Goal: Task Accomplishment & Management: Complete application form

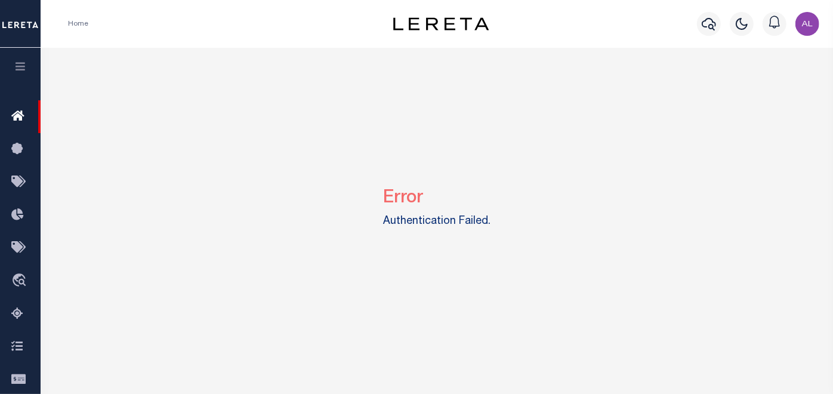
click at [413, 87] on div "Error Authentication Failed." at bounding box center [436, 205] width 783 height 315
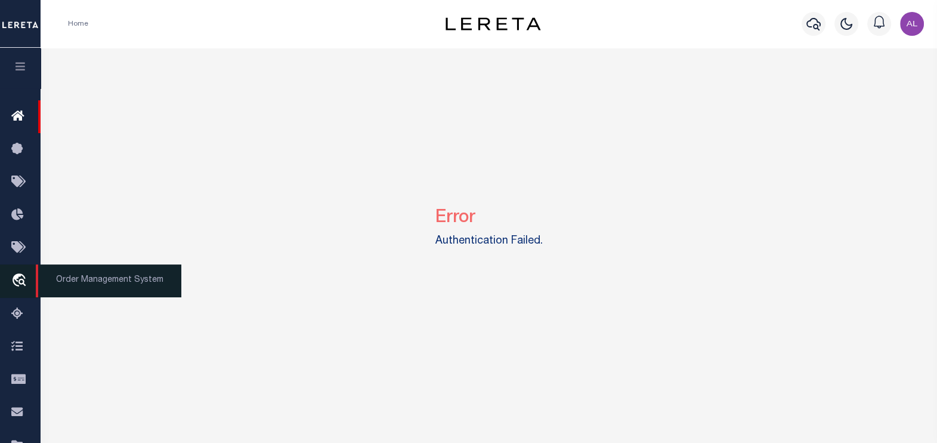
click at [20, 280] on icon "travel_explore" at bounding box center [20, 281] width 19 height 16
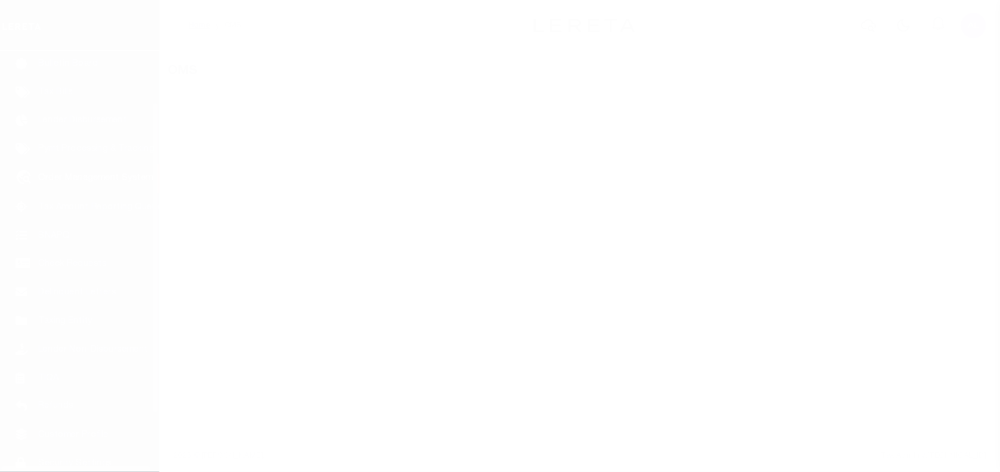
scroll to position [87, 0]
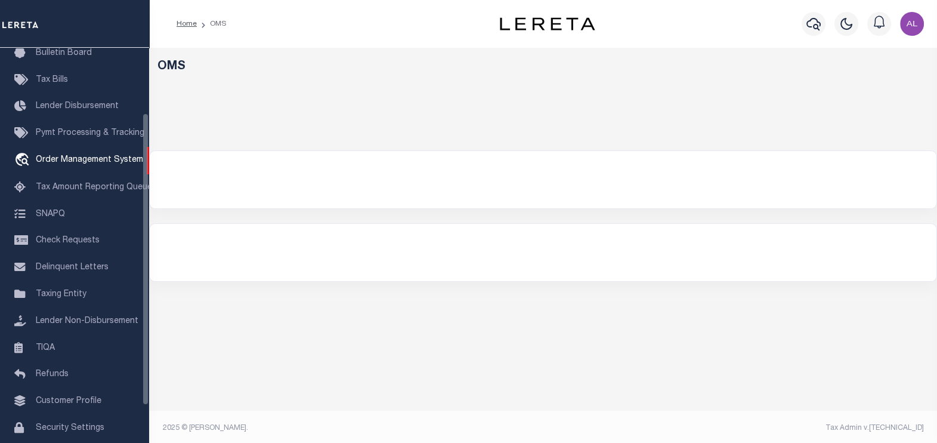
select select "200"
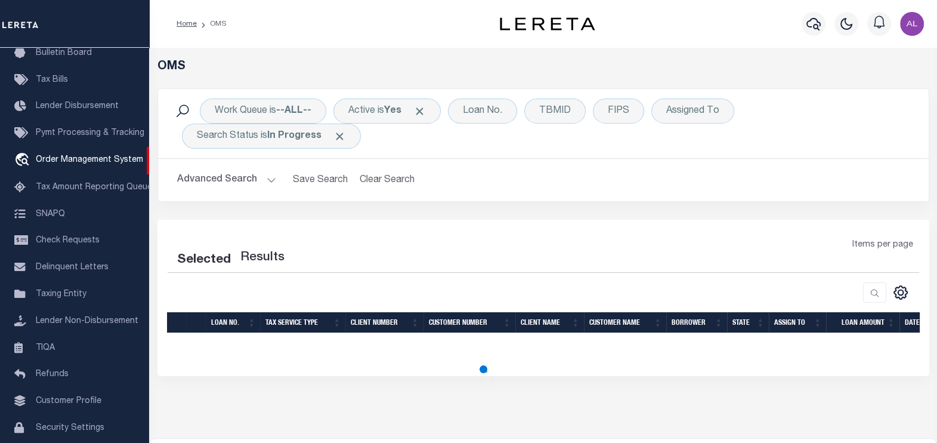
select select "200"
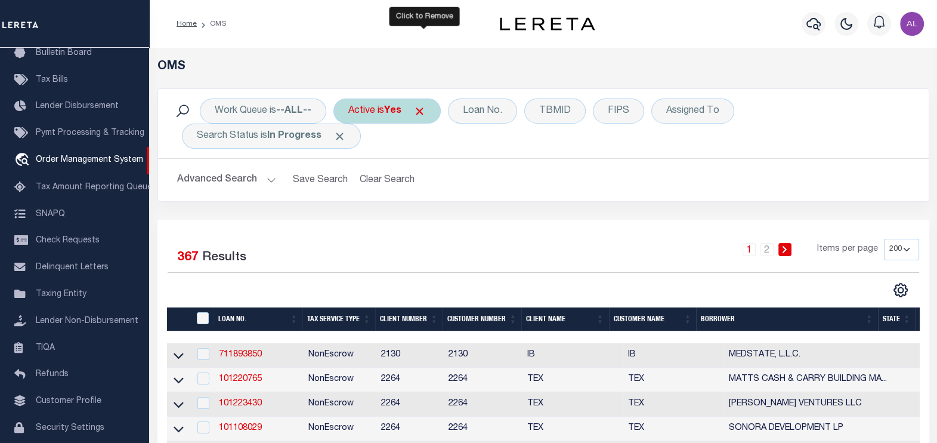
click at [422, 112] on span "Click to Remove" at bounding box center [419, 111] width 13 height 13
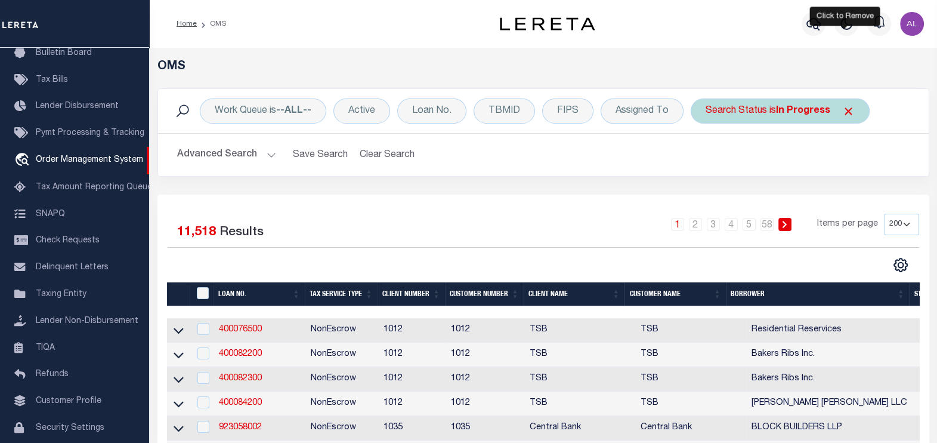
click at [846, 113] on span "Click to Remove" at bounding box center [848, 111] width 13 height 13
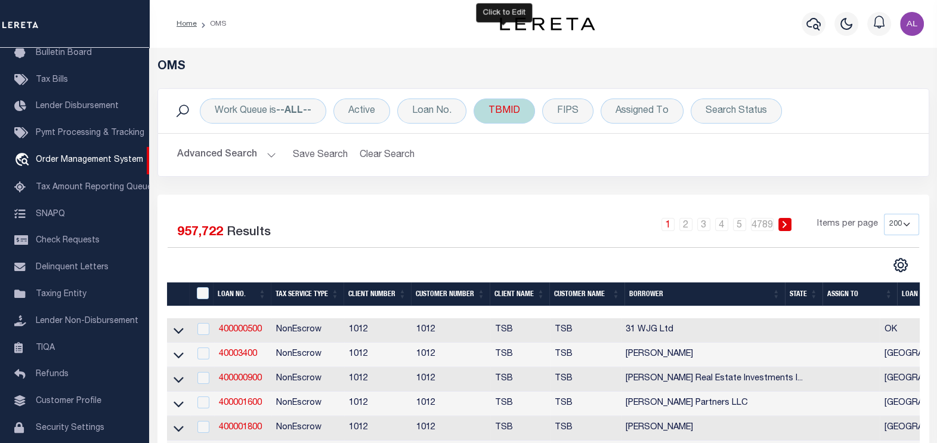
click at [499, 115] on div "TBMID" at bounding box center [504, 110] width 61 height 25
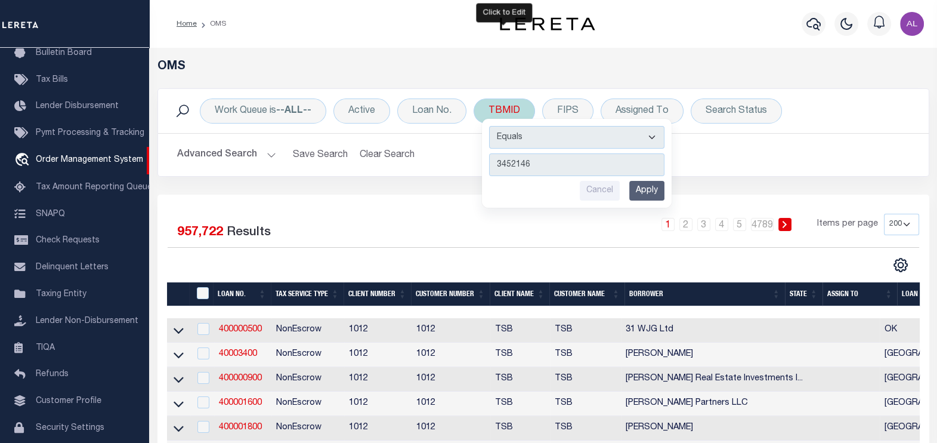
click at [516, 174] on input "3452146" at bounding box center [576, 164] width 175 height 23
type input "3452146"
click at [654, 188] on input "Apply" at bounding box center [646, 191] width 35 height 20
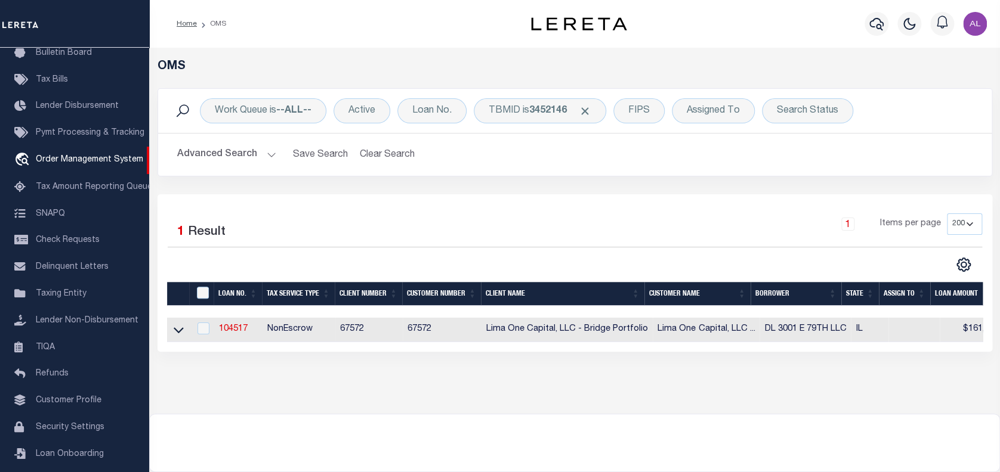
scroll to position [0, 0]
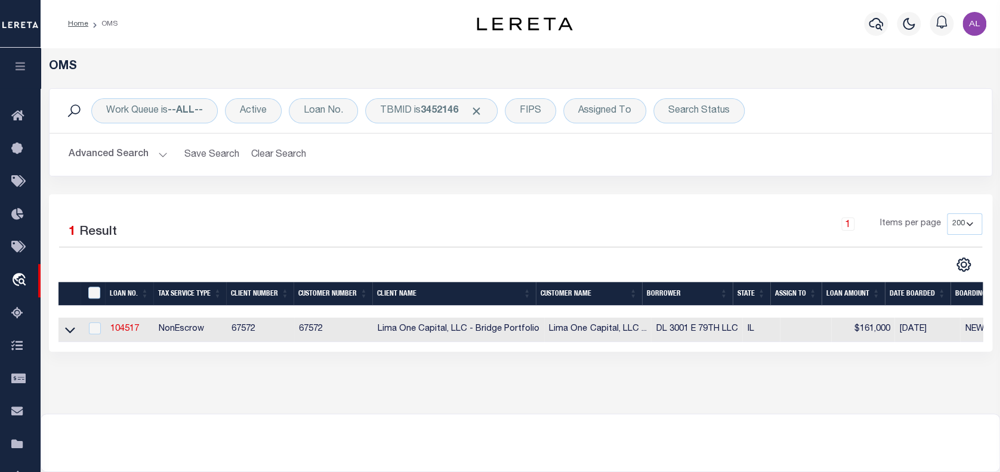
click at [286, 299] on th "Client Number" at bounding box center [259, 294] width 67 height 24
click at [508, 197] on div "Selected 1 Result 1 Items per page 10 25 50 100 200" at bounding box center [520, 272] width 943 height 157
click at [587, 253] on div "Selected 1 Result 1 Items per page 10 25 50 100 200" at bounding box center [520, 243] width 942 height 59
click at [123, 329] on link "104517" at bounding box center [124, 329] width 29 height 8
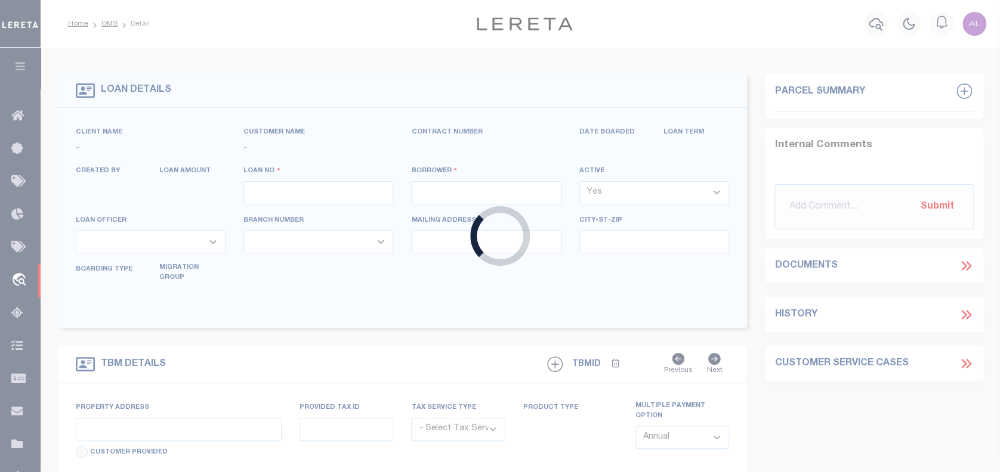
type input "104517"
type input "DL 3001 E 79TH LLC"
select select
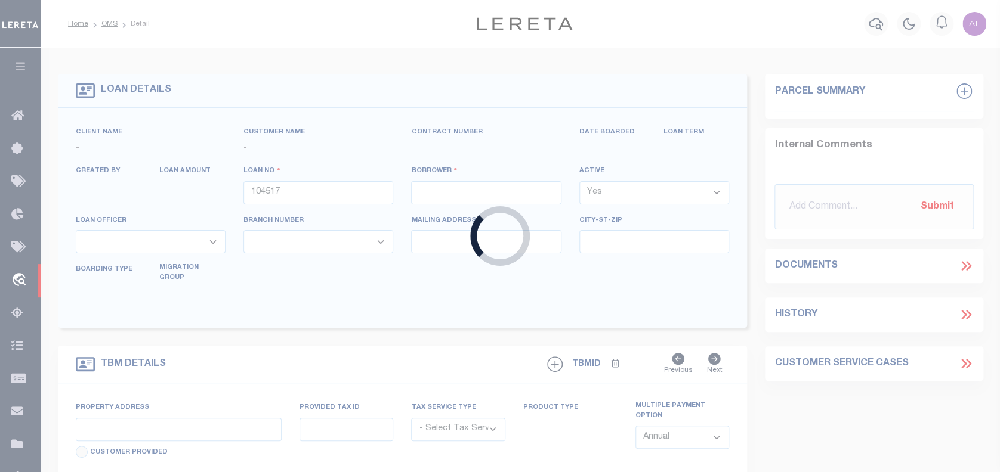
select select
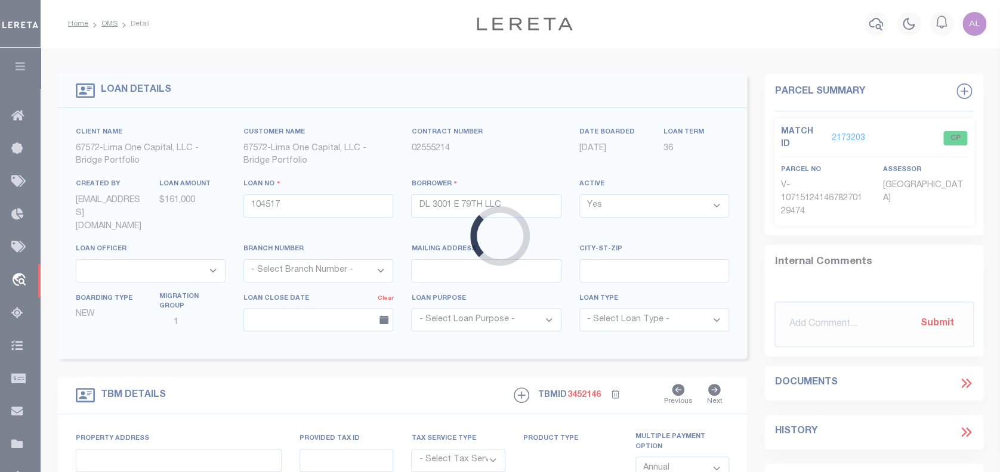
type input "3001 E 79TH STREET"
radio input "true"
select select "NonEscrow"
select select
type input "CHICAGO IL 60649"
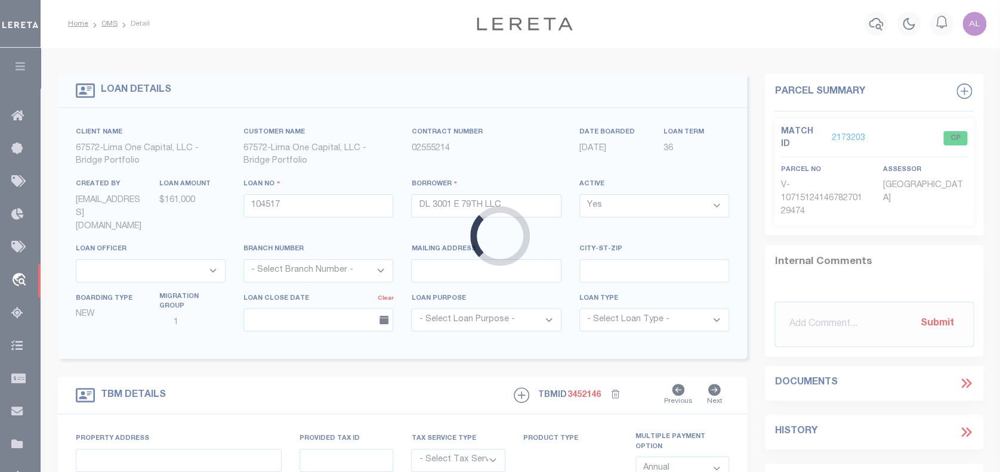
type input "104517-1"
type input "IL"
type textarea "COLLECTOR: ENTITY: PARCEL: 21"
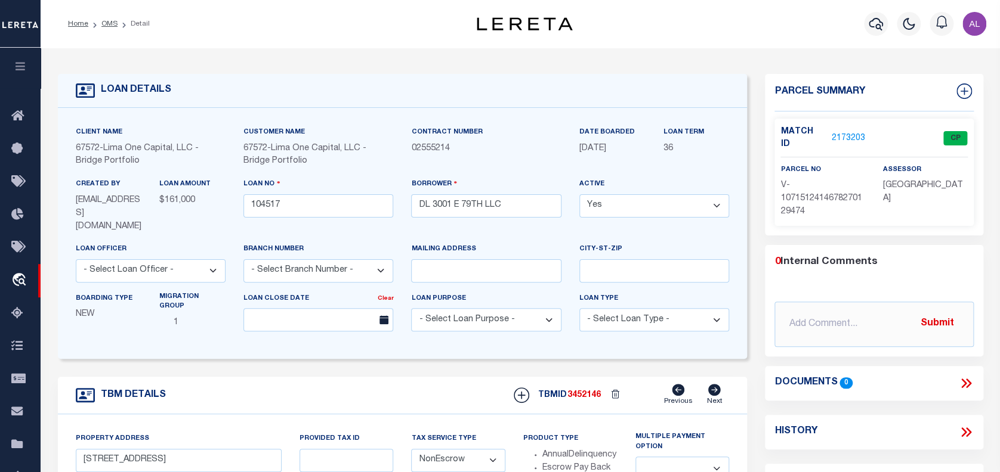
click at [427, 246] on div "Mailing address" at bounding box center [486, 262] width 150 height 39
click at [838, 132] on link "2173203" at bounding box center [847, 138] width 33 height 13
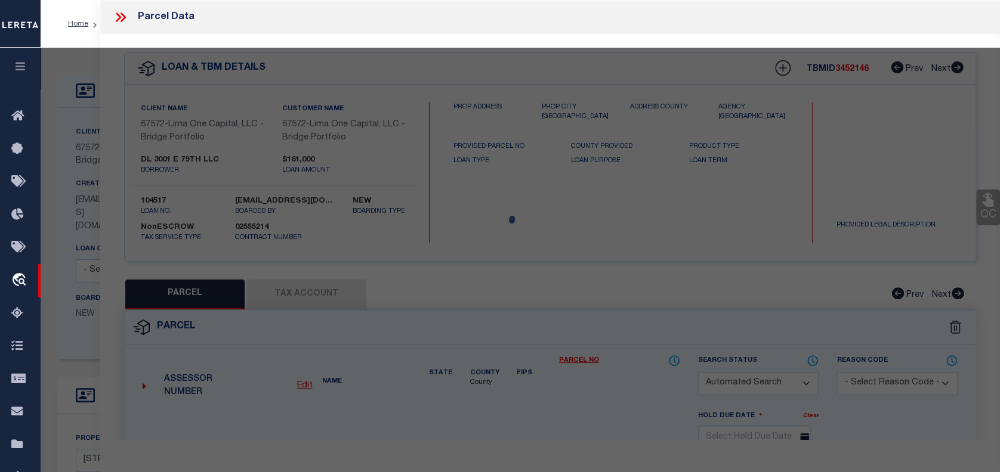
checkbox input "false"
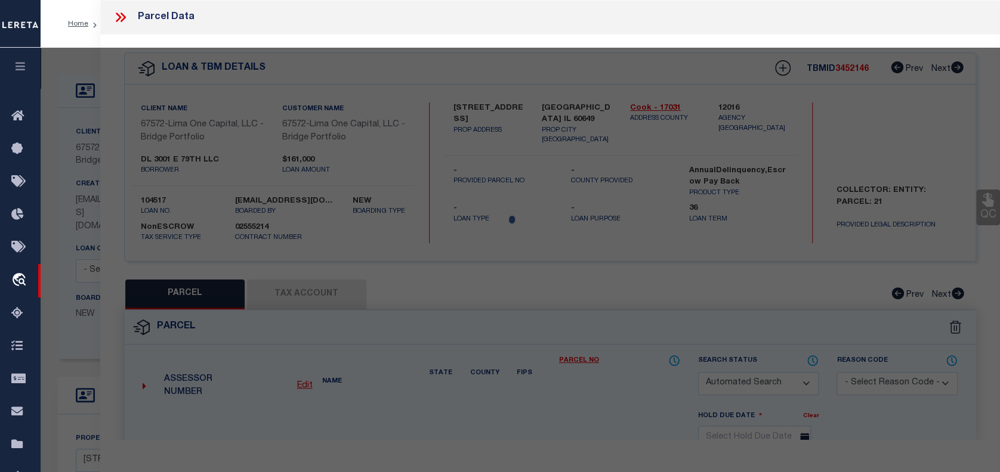
select select "CP"
select select "AGW"
select select
type input "3001 E 79TH STREET"
checkbox input "false"
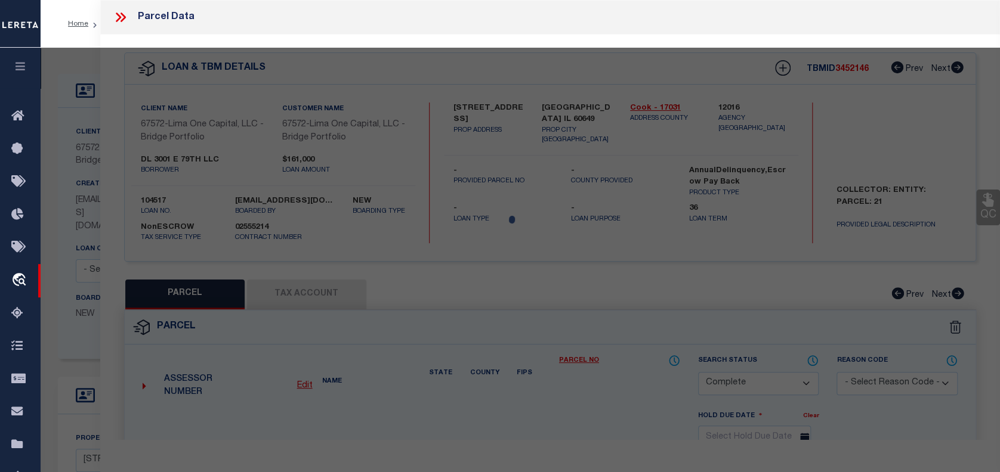
type input "CHICAGO IL 60649"
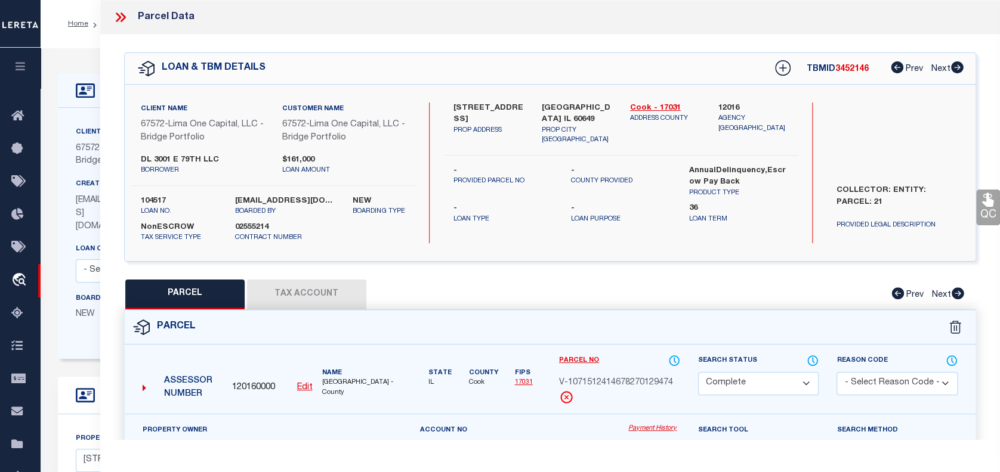
click at [305, 305] on button "Tax Account" at bounding box center [306, 295] width 119 height 30
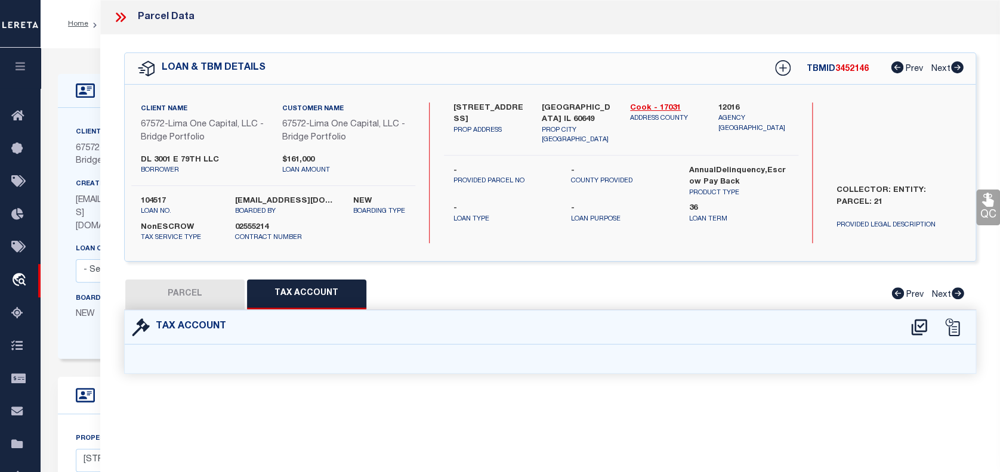
select select "100"
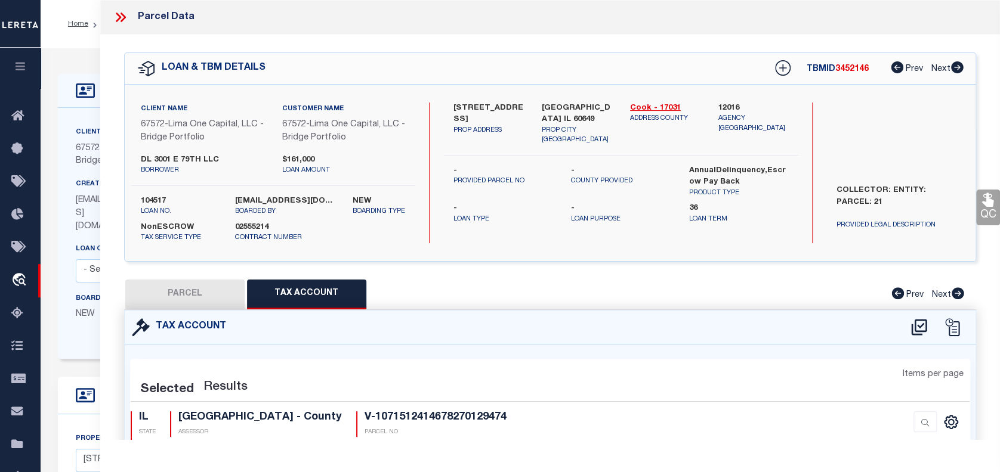
select select "100"
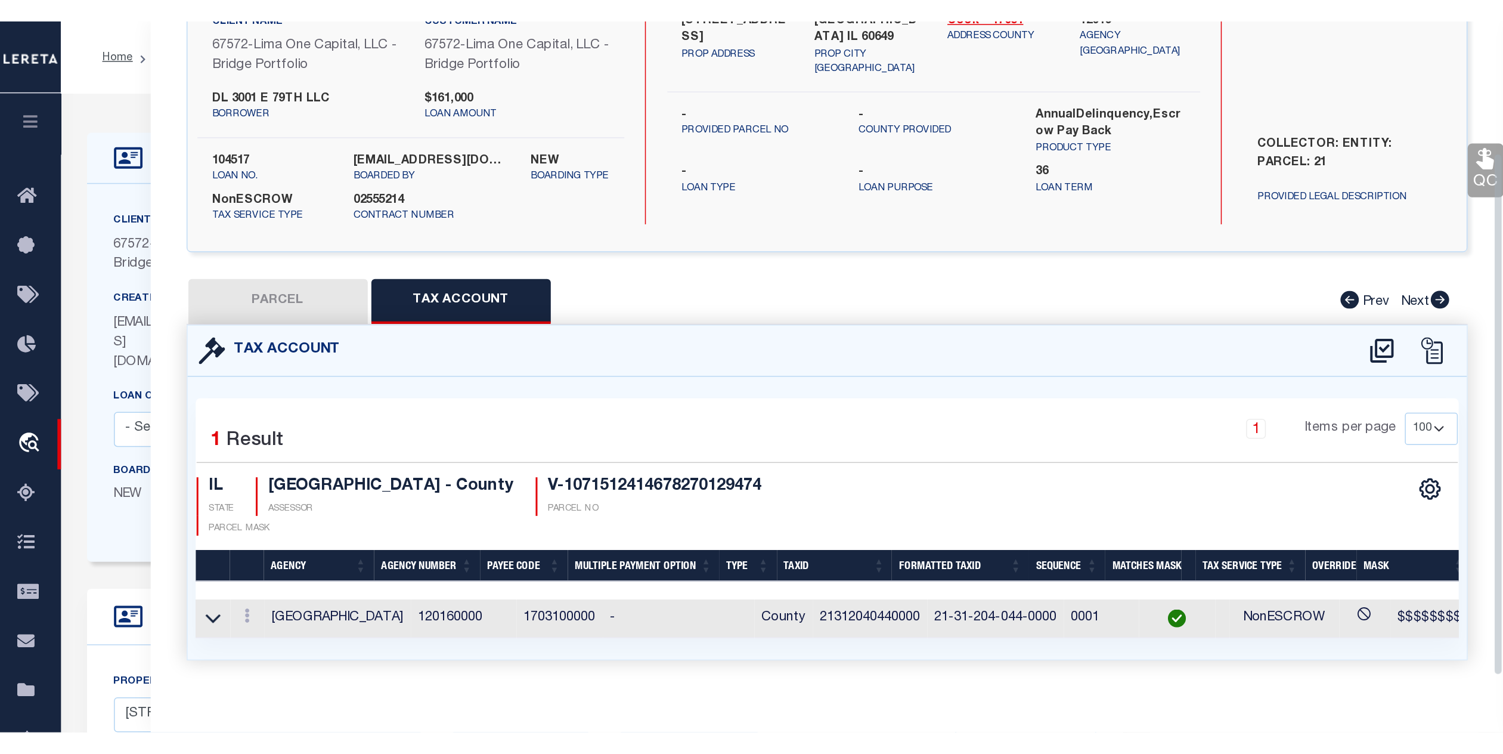
scroll to position [110, 0]
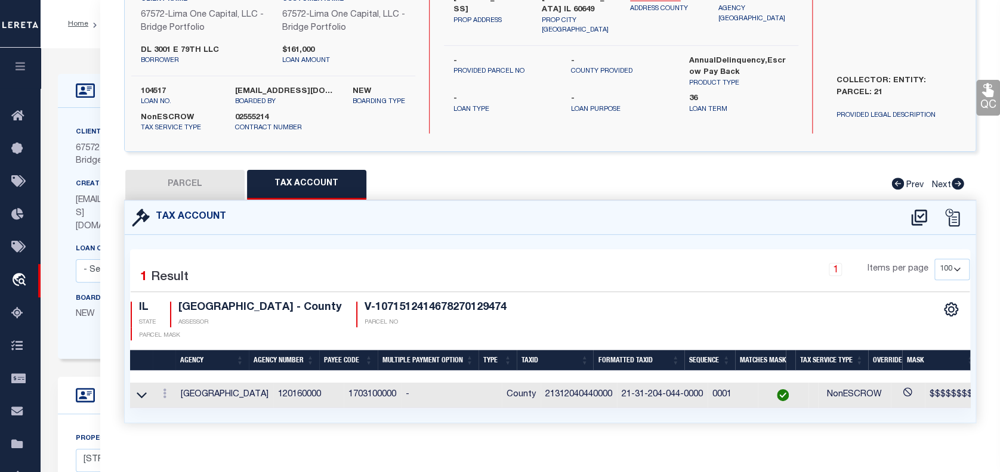
click at [494, 287] on div "1 Items per page 10 25 50 100" at bounding box center [657, 275] width 642 height 33
click at [357, 277] on div "1 Items per page 10 25 50 100" at bounding box center [657, 274] width 624 height 31
click at [278, 383] on td "120160000" at bounding box center [308, 396] width 70 height 26
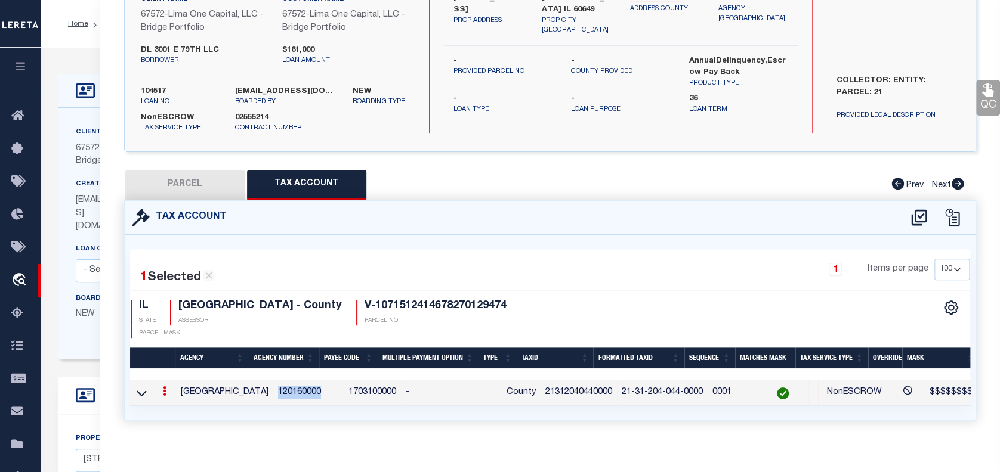
click at [278, 380] on td "120160000" at bounding box center [308, 393] width 70 height 26
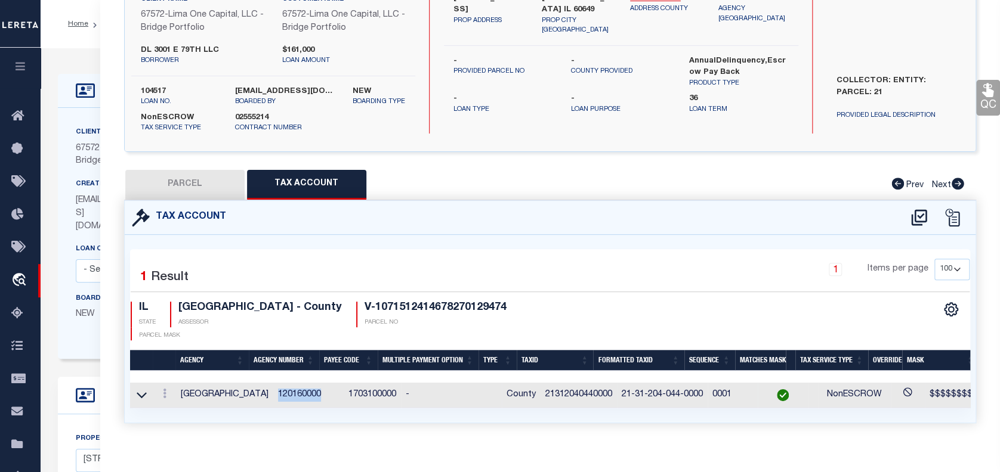
copy td "120160000"
click at [66, 55] on div "LOAN DETAILS Client Name 67572" at bounding box center [520, 424] width 959 height 752
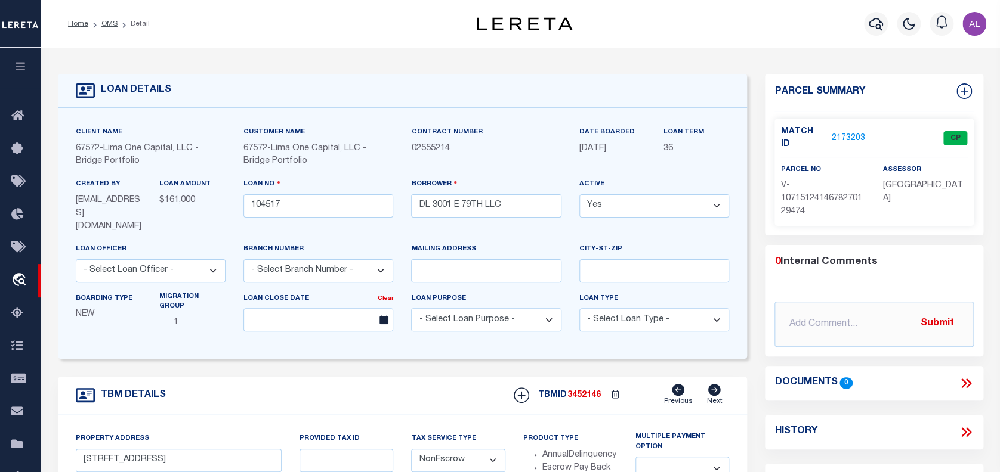
click at [849, 132] on link "2173203" at bounding box center [847, 138] width 33 height 13
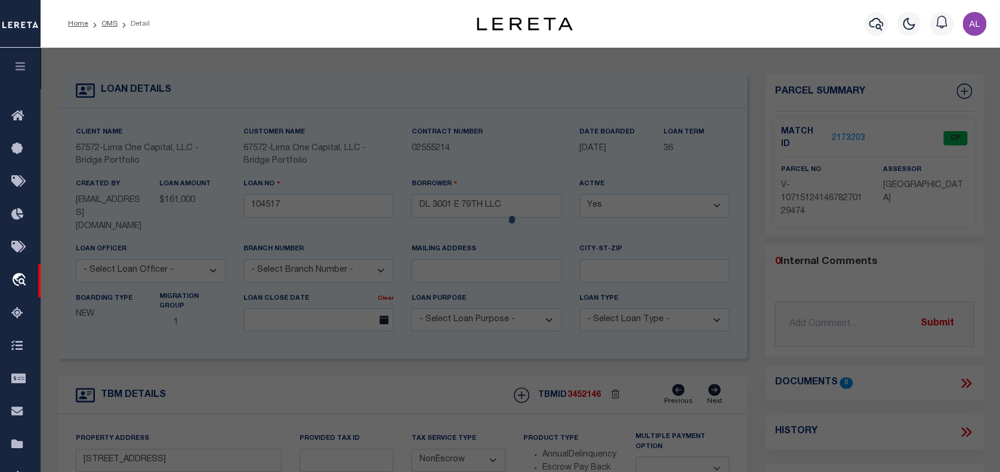
select select "AS"
select select
checkbox input "false"
select select "CP"
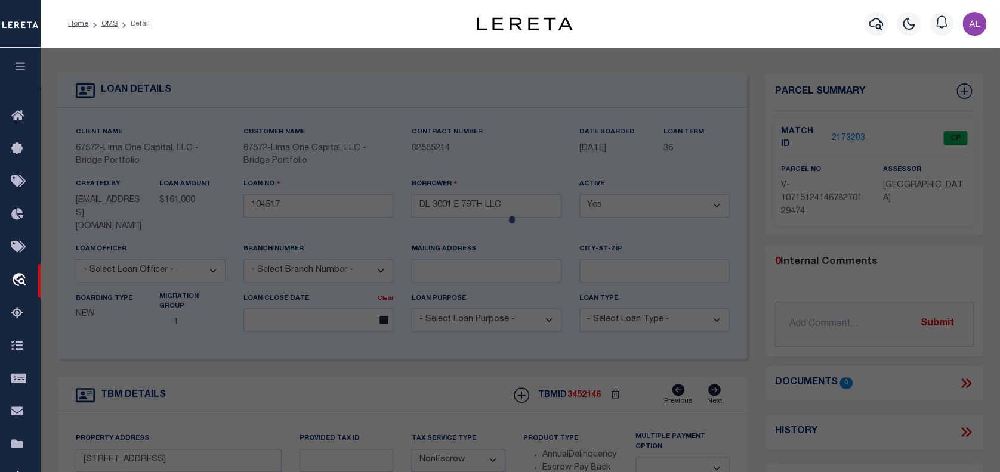
select select "AGW"
select select
type input "3001 E 79TH STREET"
checkbox input "false"
type input "CHICAGO IL 60649"
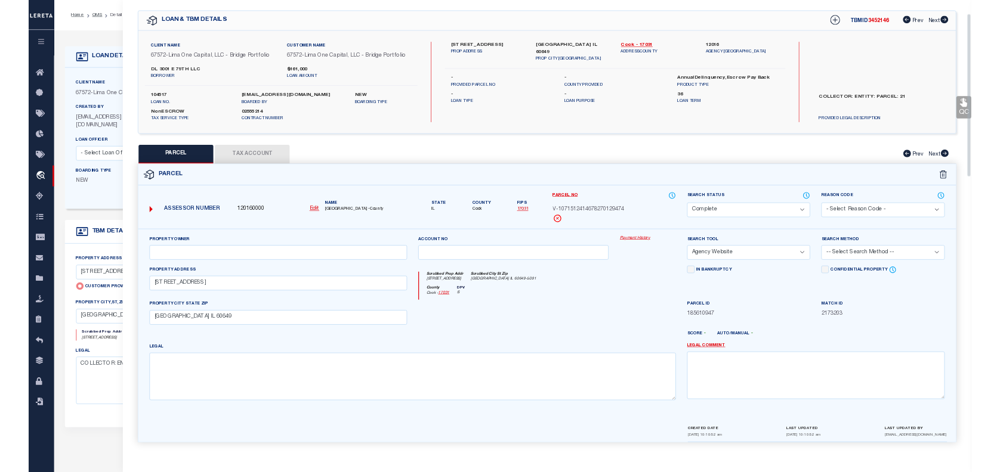
scroll to position [37, 0]
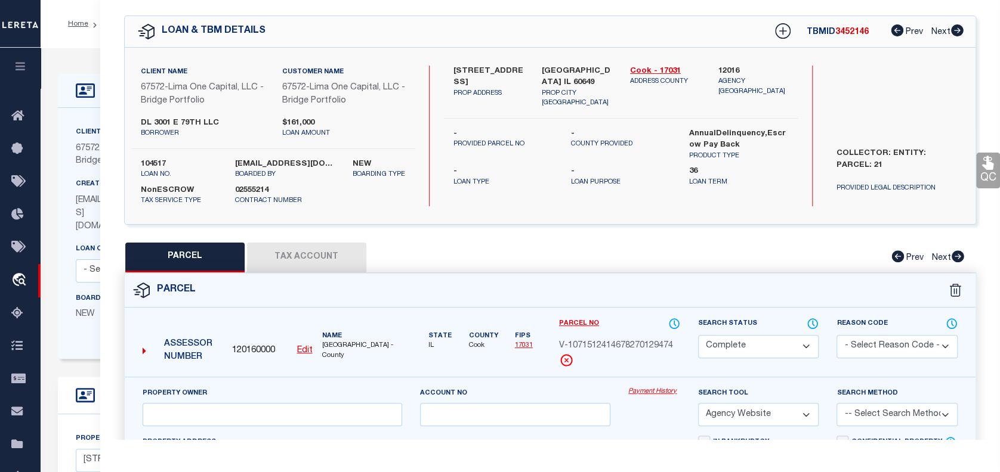
click at [849, 126] on div "Search by Legal Customer" at bounding box center [898, 105] width 142 height 78
click at [644, 391] on link "Payment History" at bounding box center [653, 392] width 51 height 10
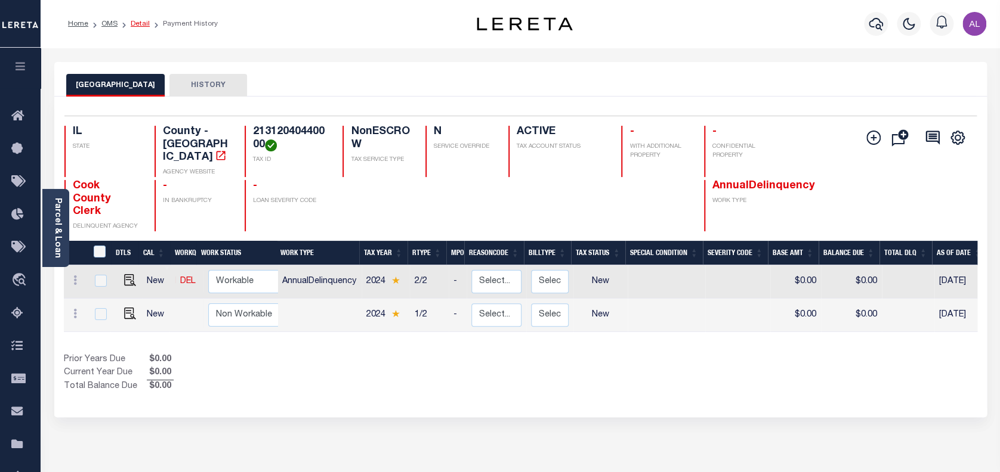
click at [143, 25] on link "Detail" at bounding box center [140, 23] width 19 height 7
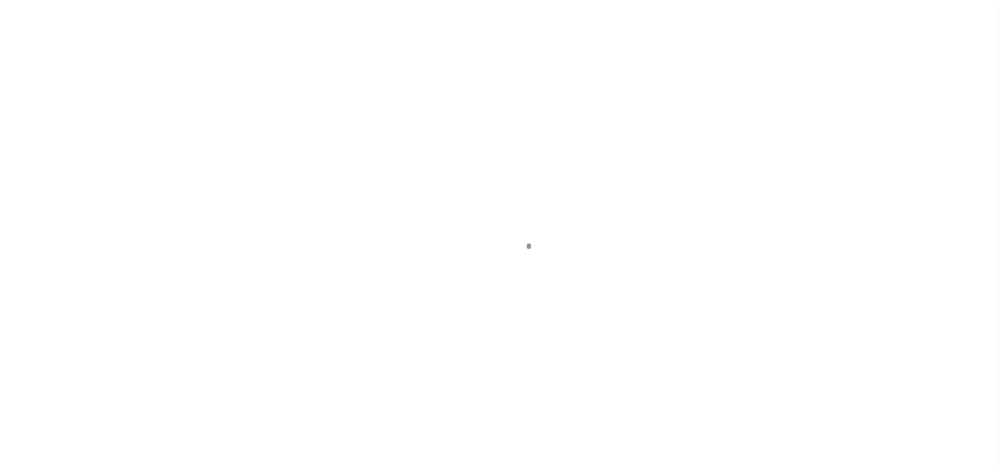
type input "[STREET_ADDRESS]"
radio input "true"
select select "NonEscrow"
select select
type input "[GEOGRAPHIC_DATA] IL 60649"
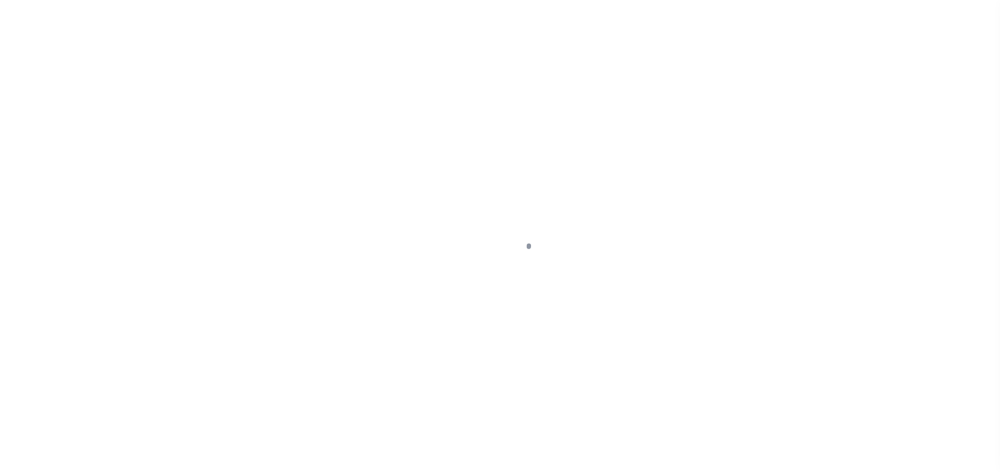
type input "104517-1"
type input "IL"
type textarea "COLLECTOR: ENTITY: PARCEL: 21"
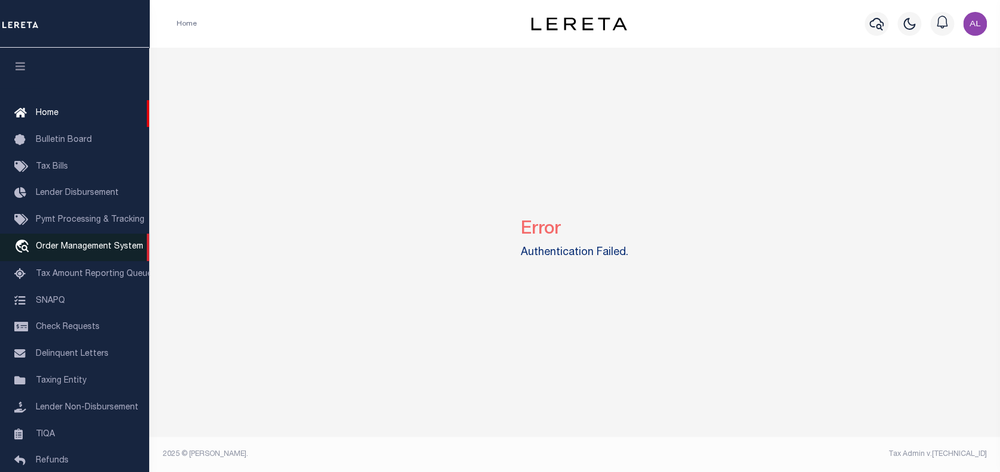
click at [74, 251] on span "Order Management System" at bounding box center [89, 247] width 107 height 8
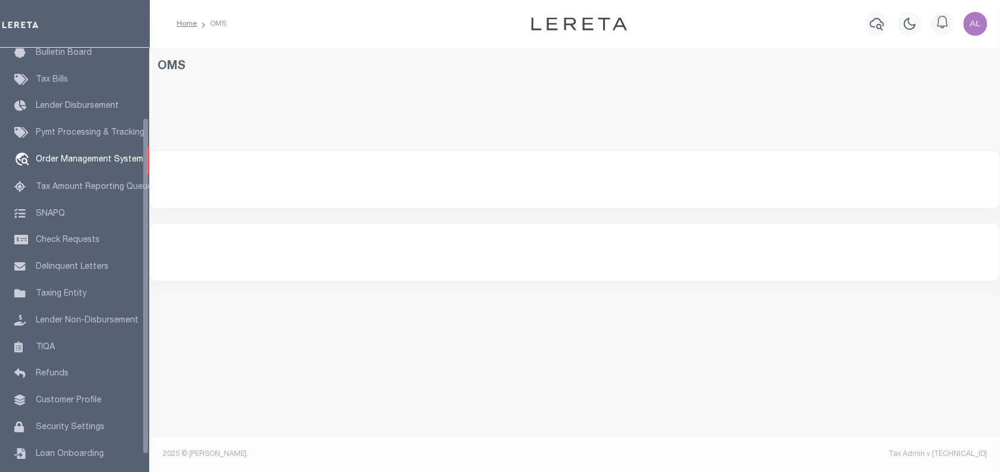
scroll to position [87, 0]
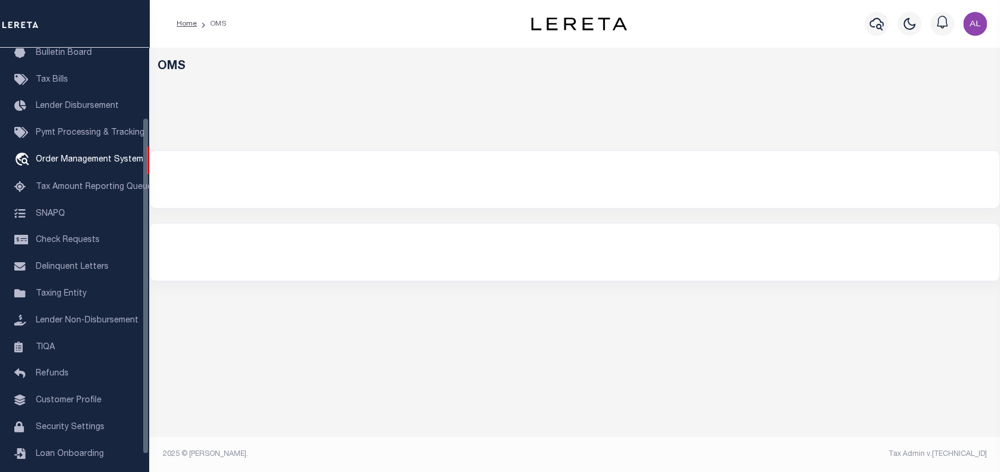
select select "200"
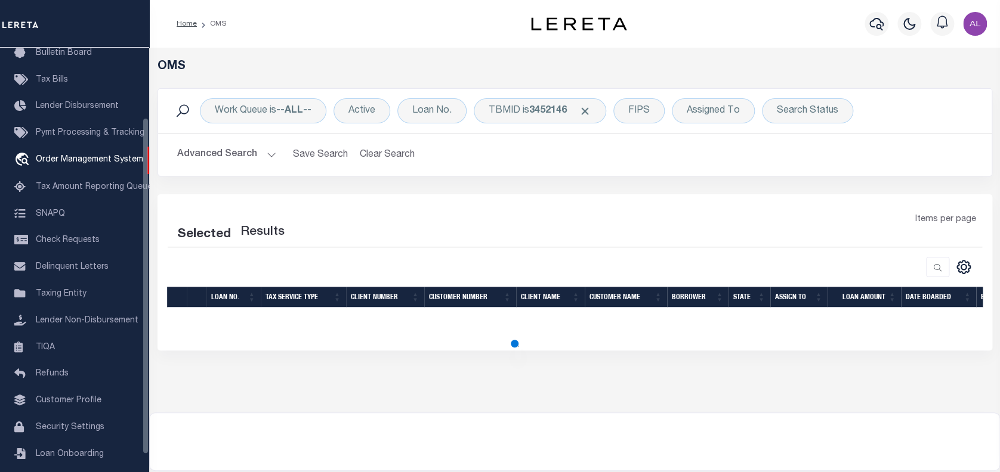
select select "200"
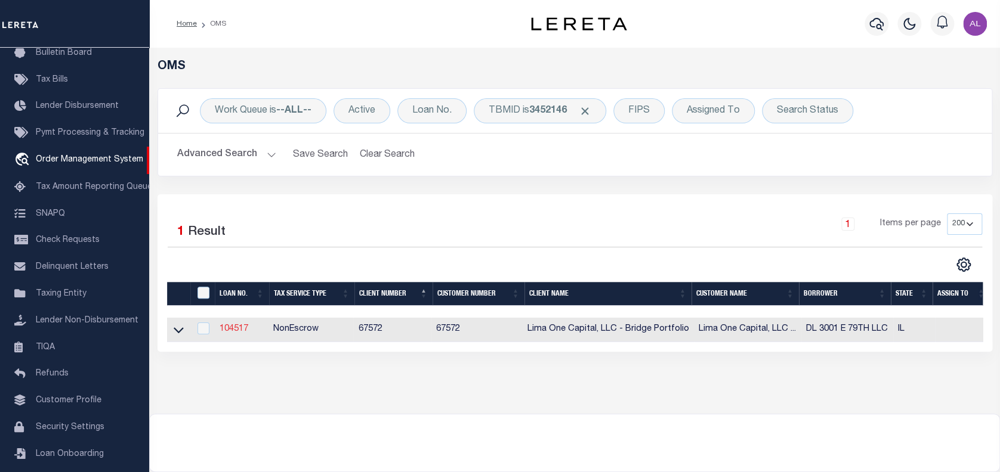
click at [225, 332] on link "104517" at bounding box center [233, 329] width 29 height 8
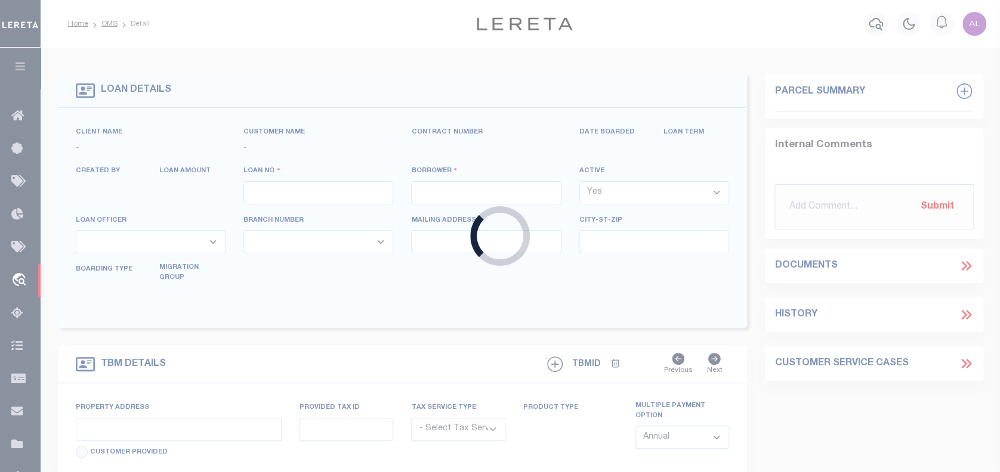
type input "104517"
type input "DL 3001 E 79TH LLC"
select select
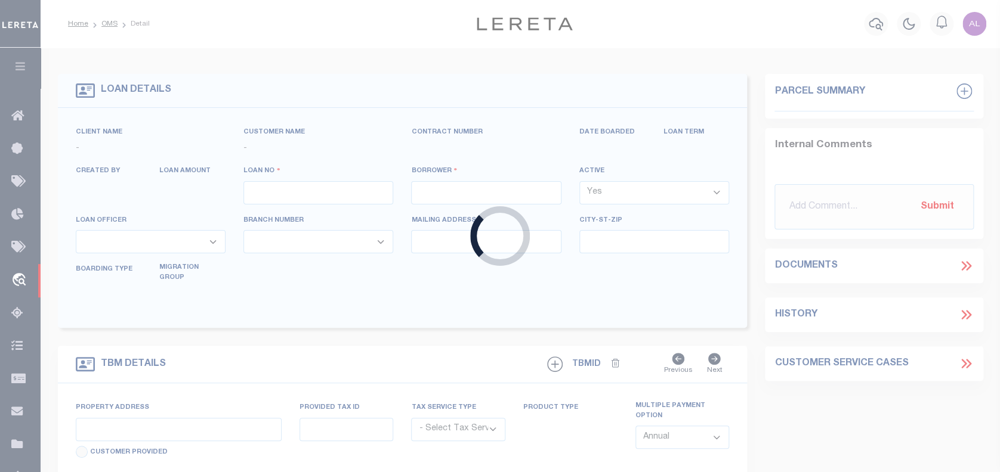
select select
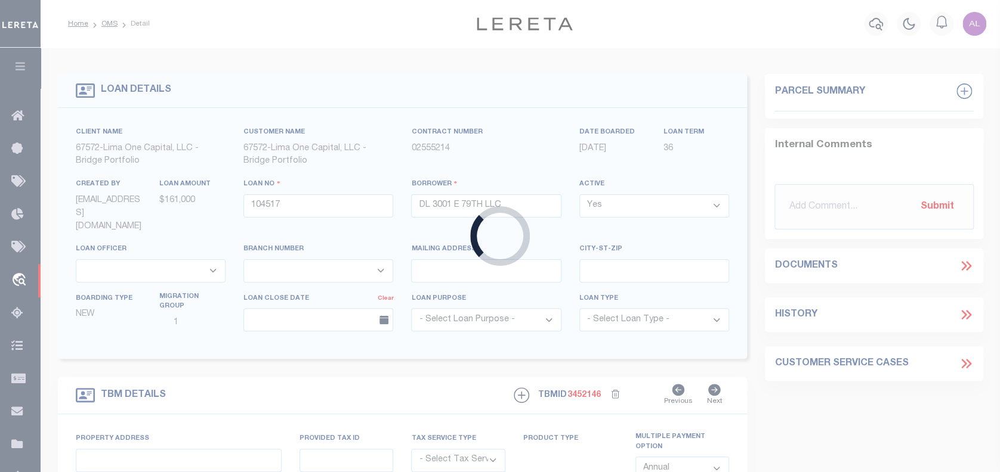
type input "3001 E 79TH STREET"
radio input "true"
select select "NonEscrow"
select select
type input "CHICAGO IL 60649"
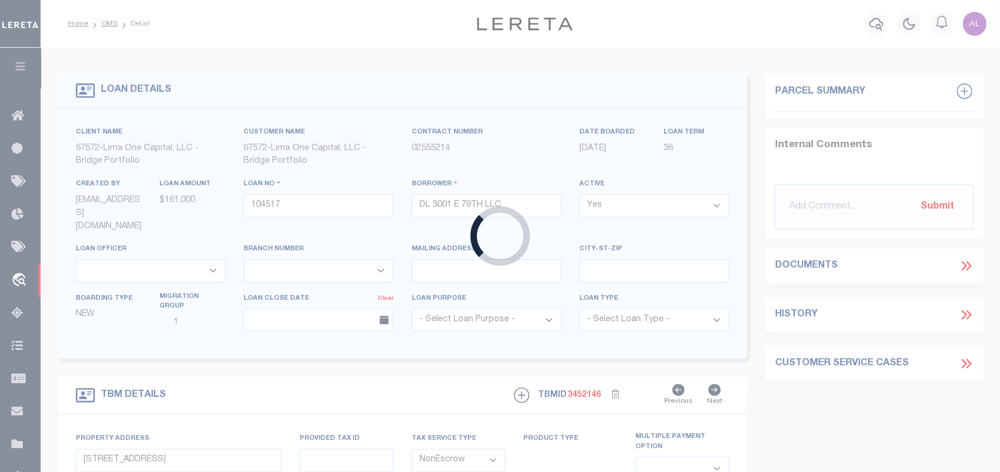
type input "104517-1"
type input "IL"
type textarea "COLLECTOR: ENTITY: PARCEL: 21"
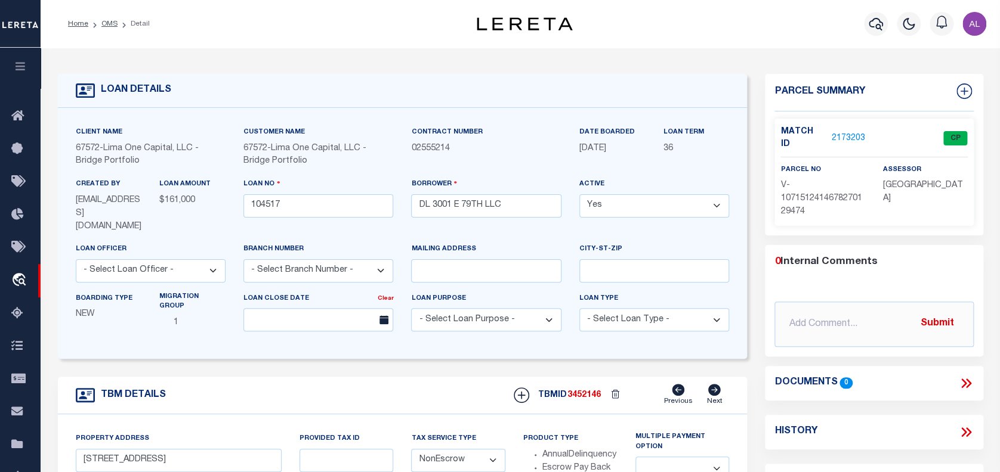
click at [231, 329] on div "Boarding Type NEW Migration Group 1" at bounding box center [151, 316] width 168 height 49
click at [497, 308] on select "- Select Loan Purpose - Church Exempt Construction to Perm Consumer Exempt Farm…" at bounding box center [486, 319] width 150 height 23
click at [846, 132] on link "2173203" at bounding box center [847, 138] width 33 height 13
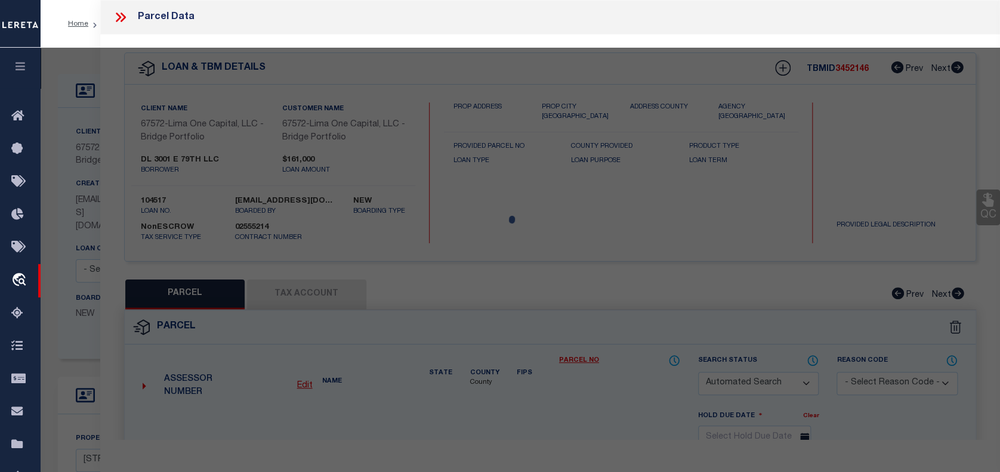
checkbox input "false"
select select "CP"
select select "AGW"
select select
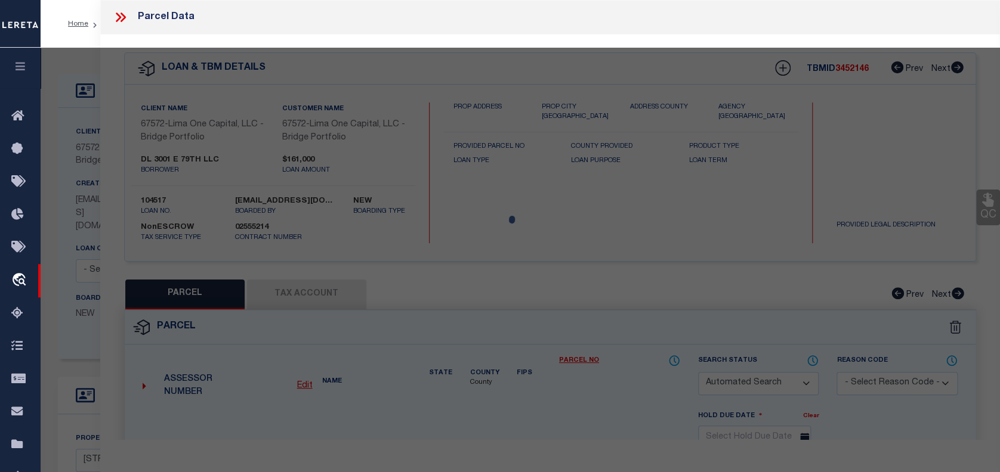
type input "3001 E 79TH STREET"
checkbox input "false"
type input "CHICAGO IL 60649"
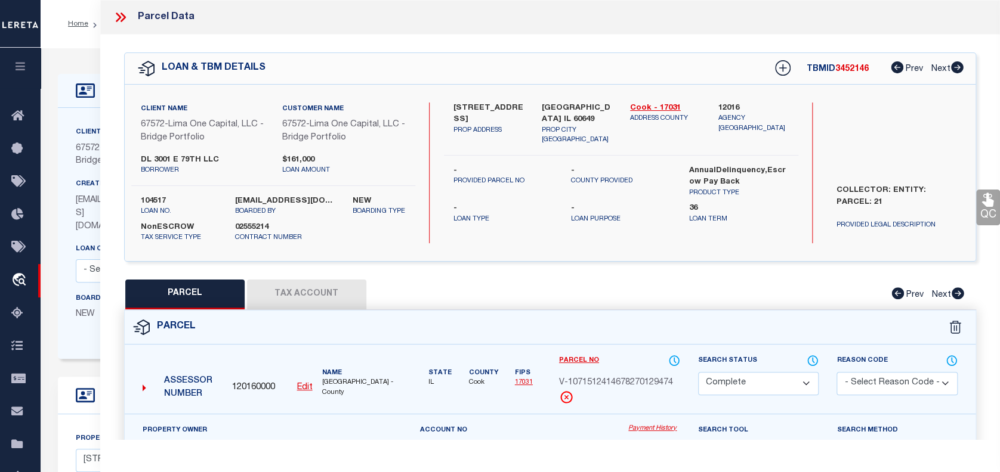
click at [314, 287] on button "Tax Account" at bounding box center [306, 295] width 119 height 30
select select "100"
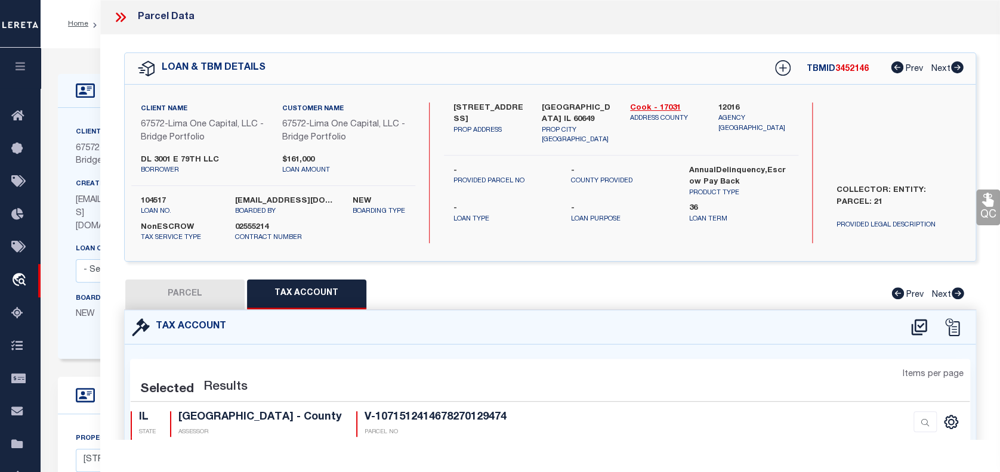
select select "100"
click at [344, 293] on button "Tax Account" at bounding box center [306, 295] width 119 height 30
select select "100"
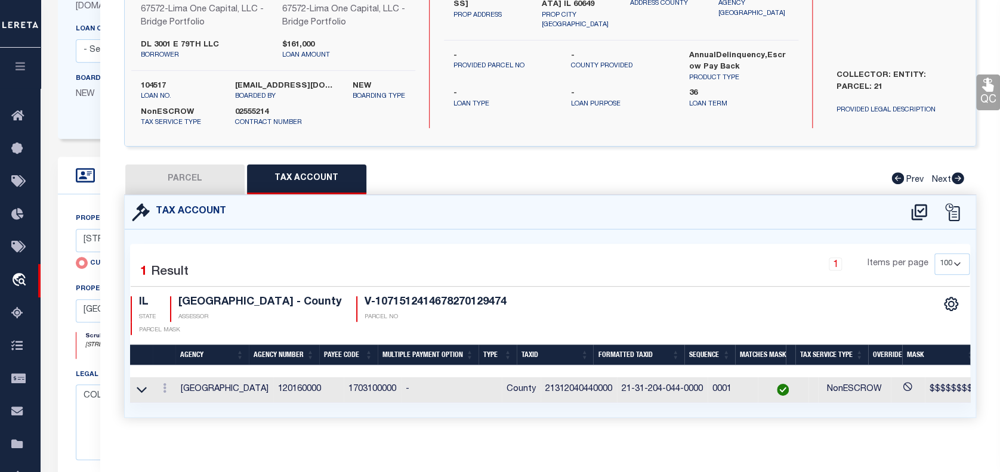
scroll to position [236, 0]
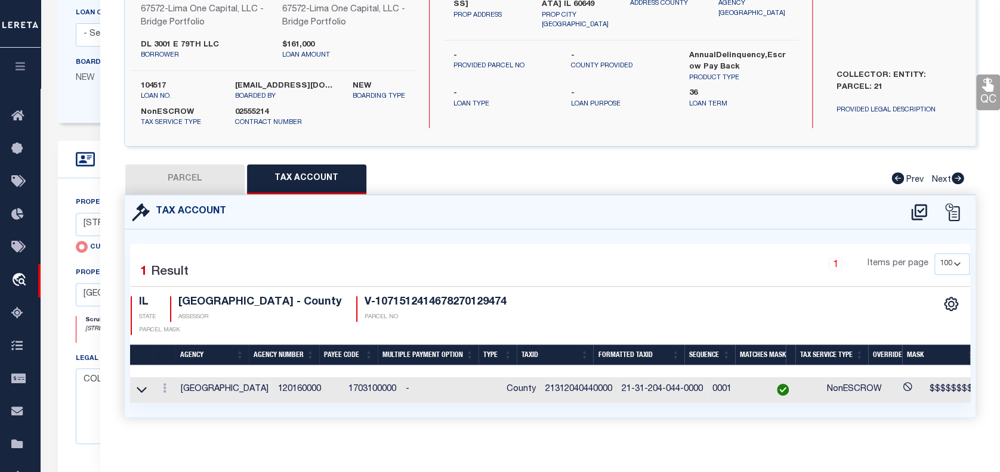
click at [280, 378] on td "120160000" at bounding box center [308, 391] width 70 height 26
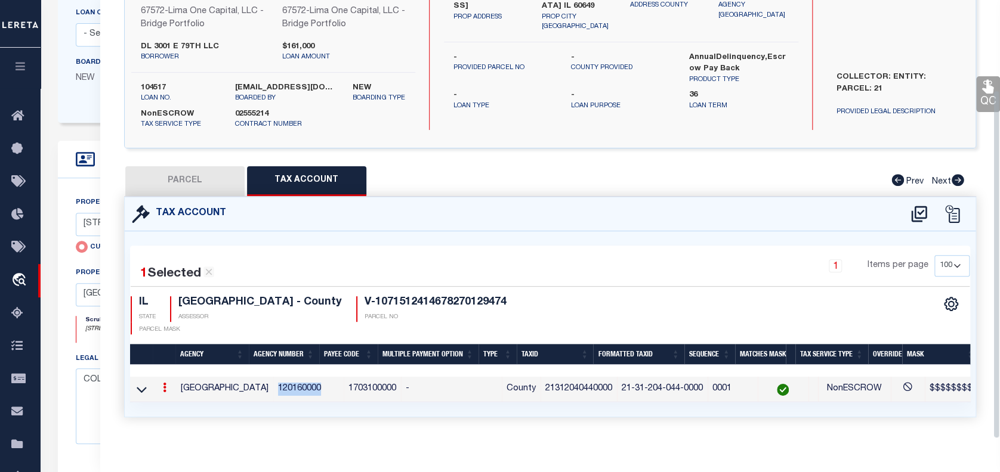
click at [280, 377] on td "120160000" at bounding box center [308, 390] width 70 height 26
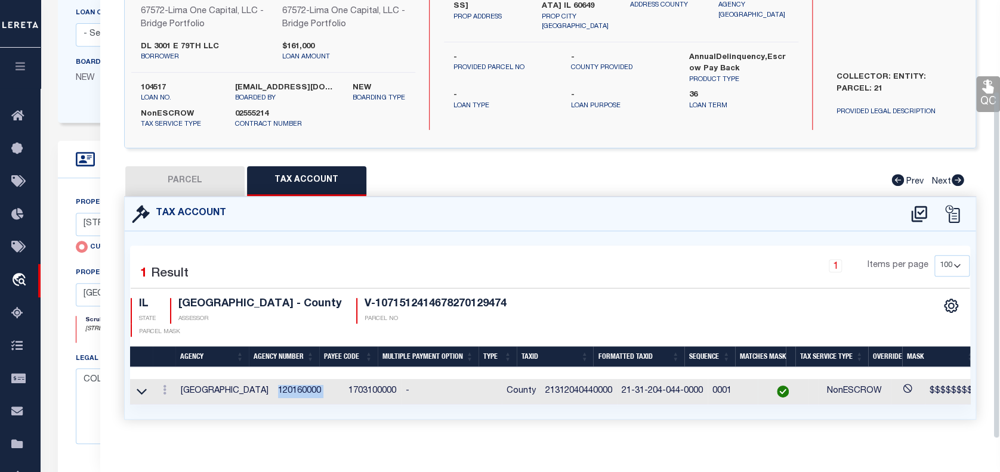
click at [280, 379] on td "120160000" at bounding box center [308, 392] width 70 height 26
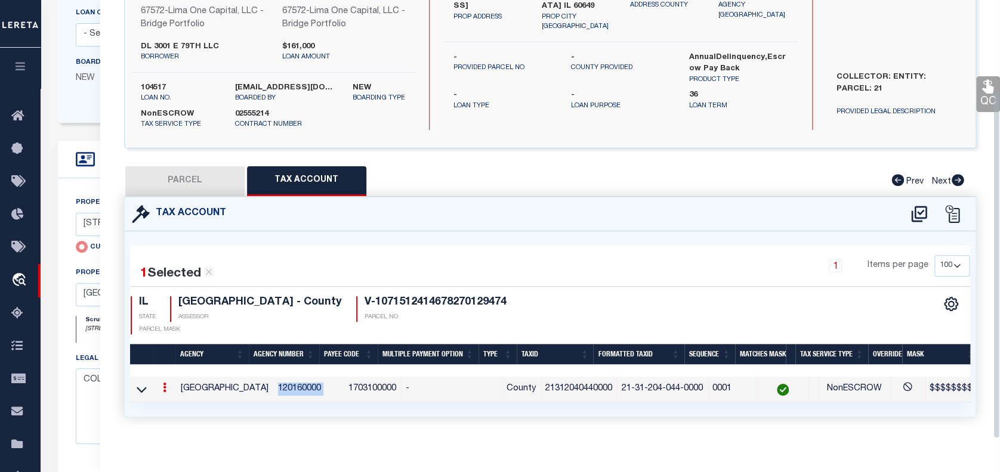
copy td "120160000"
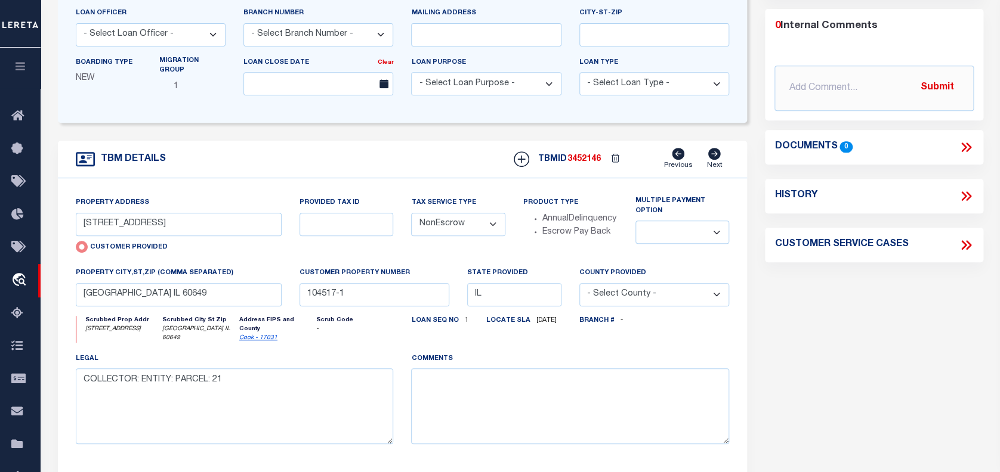
scroll to position [0, 0]
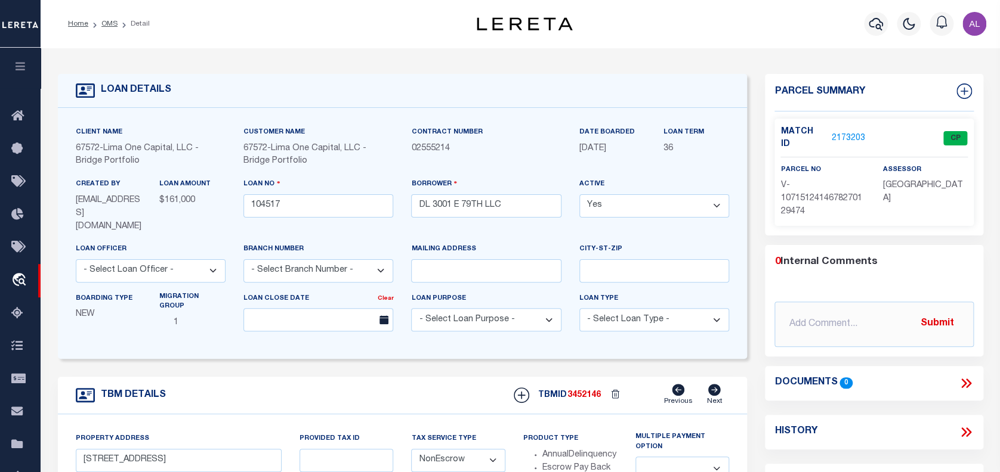
type input "987987"
type input "Matthew Powell"
select select "False"
select select
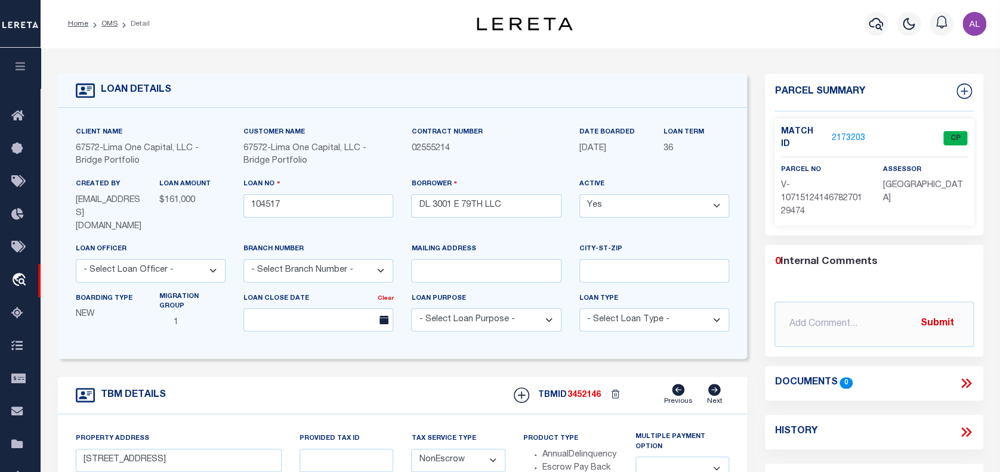
select select "800"
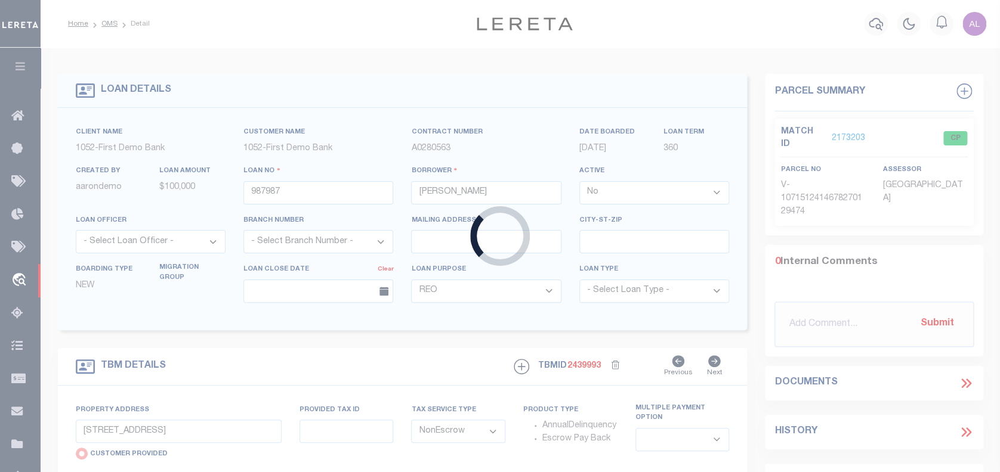
type input "1009 Spring Brook Dr"
radio input "false"
select select
type input "Bedford TX 76021"
type input "[GEOGRAPHIC_DATA]"
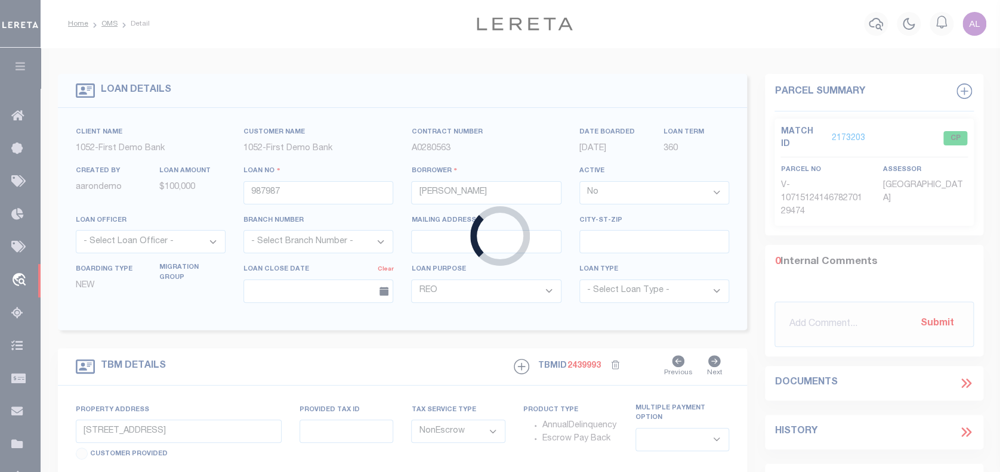
select select "Tarrant"
select select "214"
select select "90"
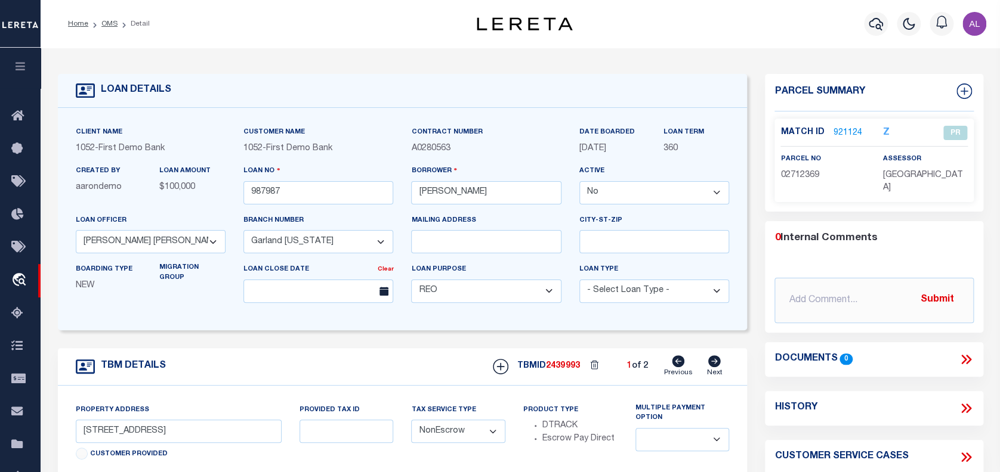
click at [843, 130] on link "921124" at bounding box center [847, 133] width 29 height 13
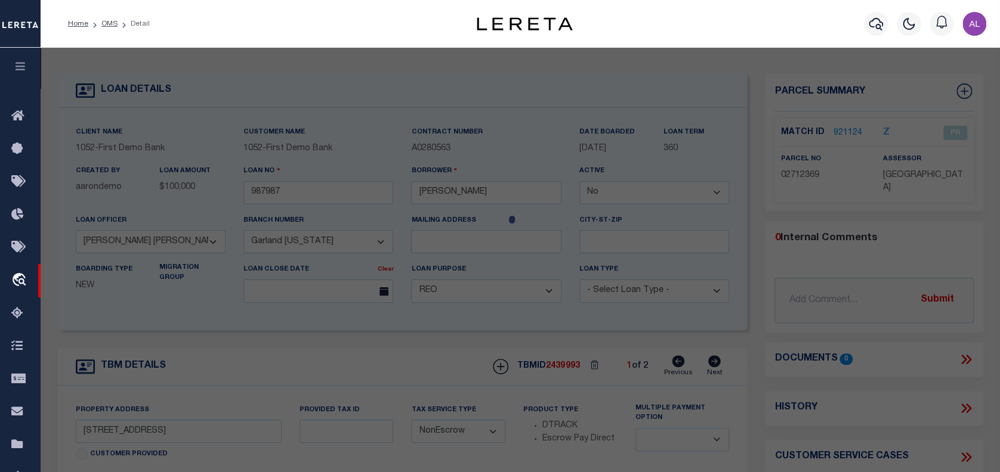
select select "AS"
select select
checkbox input "false"
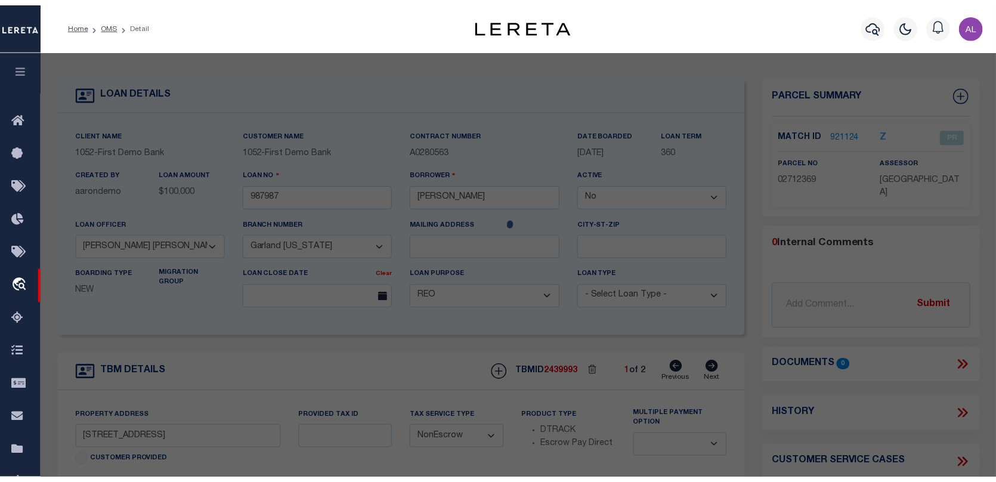
scroll to position [100, 0]
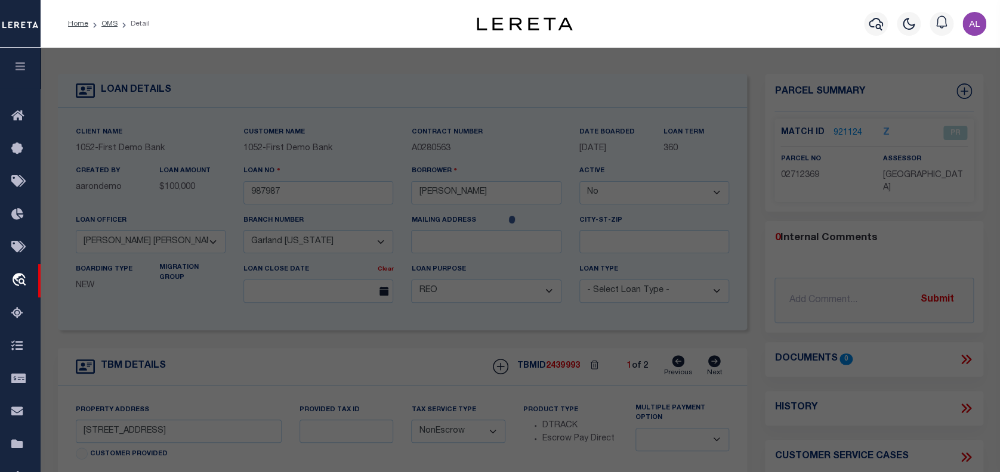
select select "PR"
type input "POWELL MATTHEW E"
type input "1009 SPRING BROOK DR"
type textarea "SHADY BROOK ADDITION Block 20 Lot 10"
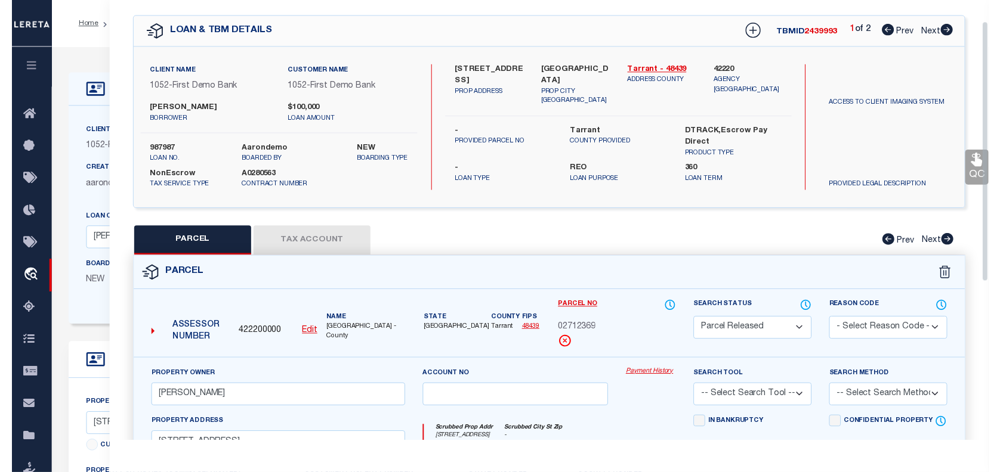
scroll to position [37, 0]
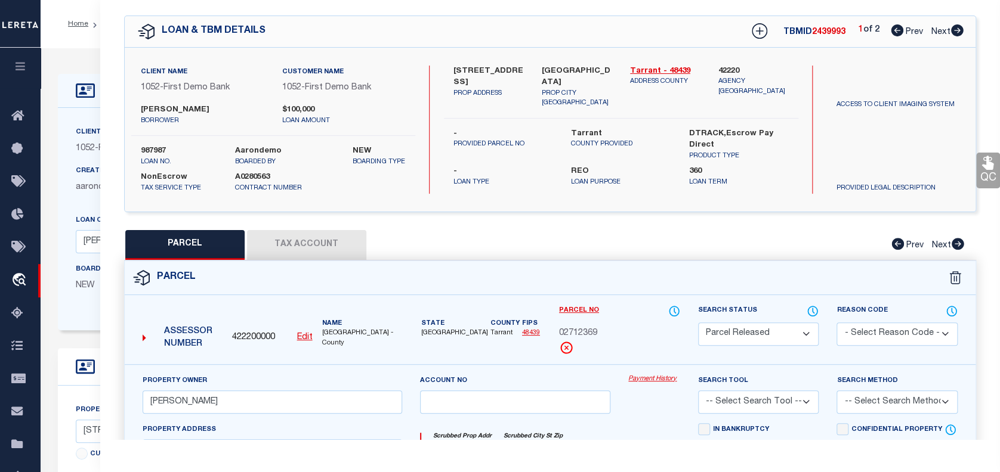
click at [307, 248] on button "Tax Account" at bounding box center [306, 245] width 119 height 30
select select "100"
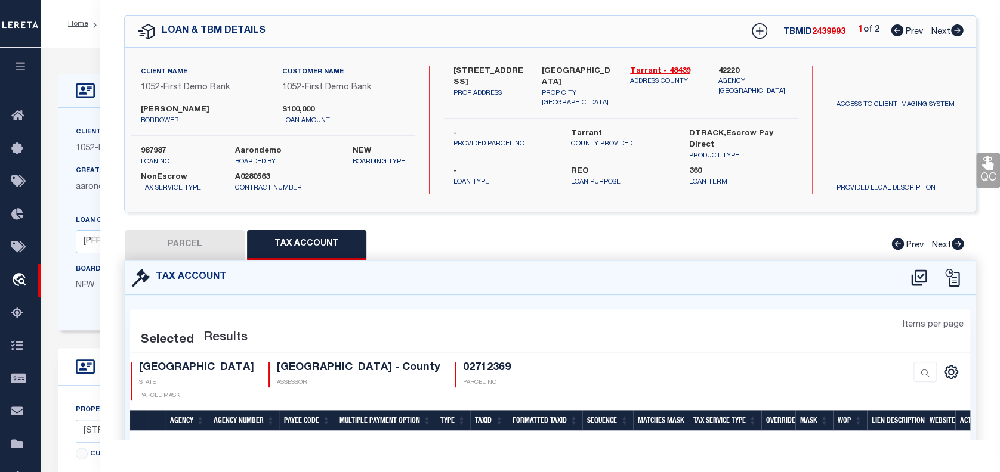
select select "100"
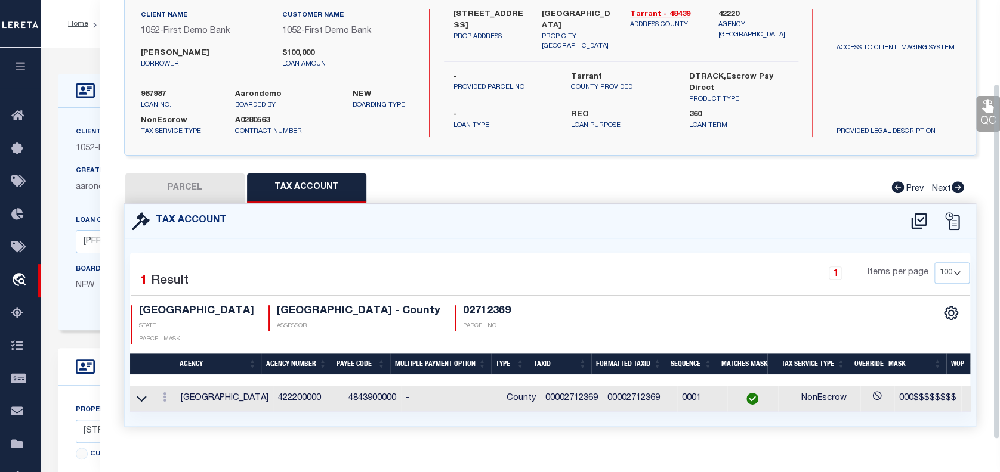
scroll to position [103, 0]
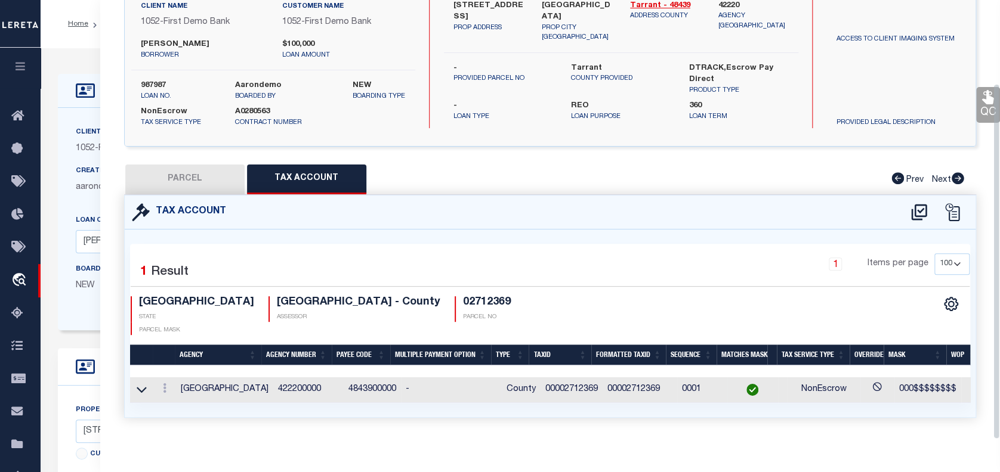
click at [276, 378] on td "422200000" at bounding box center [308, 391] width 70 height 26
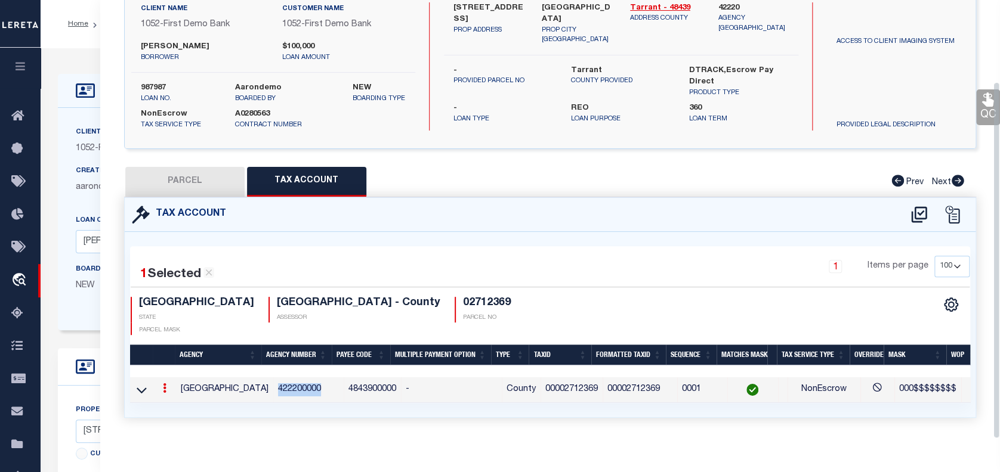
click at [276, 378] on td "422200000" at bounding box center [308, 391] width 70 height 26
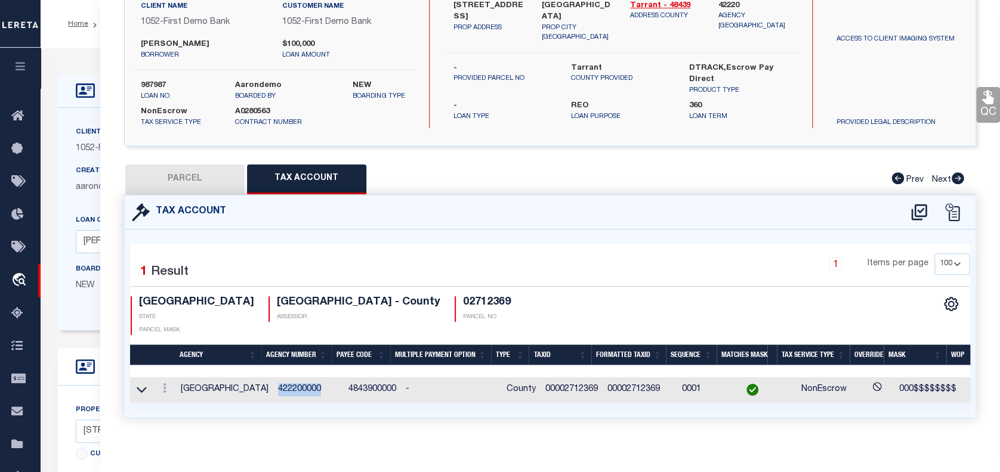
copy td "422200000"
click at [85, 60] on div "LOAN DETAILS Client Name 1052 - First Demo Bank 1052 -" at bounding box center [520, 397] width 943 height 675
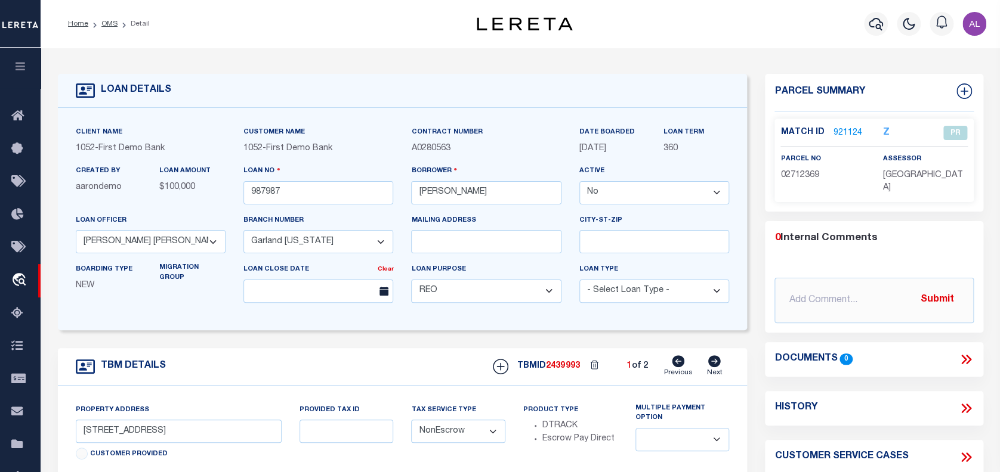
click at [837, 131] on link "921124" at bounding box center [847, 133] width 29 height 13
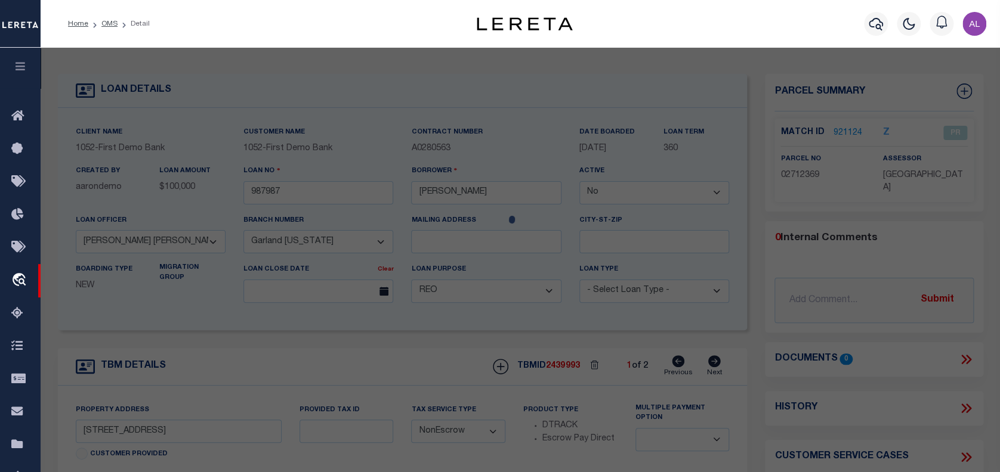
select select "AS"
checkbox input "false"
select select "PR"
type input "POWELL MATTHEW E"
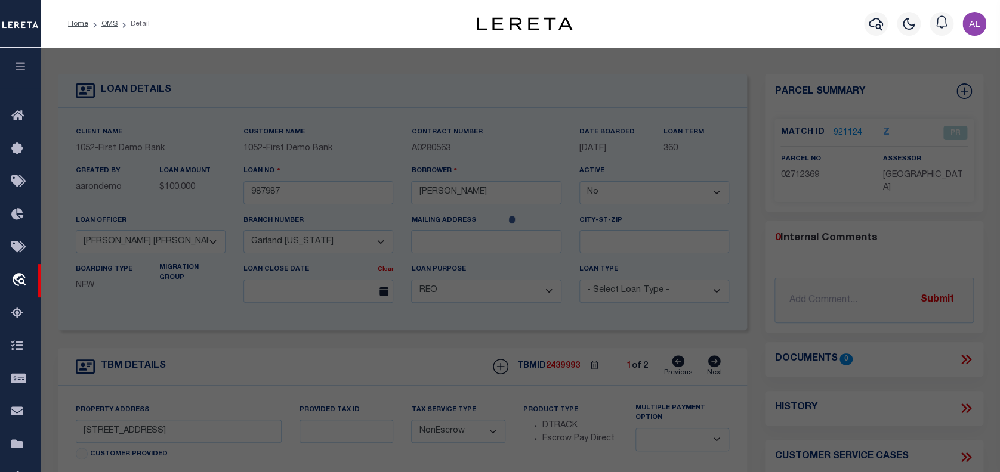
type input "1009 SPRING BROOK DR"
type textarea "SHADY BROOK ADDITION Block 20 Lot 10"
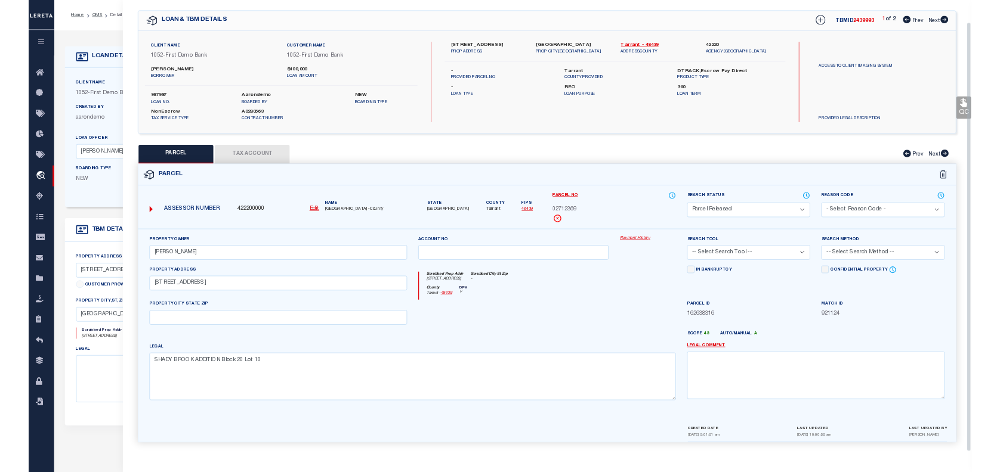
scroll to position [37, 0]
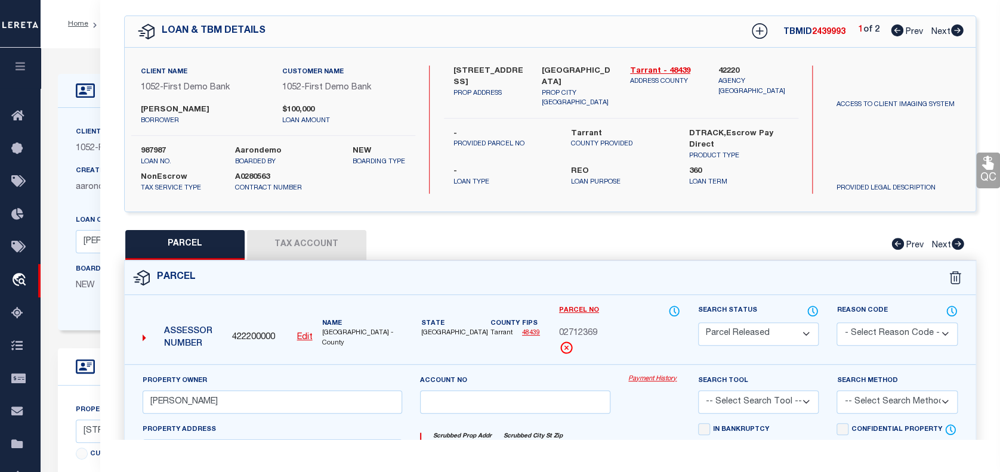
click at [912, 265] on div "Parcel" at bounding box center [550, 278] width 850 height 34
click at [653, 378] on link "Payment History" at bounding box center [653, 380] width 51 height 10
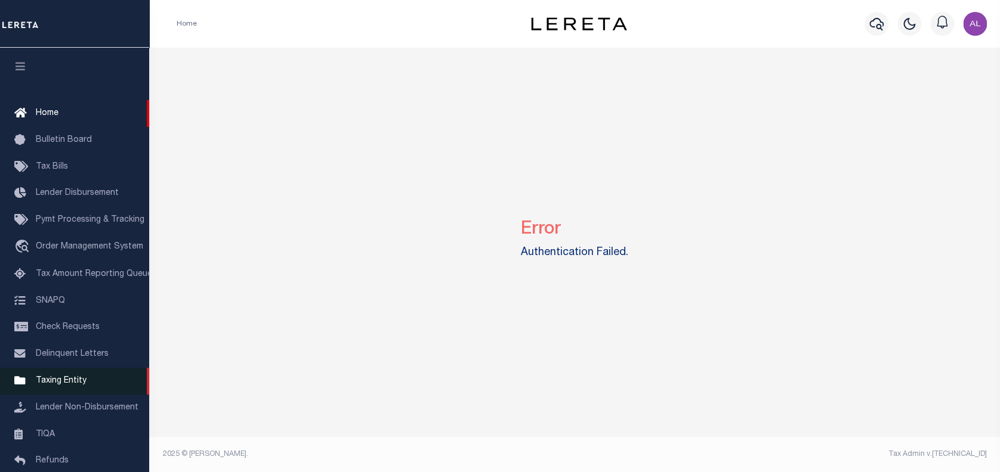
click at [72, 383] on span "Taxing Entity" at bounding box center [61, 381] width 51 height 8
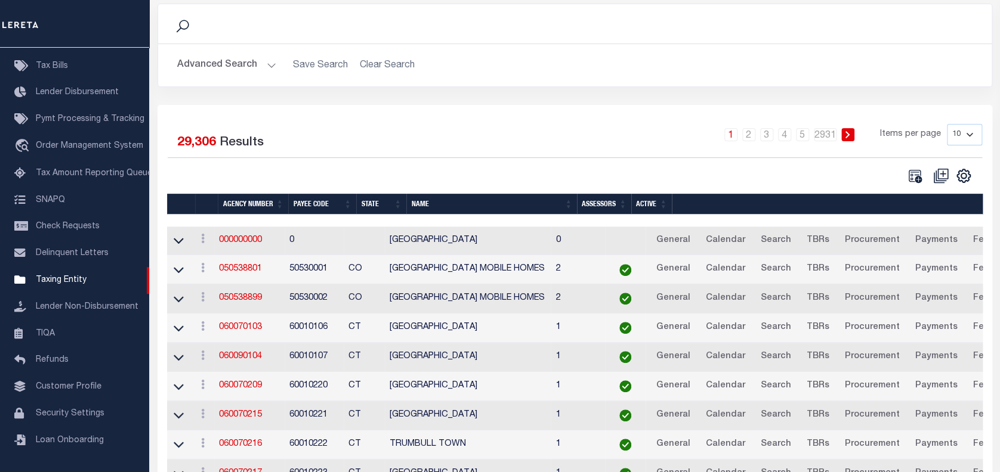
scroll to position [91, 0]
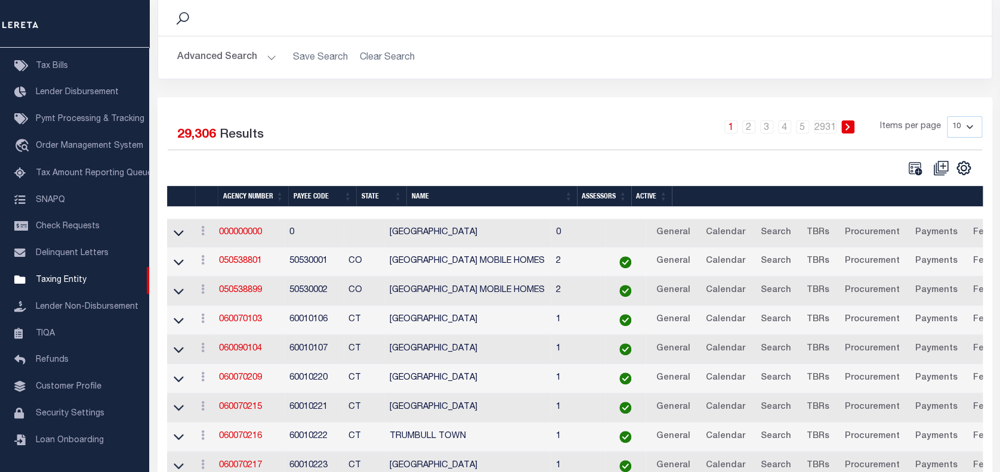
click at [270, 60] on button "Advanced Search" at bounding box center [226, 57] width 99 height 23
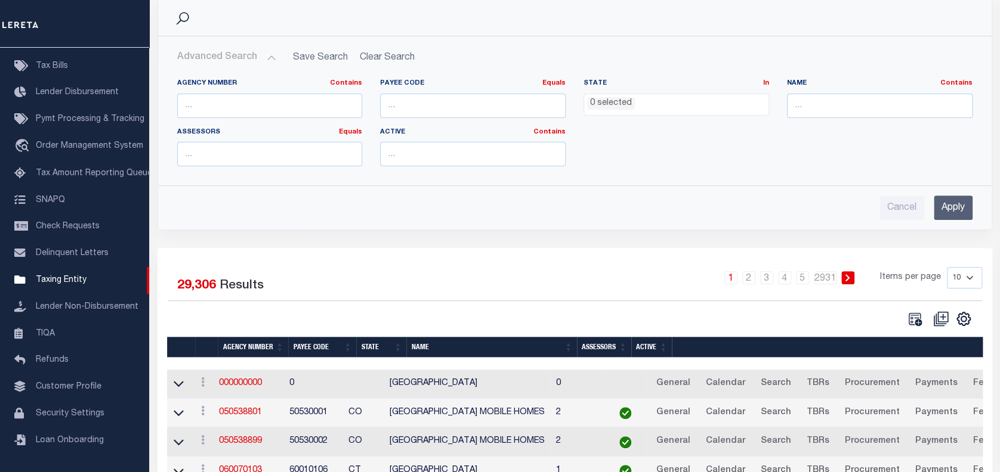
scroll to position [0, 0]
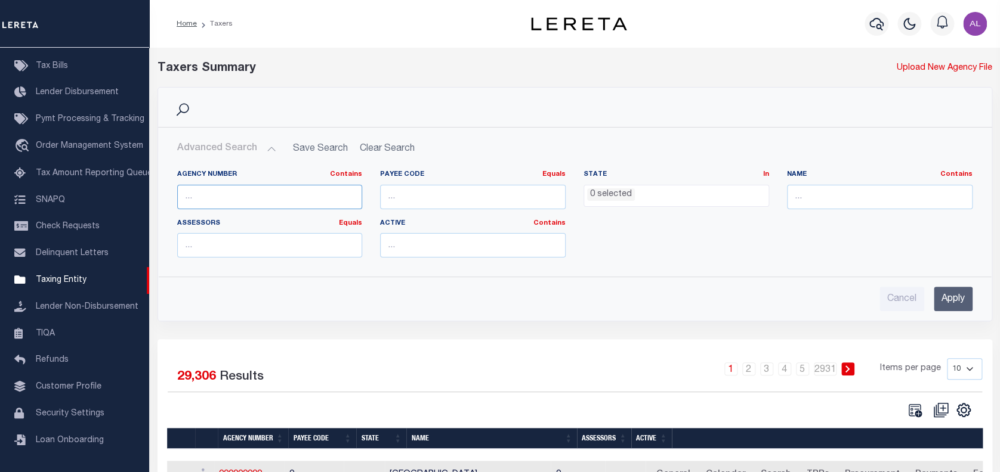
click at [237, 200] on input "text" at bounding box center [269, 197] width 185 height 24
paste input "120160000"
type input "120160000"
click at [952, 312] on div "Advanced Search Save Search Clear Search Agency Number Contains Contains" at bounding box center [574, 224] width 833 height 193
click at [953, 305] on input "Apply" at bounding box center [952, 299] width 39 height 24
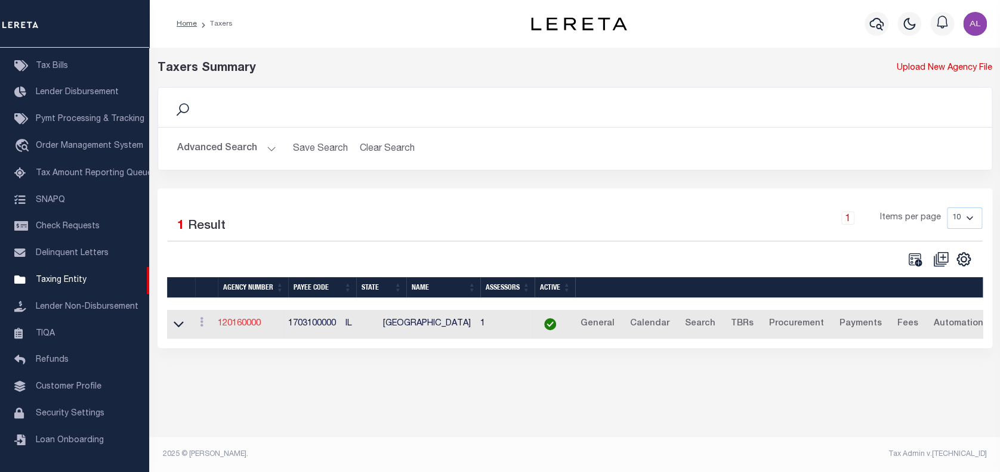
click at [249, 324] on link "120160000" at bounding box center [239, 324] width 43 height 8
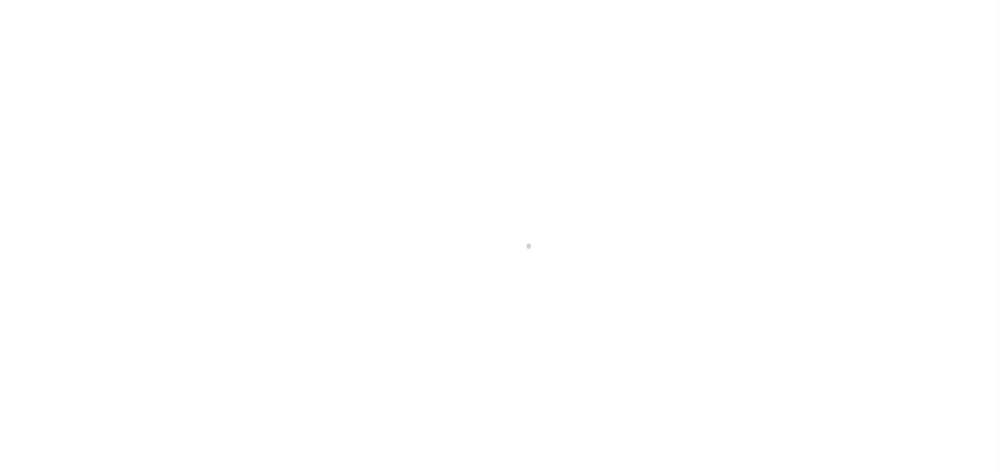
select select
checkbox input "false"
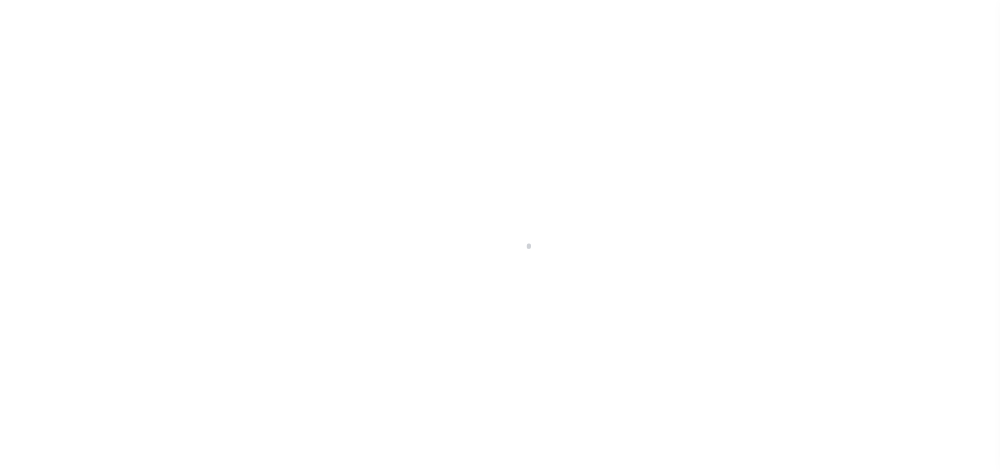
checkbox input "false"
type input "1703100000"
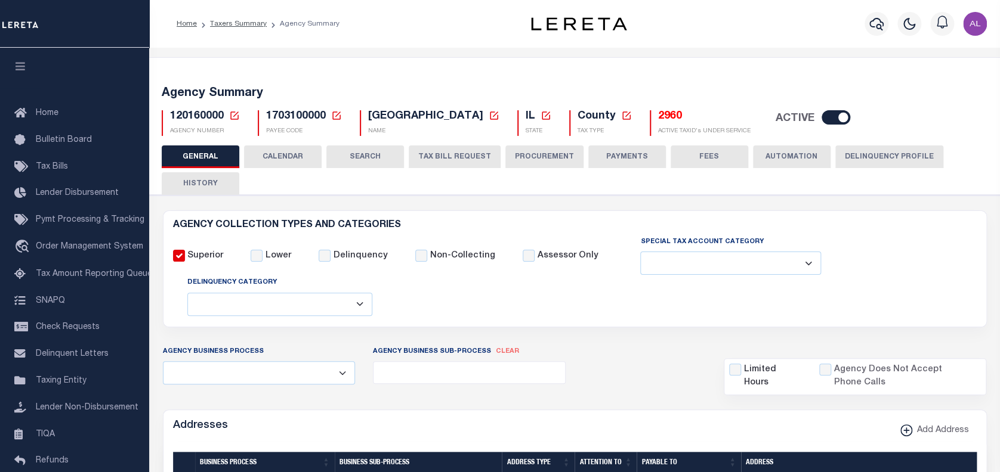
click at [278, 160] on button "CALENDAR" at bounding box center [283, 157] width 78 height 23
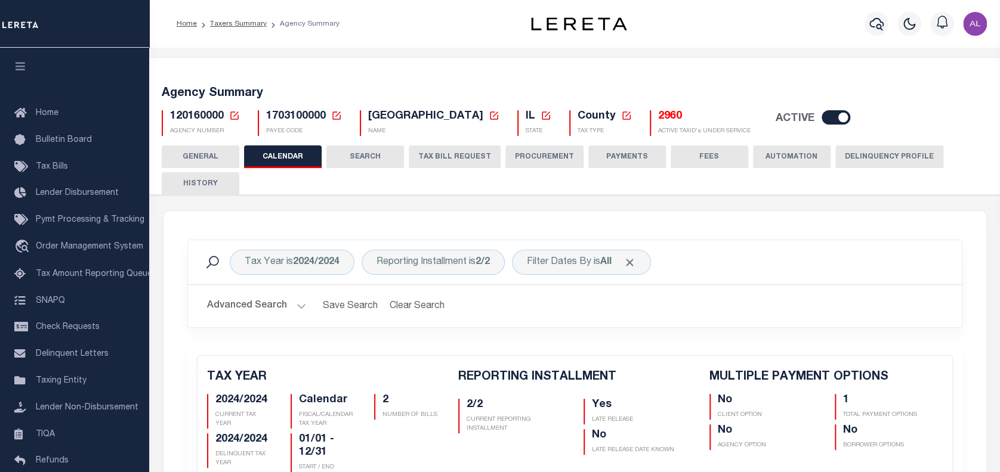
checkbox input "false"
type input "1"
click at [326, 261] on b "2024/2024" at bounding box center [316, 263] width 47 height 10
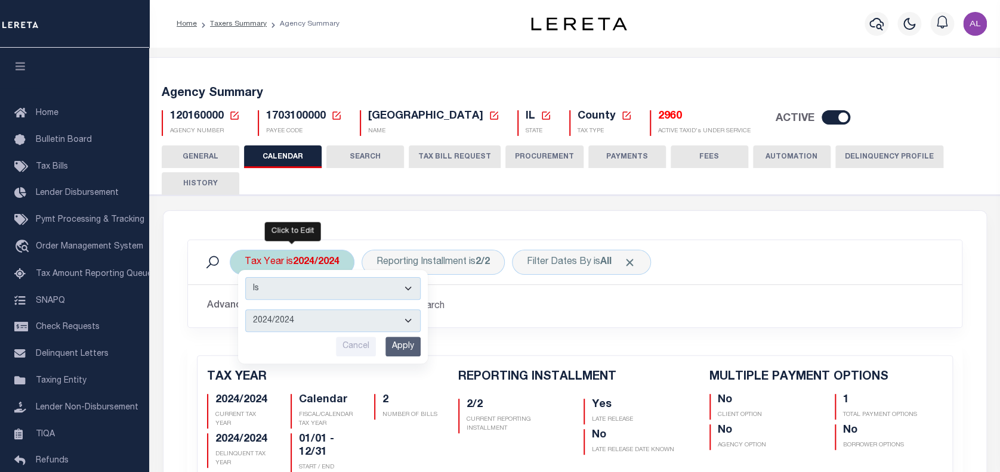
click at [320, 324] on select "2025/2025 2024/2024 2023/2023 2022/2022 2021/2021 2020/2020 2019/2019 2018/2018…" at bounding box center [332, 321] width 175 height 23
click at [406, 320] on select "2025/2025 2024/2024 2023/2023 2022/2022 2021/2021 2020/2020 2019/2019 2018/2018…" at bounding box center [332, 321] width 175 height 23
select select "2023/2023"
click at [245, 310] on select "2025/2025 2024/2024 2023/2023 2022/2022 2021/2021 2020/2020 2019/2019 2018/2018…" at bounding box center [332, 321] width 175 height 23
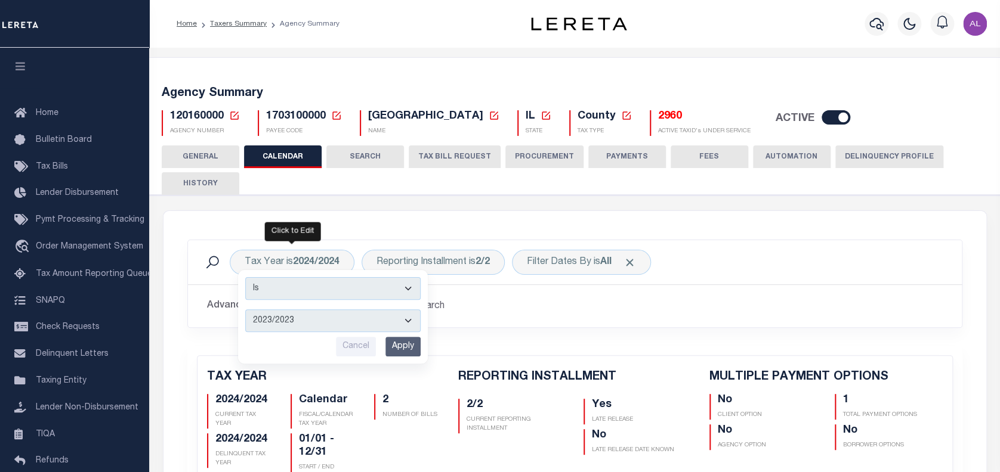
click at [549, 305] on h2 "Advanced Search Save Search Clear Search" at bounding box center [574, 306] width 754 height 23
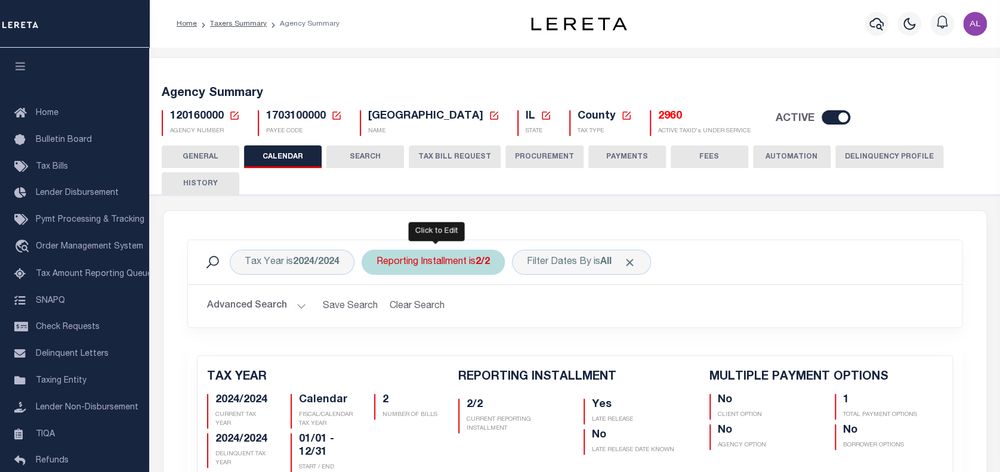
click at [453, 268] on div "Reporting Installment is 2/2" at bounding box center [432, 262] width 143 height 25
select select "2/2"
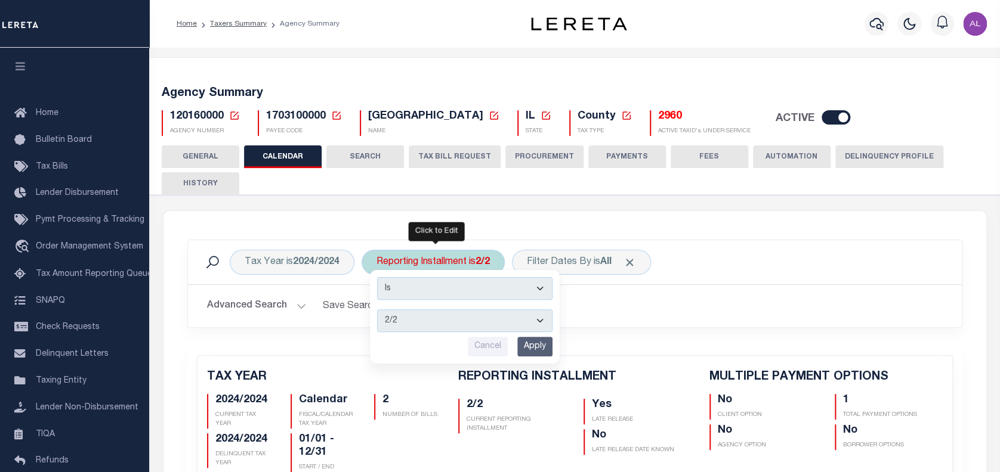
click at [537, 353] on input "Apply" at bounding box center [534, 347] width 35 height 20
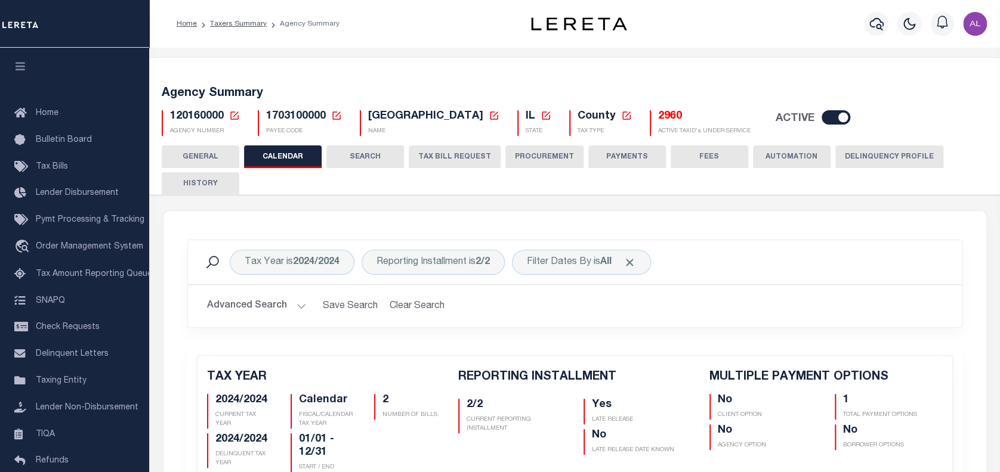
checkbox input "false"
click at [709, 310] on h2 "Advanced Search Save Search Clear Search PayeeReportingEventDatesGridWrapper_dy…" at bounding box center [574, 306] width 754 height 23
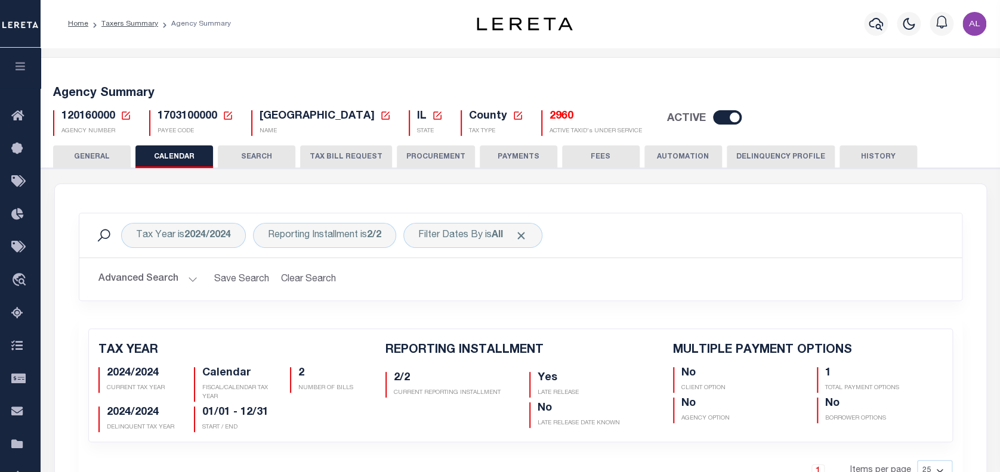
click at [125, 117] on icon at bounding box center [125, 115] width 11 height 11
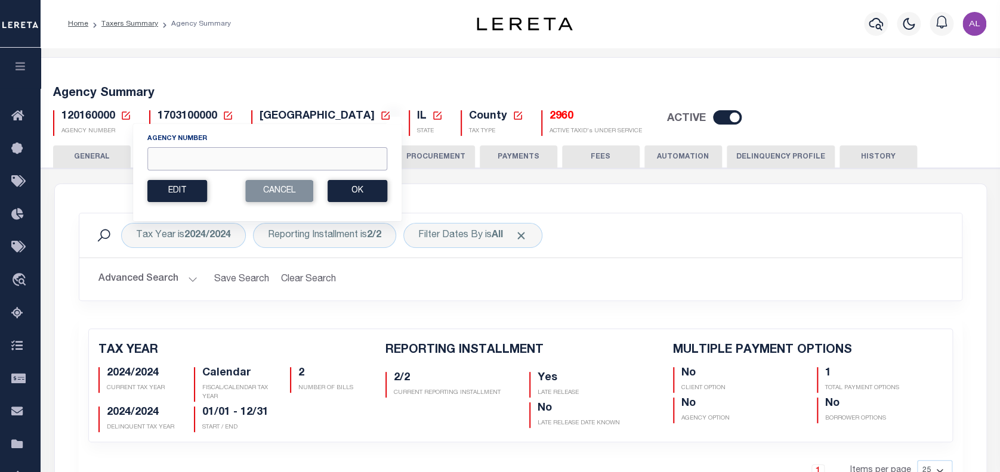
click at [175, 161] on input "Agency Number" at bounding box center [267, 158] width 240 height 23
paste input "422200000"
type input "422200000"
click at [361, 194] on button "Ok" at bounding box center [357, 191] width 60 height 22
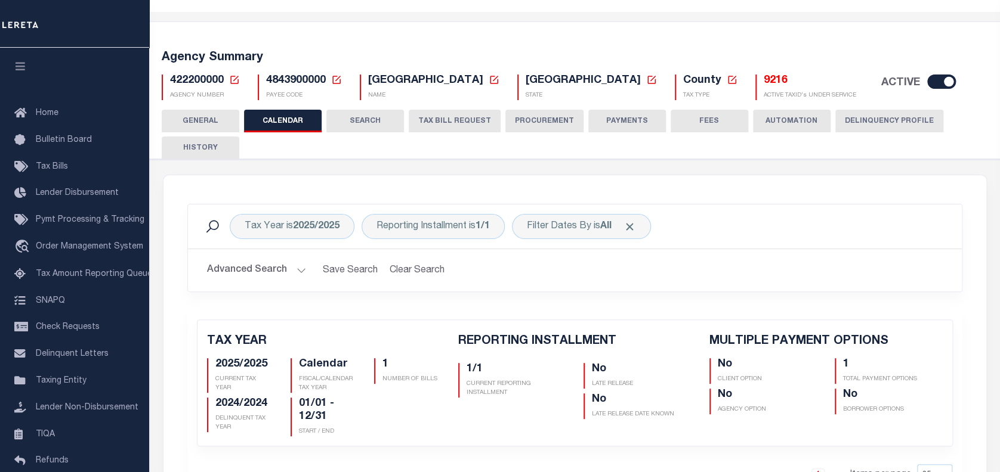
scroll to position [39, 0]
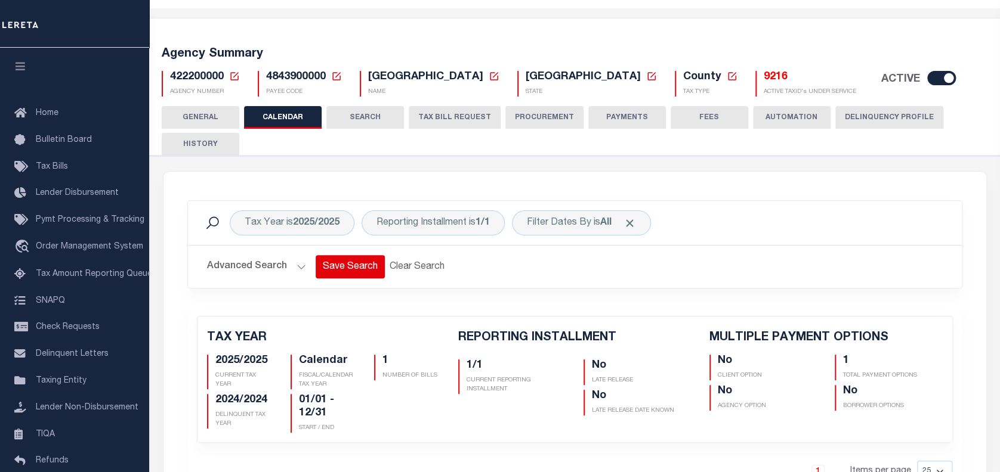
click at [324, 261] on button "Save Search" at bounding box center [349, 266] width 69 height 23
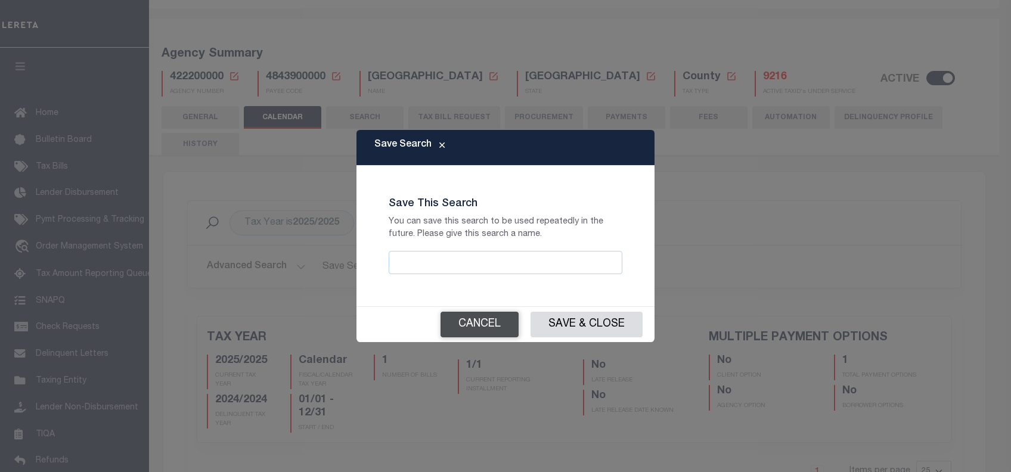
click at [478, 323] on button "Cancel" at bounding box center [480, 325] width 78 height 26
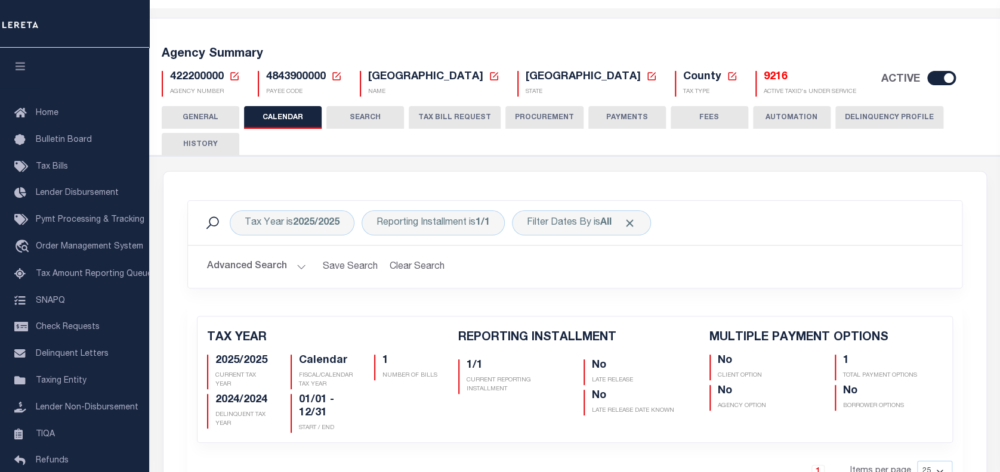
click at [314, 295] on div "Tax Year is 2025/2025 Reporting Installment is 1/1 Filter Dates By is All Searc…" at bounding box center [574, 253] width 793 height 106
click at [337, 228] on div "Tax Year is 2025/2025" at bounding box center [292, 223] width 125 height 25
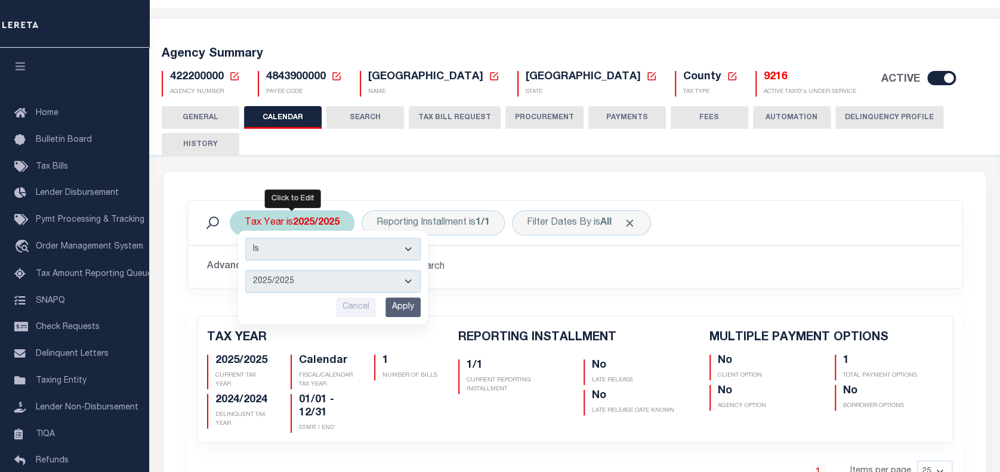
click at [409, 284] on select "2026/2026 2025/2025 2024/2024 2023/2023 2022/2022 2021/2021 2020/2020 2019/2019…" at bounding box center [332, 281] width 175 height 23
select select "2017/2017"
click at [245, 270] on select "2026/2026 2025/2025 2024/2024 2023/2023 2022/2022 2021/2021 2020/2020 2019/2019…" at bounding box center [332, 281] width 175 height 23
click at [403, 309] on input "Apply" at bounding box center [402, 308] width 35 height 20
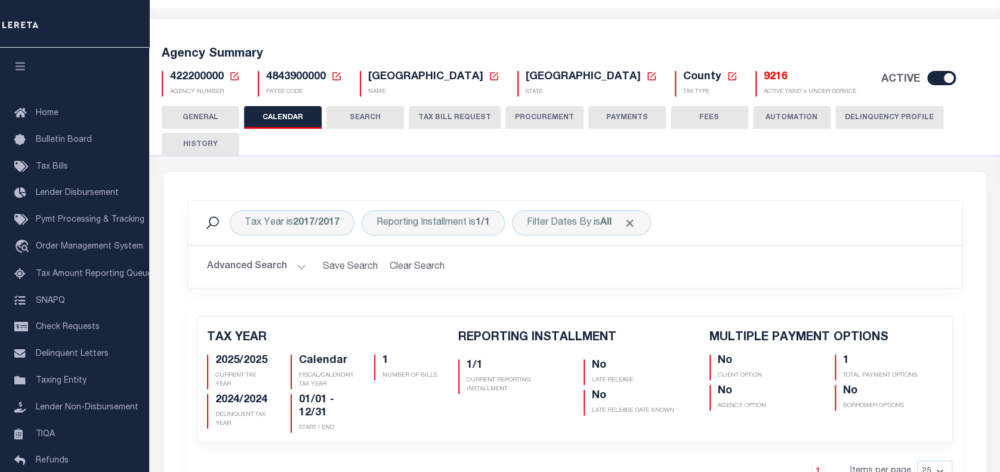
checkbox input "false"
click at [467, 225] on div "Reporting Installment is 1/1" at bounding box center [432, 223] width 143 height 25
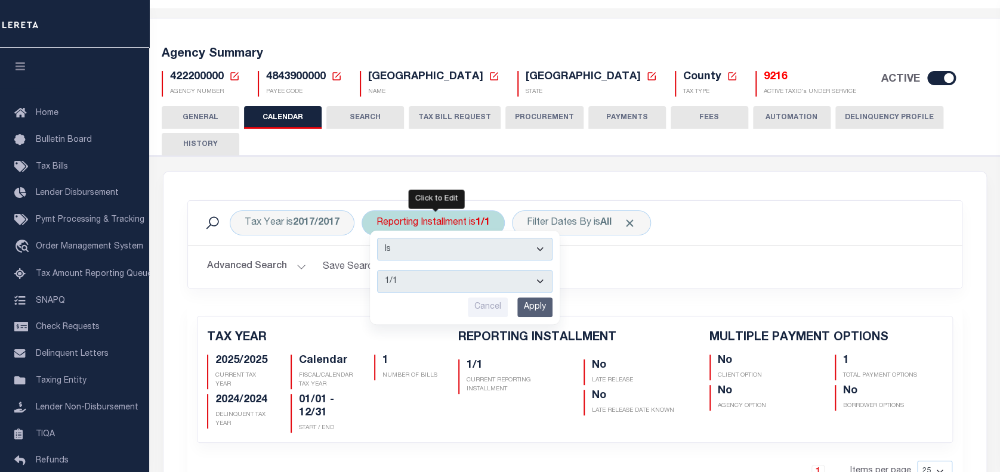
click at [464, 283] on select "1/1" at bounding box center [464, 281] width 175 height 23
click at [531, 286] on select "1/1" at bounding box center [464, 281] width 175 height 23
click at [539, 279] on select "1/1" at bounding box center [464, 281] width 175 height 23
click at [645, 262] on h2 "Advanced Search Save Search Clear Search PayeeReportingEventDatesGridWrapper_dy…" at bounding box center [574, 266] width 754 height 23
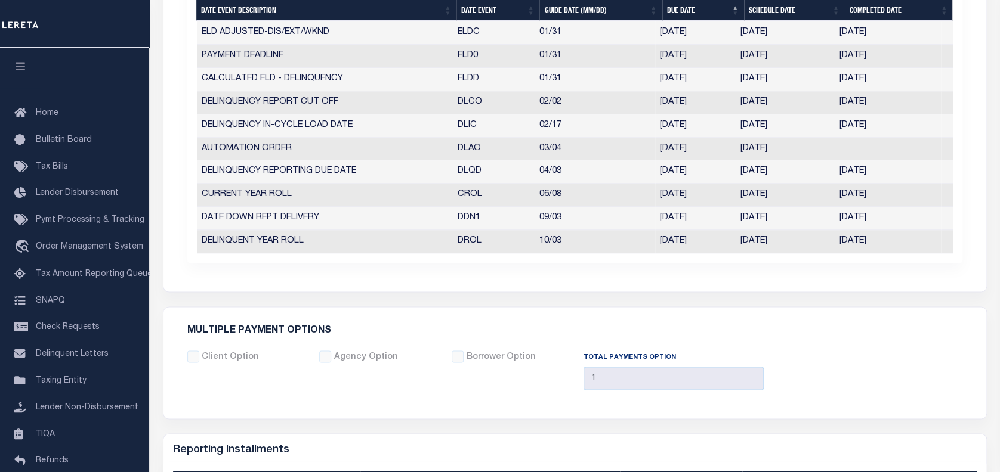
click at [402, 364] on div "Agency Option" at bounding box center [376, 375] width 132 height 49
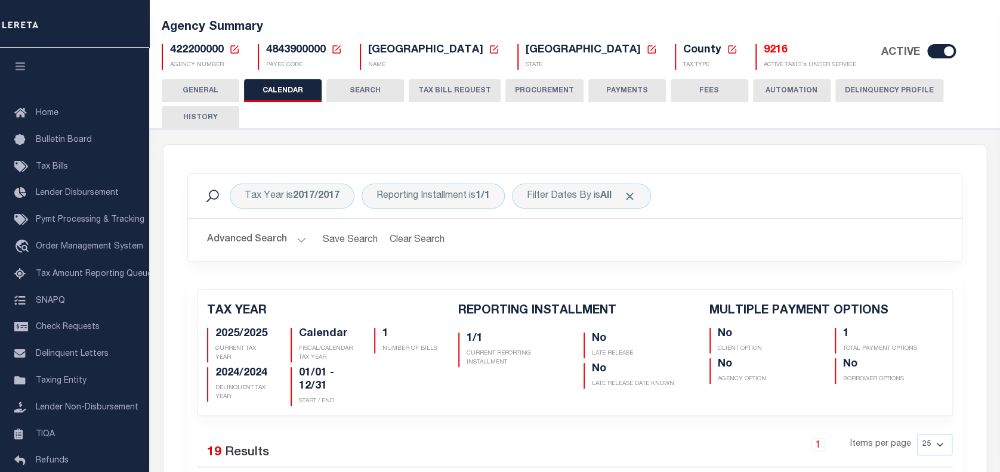
scroll to position [64, 0]
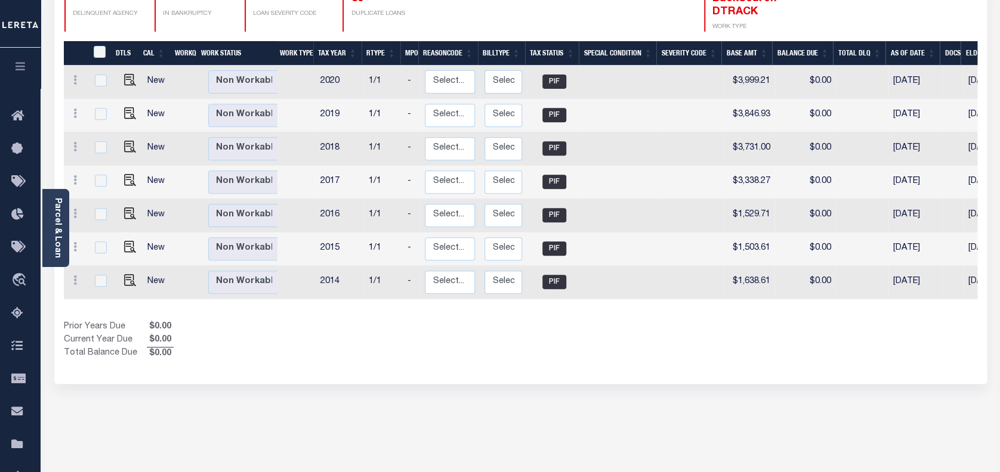
scroll to position [100, 0]
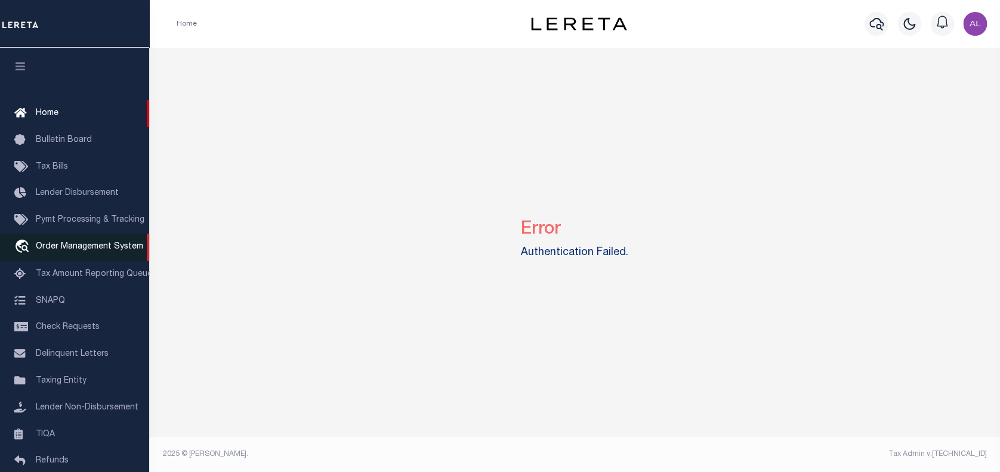
click at [52, 256] on link "travel_explore Order Management System" at bounding box center [74, 247] width 149 height 27
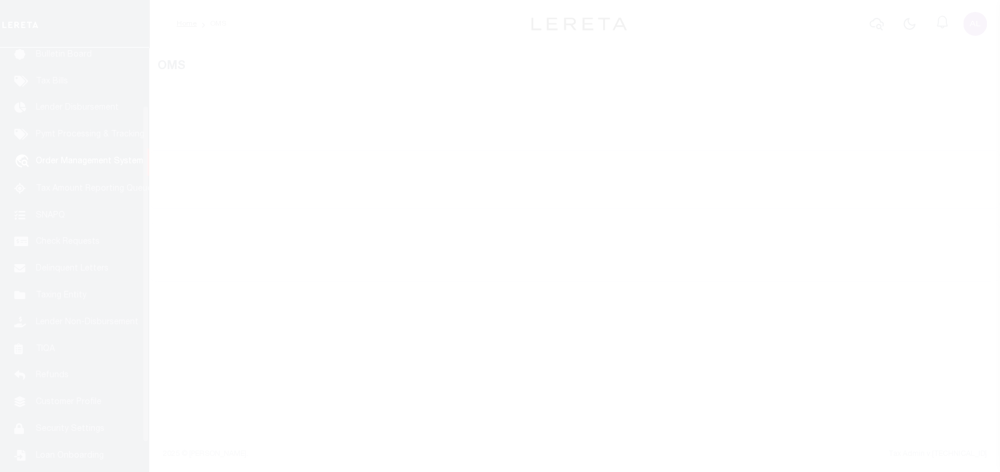
scroll to position [87, 0]
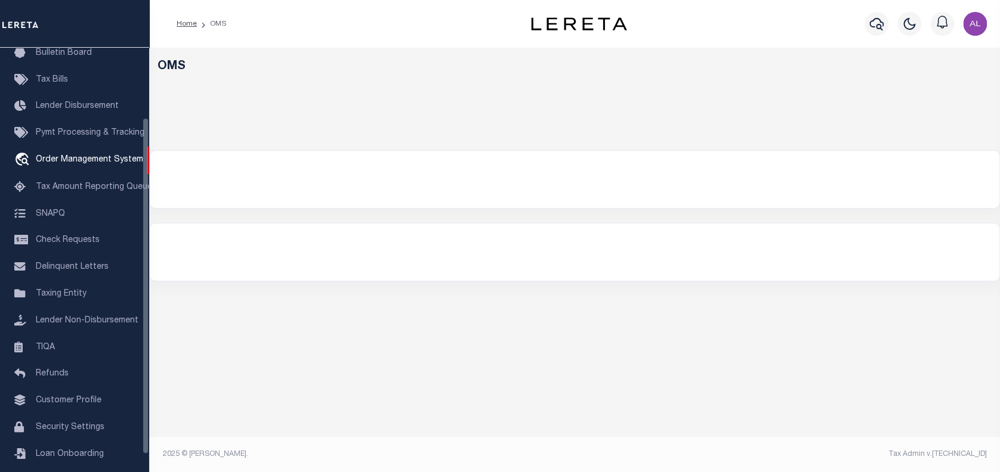
select select "200"
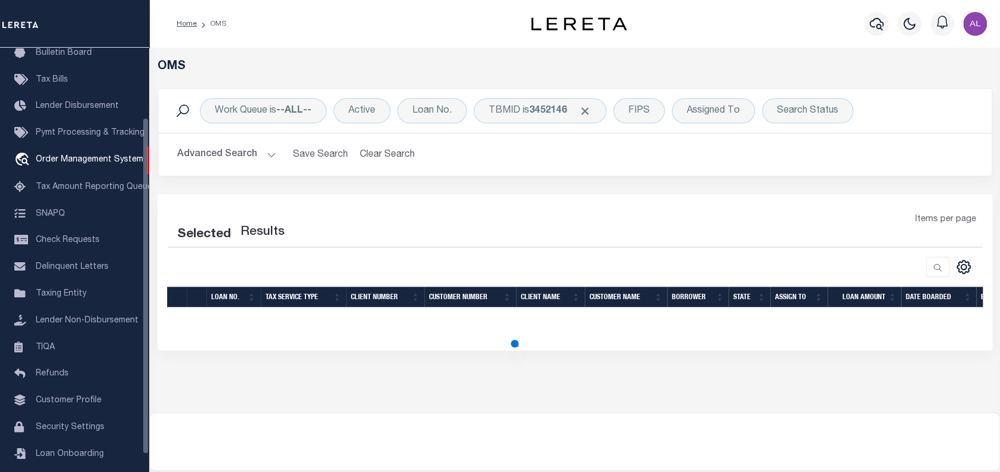
select select "200"
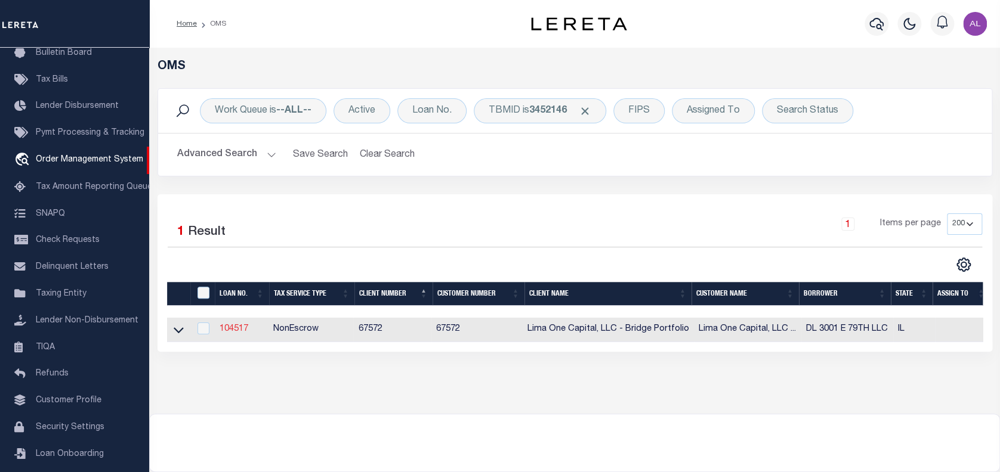
click at [243, 329] on link "104517" at bounding box center [233, 329] width 29 height 8
type input "104517"
type input "DL 3001 E 79TH LLC"
select select
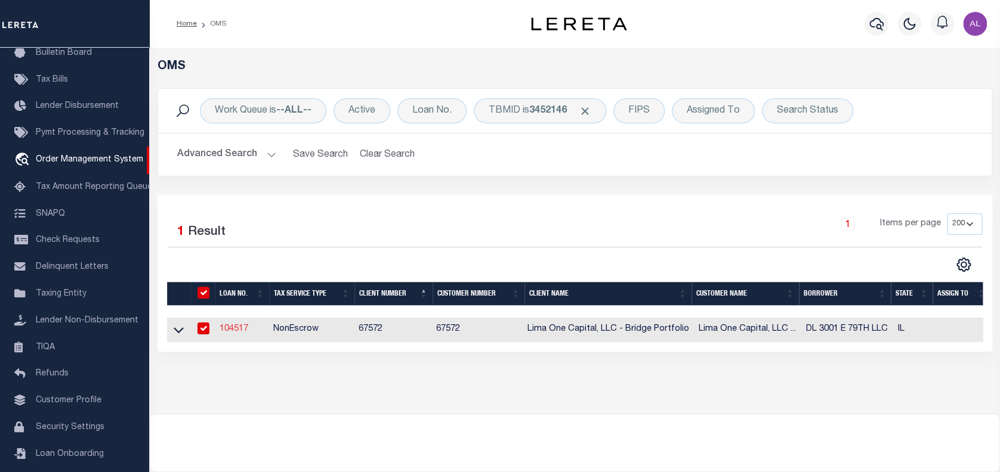
select select
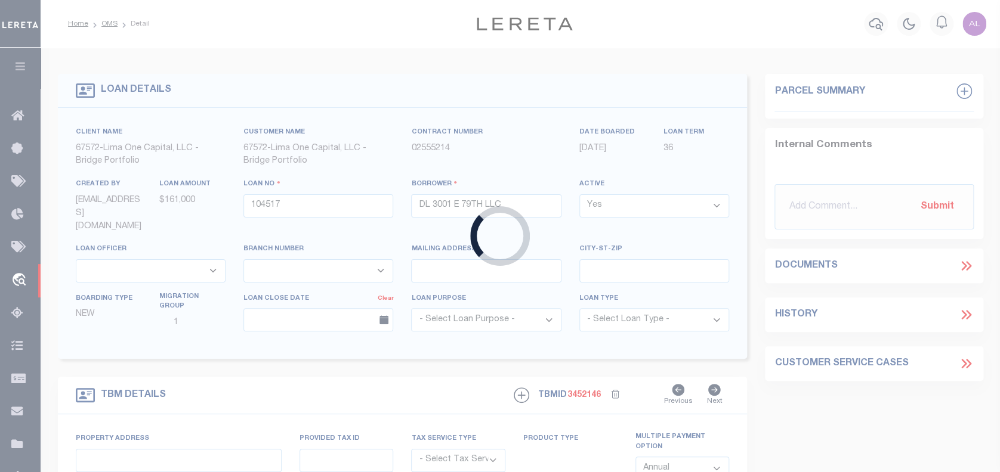
type input "3001 E 79TH STREET"
radio input "true"
select select "NonEscrow"
select select
type input "CHICAGO IL 60649"
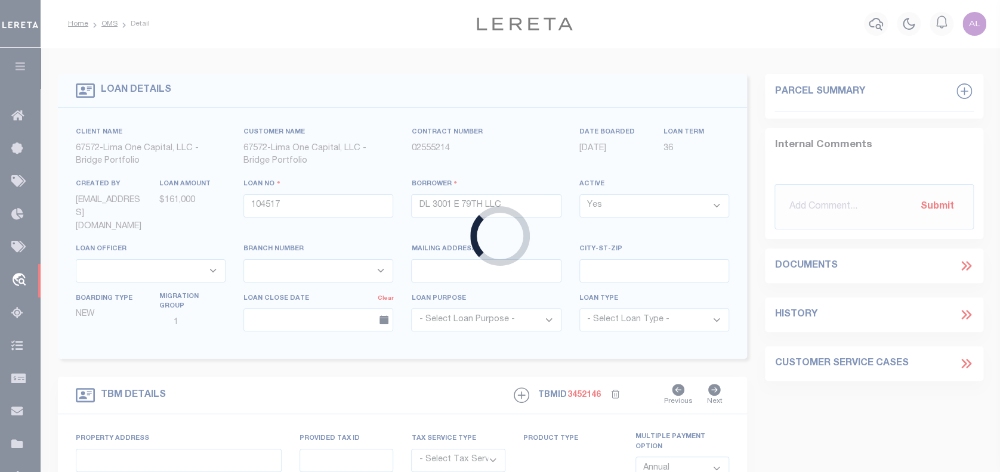
type input "104517-1"
type input "IL"
type textarea "COLLECTOR: ENTITY: PARCEL: 21"
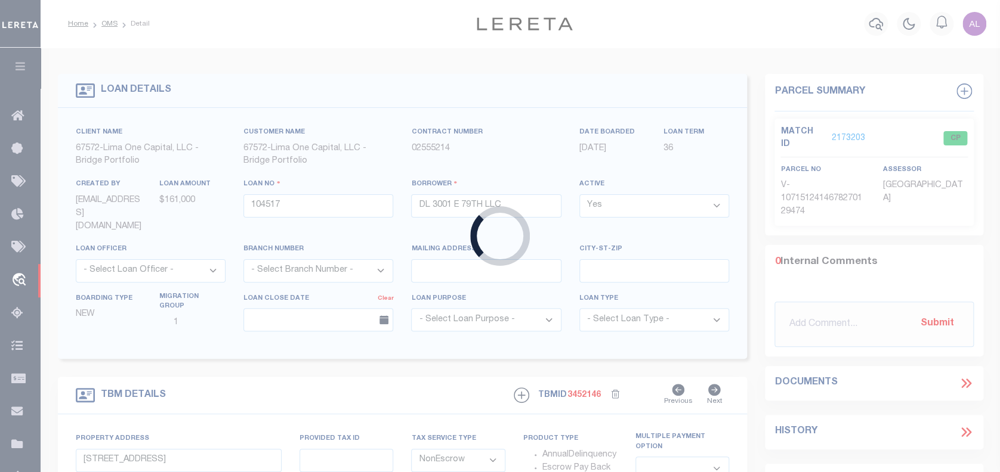
type input "01323016611-00300"
type input "MARY AND THOMAS STONE"
select select "False"
select select
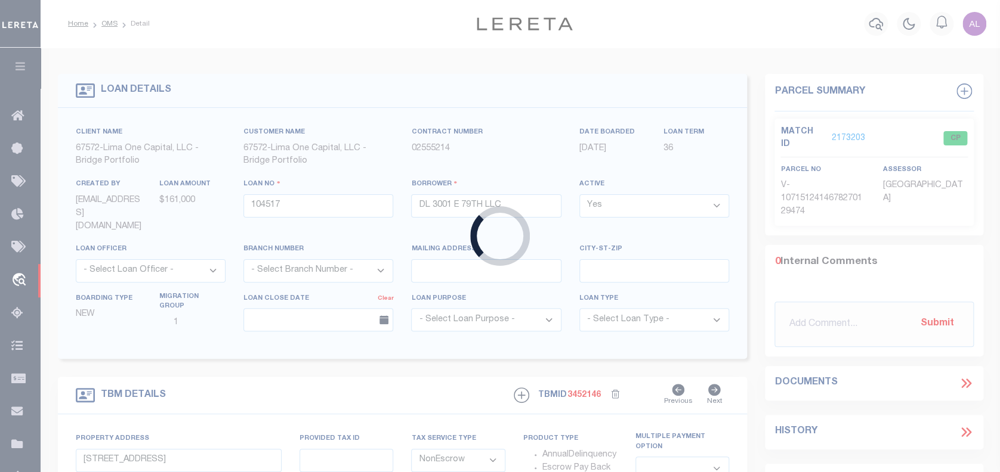
type input "407 WHIPPLE TREE LN"
type input "WATERFORD WI 53185"
select select "10"
select select "4346"
select select "2129"
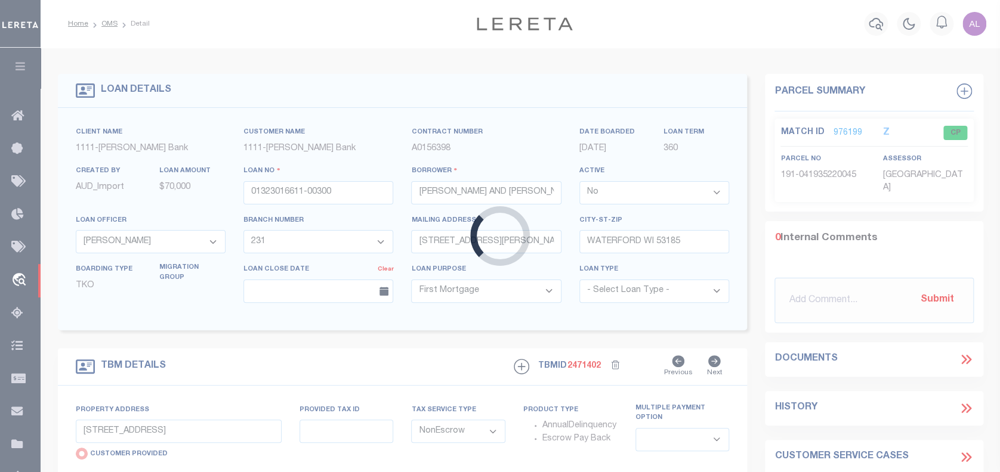
type input "407 WHIPPLE TREE LN"
radio input "false"
type input "191041935220045"
select select
type input "WATERFORD, WI 53185"
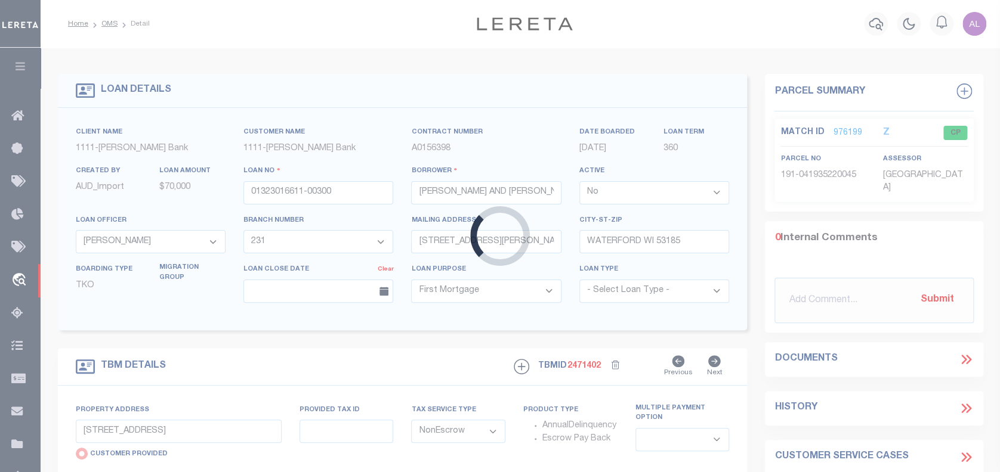
type input "WI"
select select
type textarea "Municipality = WATERFORD, VILLAGE OF;"
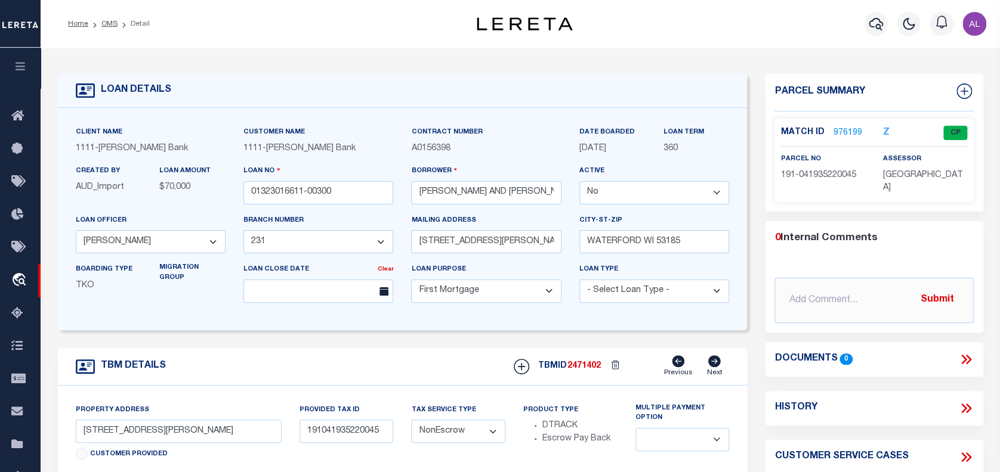
click at [844, 131] on link "976199" at bounding box center [847, 133] width 29 height 13
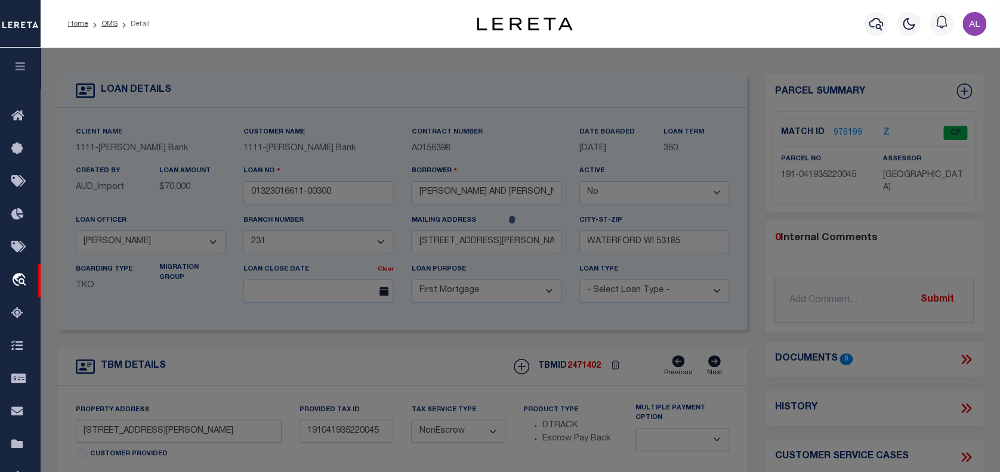
checkbox input "false"
select select "CP"
type input "THOMAS W STONE MARY M STONE"
type input "407 WHIPPLE TREE LN"
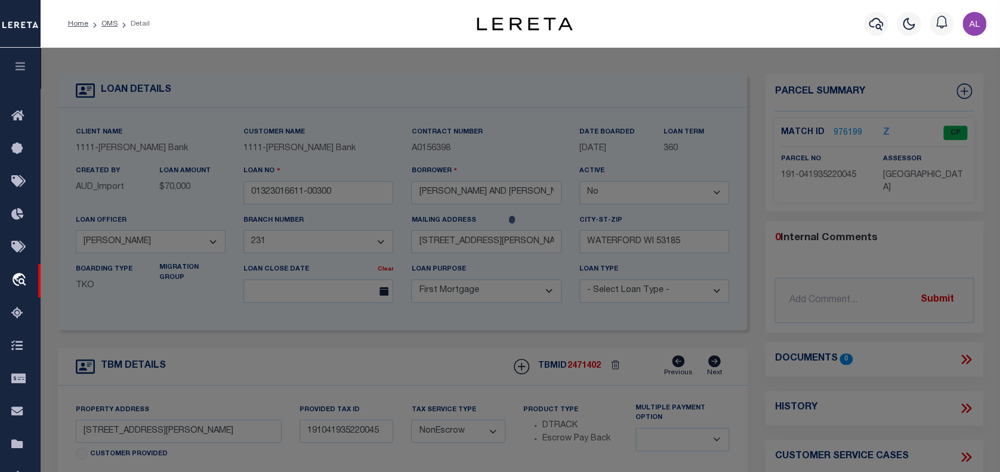
type input "WATERFORD WI 53185"
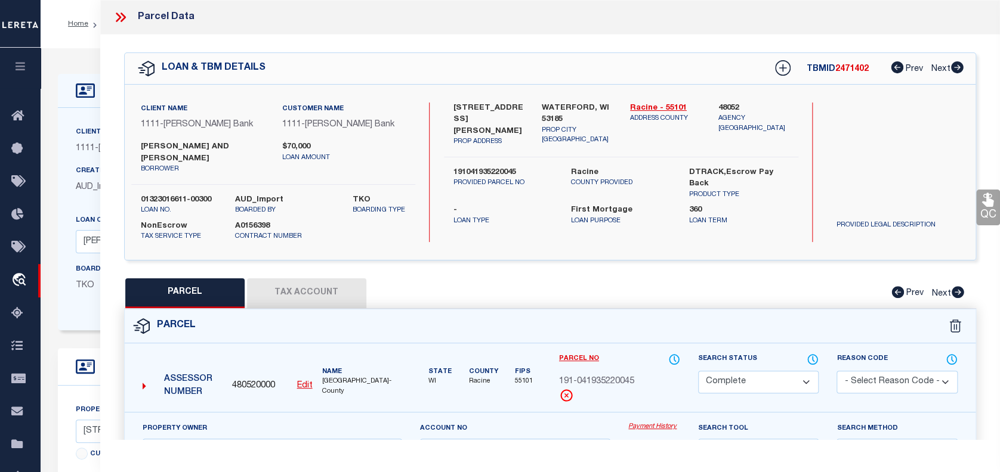
click at [252, 380] on span "480520000" at bounding box center [253, 386] width 43 height 13
copy span "480520000"
type input "8345043627"
type input "ANTHONY J COSTELLO & SON (JOSEPH)"
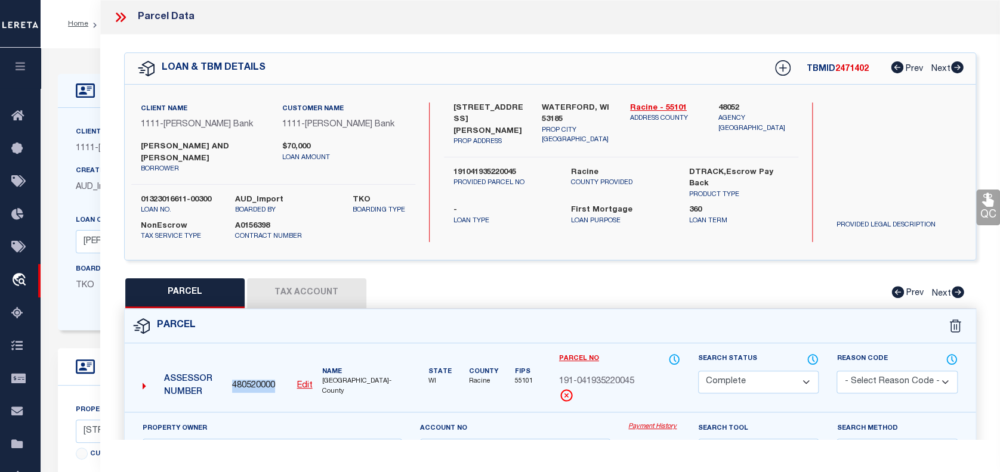
select select
type input "1 RESERVE VIEW BLVD"
type input "ROCHESTER NY 14618"
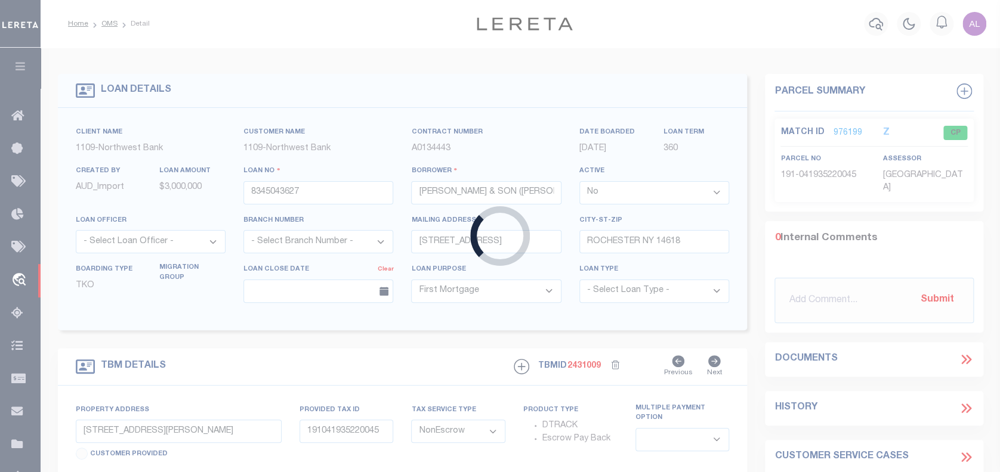
type input "S CLINTON AVE"
type input "ROCHESTER NY 14618"
type input "378625"
type input "NY"
select select
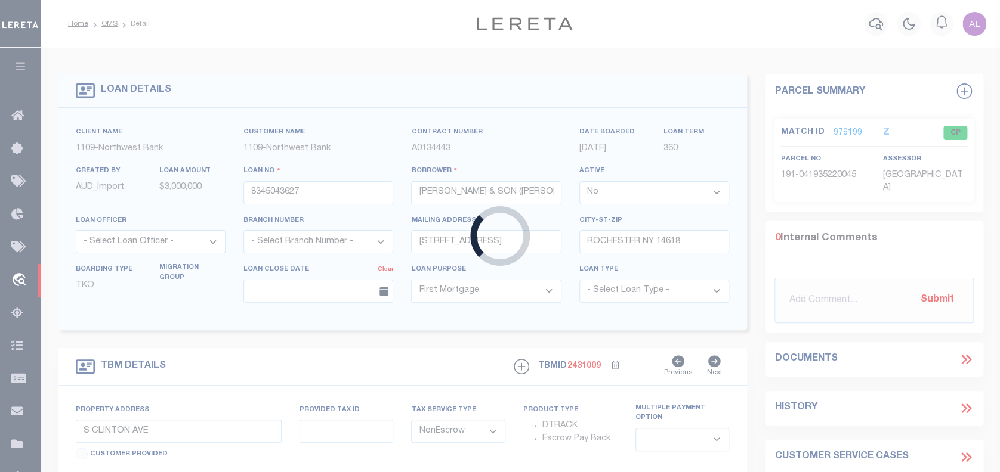
select select "4046"
select select "2001"
select select
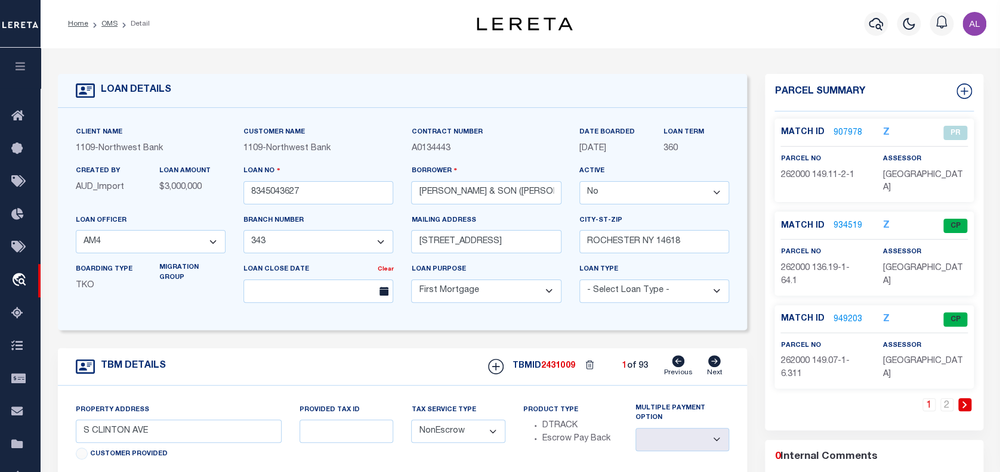
click at [845, 130] on link "907978" at bounding box center [847, 133] width 29 height 13
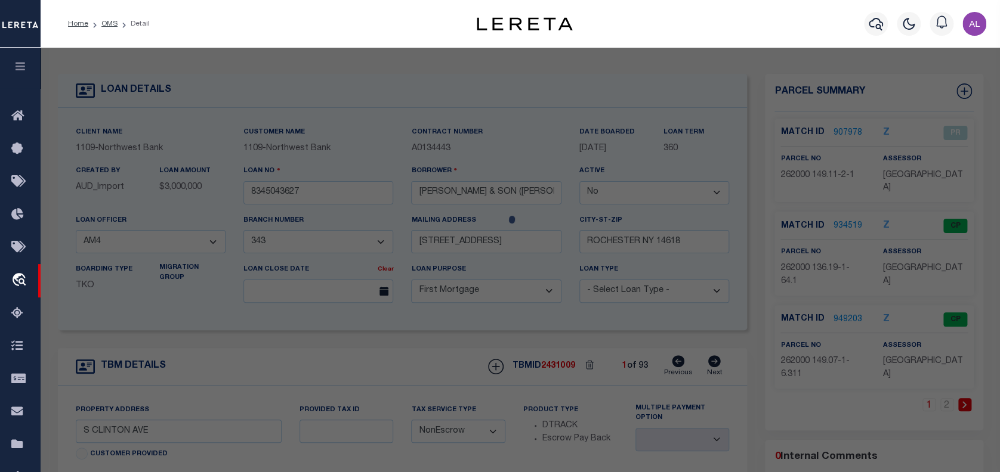
select select "AS"
checkbox input "false"
select select "PR"
type input "ANTHONY J. COSTELLO & SON"
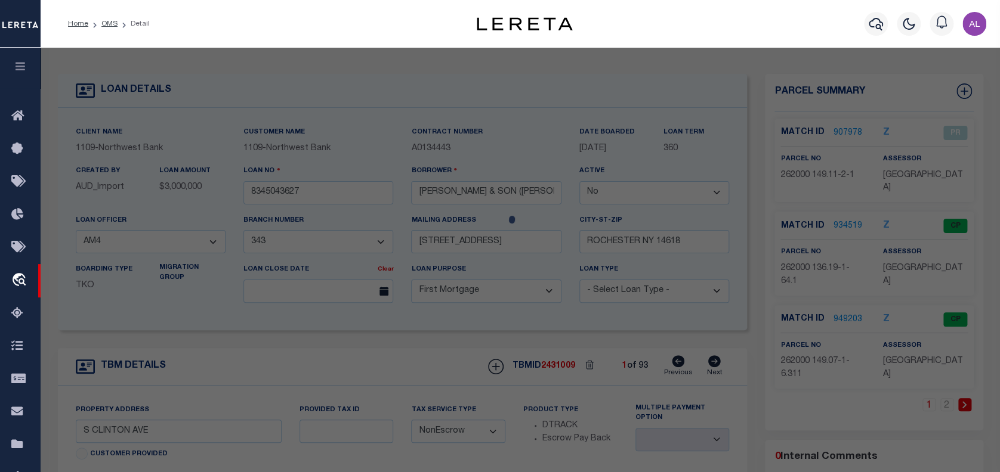
select select
type input "W WATERMARK LANDING"
type input "ROCHESTER NY 14618"
type textarea "40 13 7 THE RESERVE S1 L1 344/51-56"
type textarea "9/13/17 JS. SPOKE TO RENEE W/BRIGHTON TOWN,NY. SHE LOCATED VARIOUS PARCELS. (SE…"
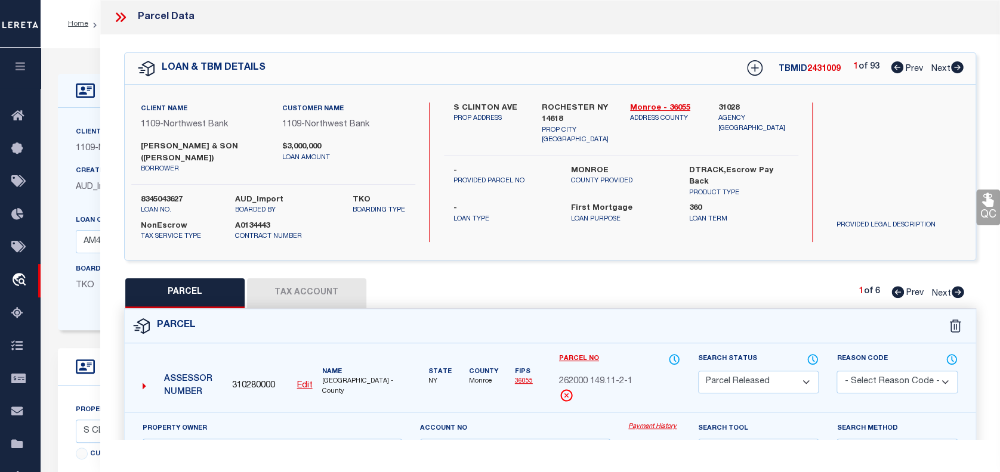
click at [255, 382] on span "310280000" at bounding box center [253, 386] width 43 height 13
copy span "310280000"
click at [651, 426] on link "Payment History" at bounding box center [653, 427] width 51 height 10
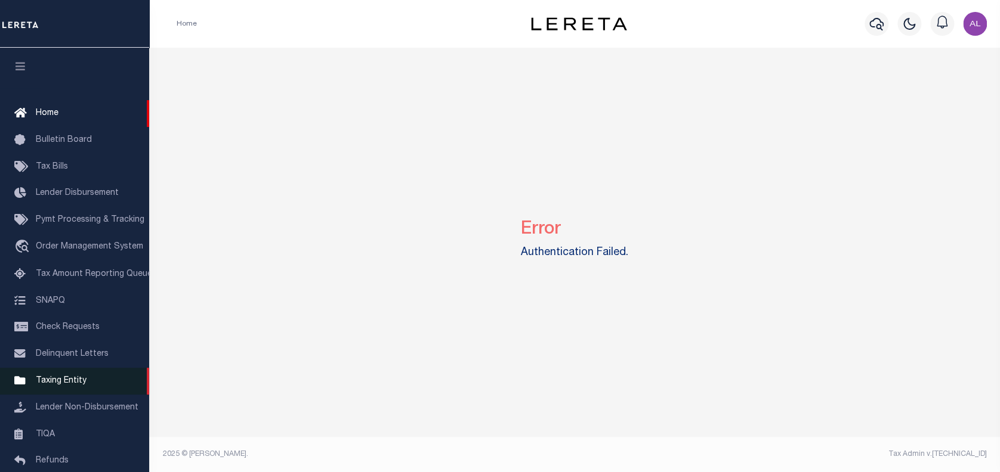
click at [70, 385] on span "Taxing Entity" at bounding box center [61, 381] width 51 height 8
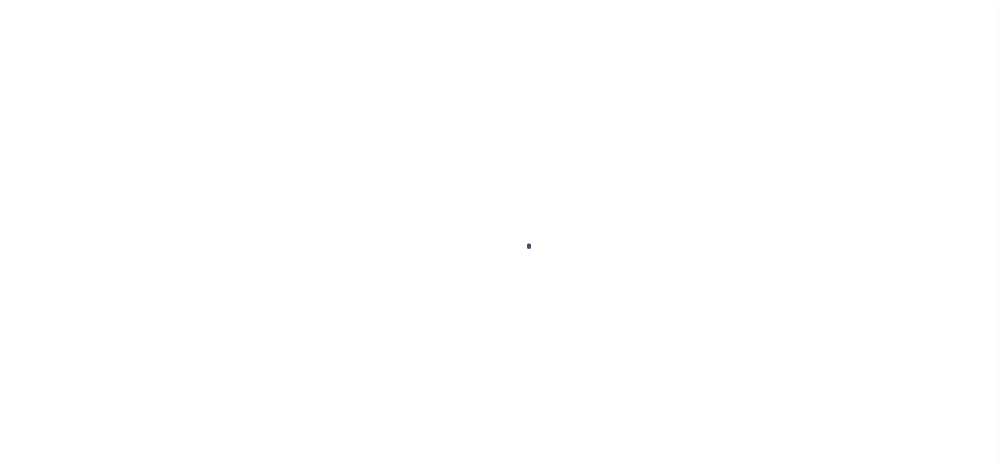
scroll to position [110, 0]
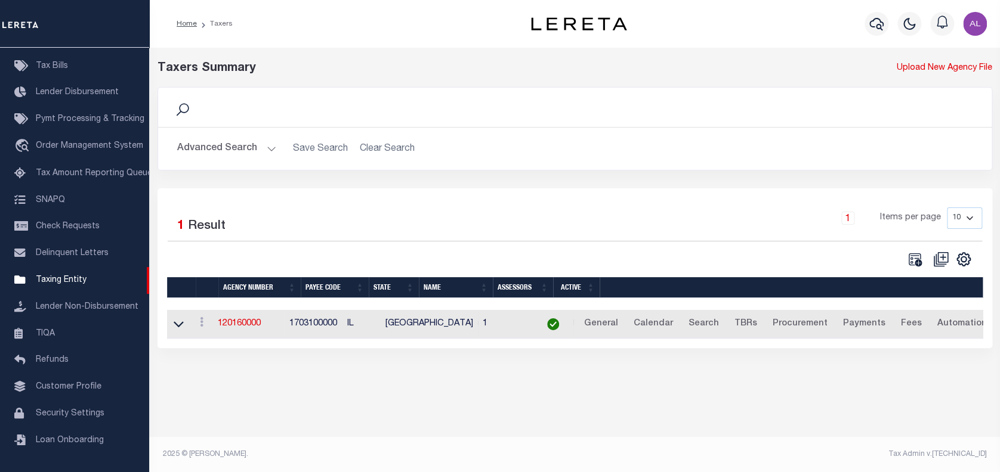
click at [269, 155] on button "Advanced Search" at bounding box center [226, 148] width 99 height 23
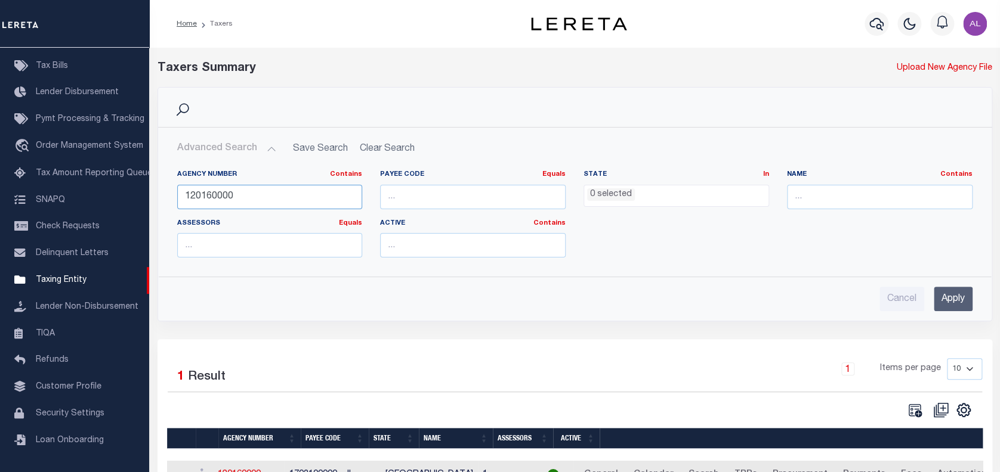
click at [329, 199] on input "120160000" at bounding box center [269, 197] width 185 height 24
paste input "480520000"
type input "480520000"
click at [942, 293] on input "Apply" at bounding box center [952, 299] width 39 height 24
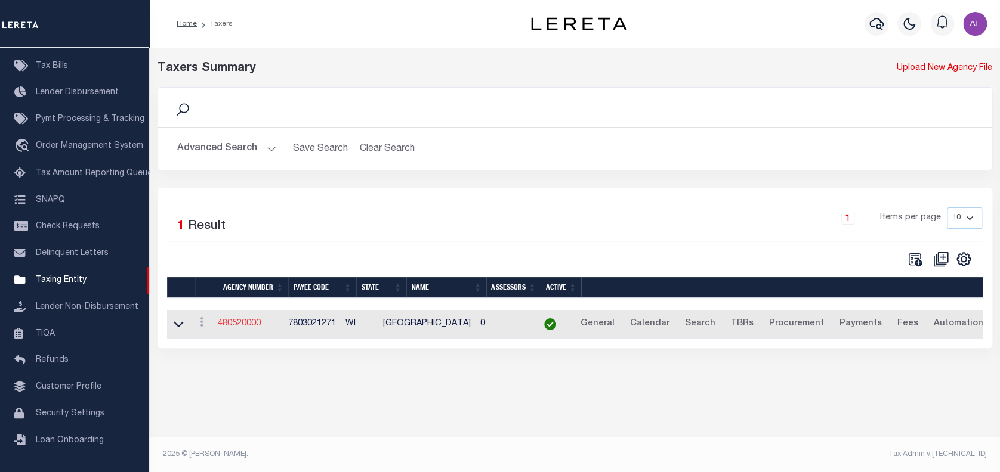
click at [247, 324] on link "480520000" at bounding box center [239, 324] width 43 height 8
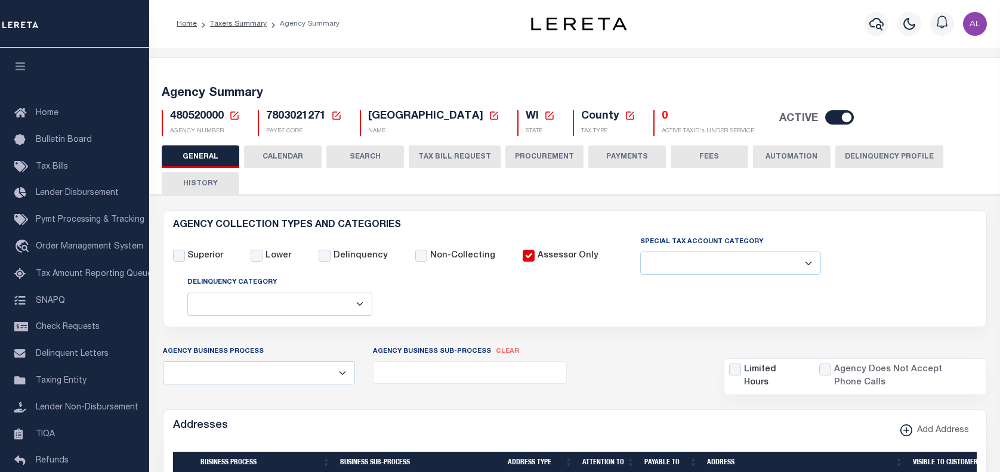
select select
click at [290, 159] on button "CALENDAR" at bounding box center [283, 157] width 78 height 23
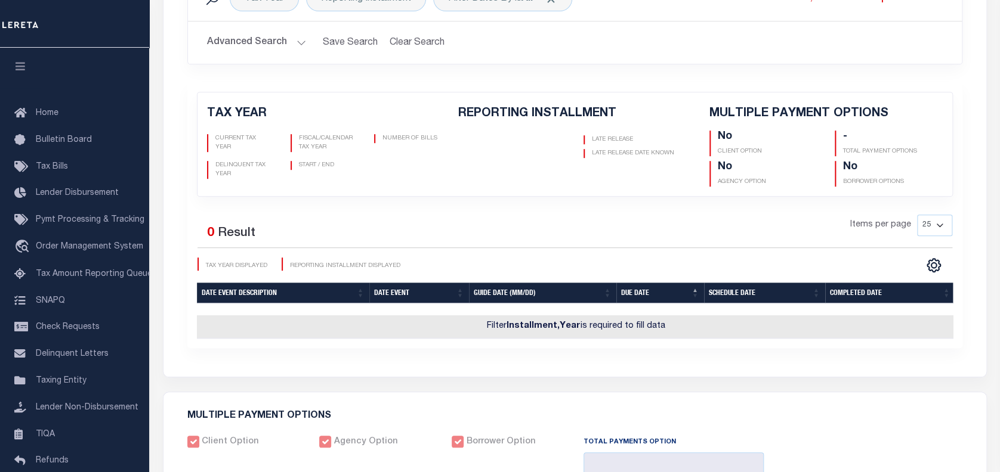
scroll to position [265, 0]
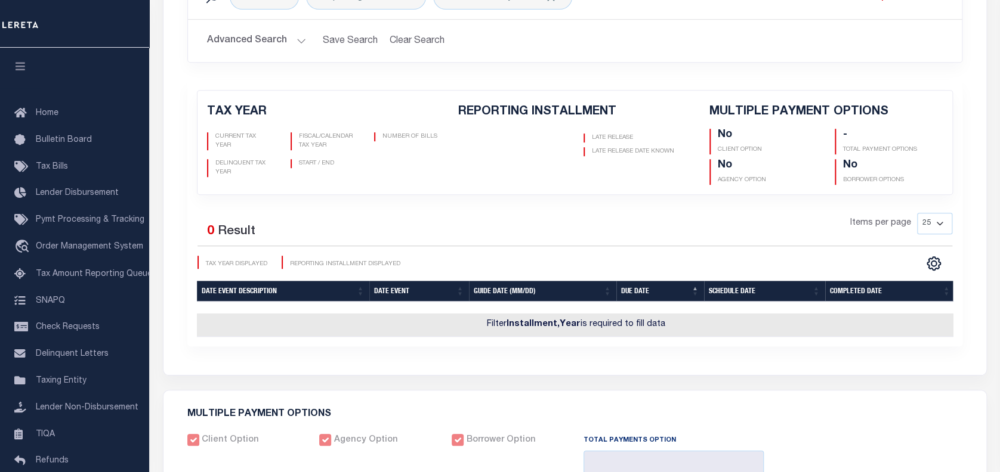
click at [428, 291] on th "Date Event" at bounding box center [419, 291] width 100 height 21
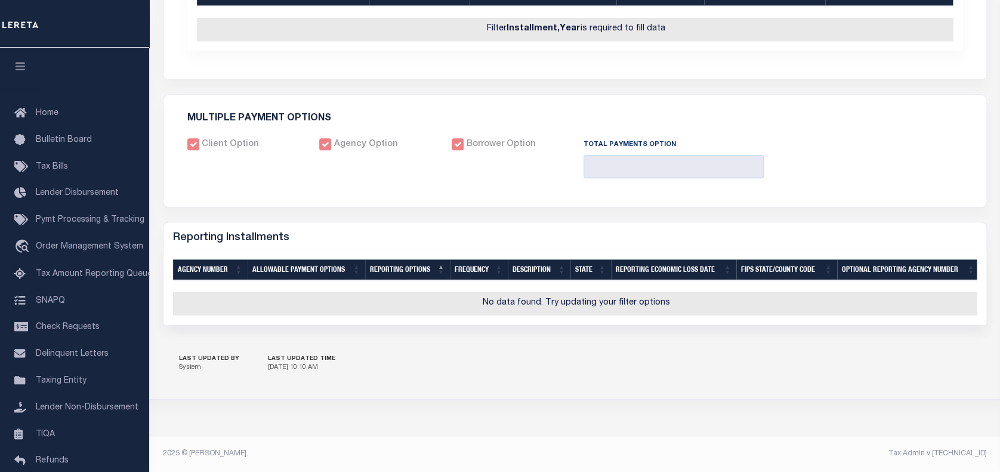
scroll to position [0, 0]
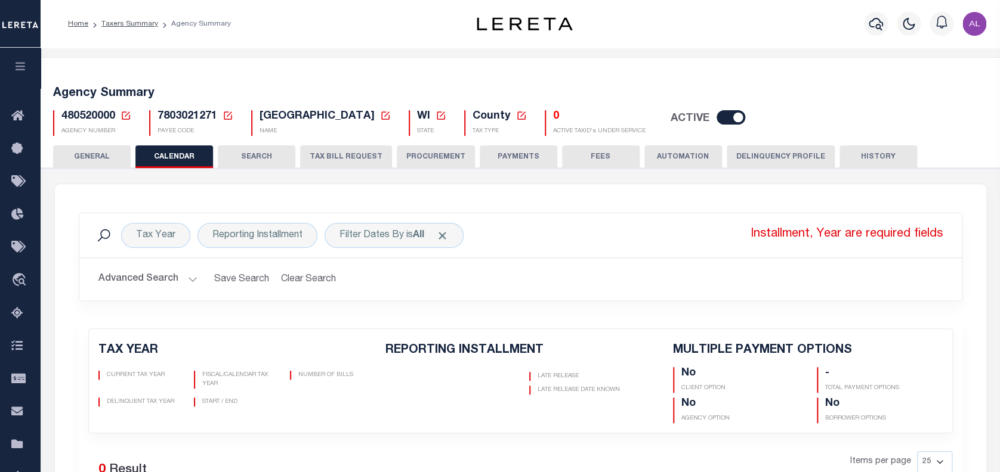
click at [126, 115] on icon at bounding box center [125, 115] width 11 height 11
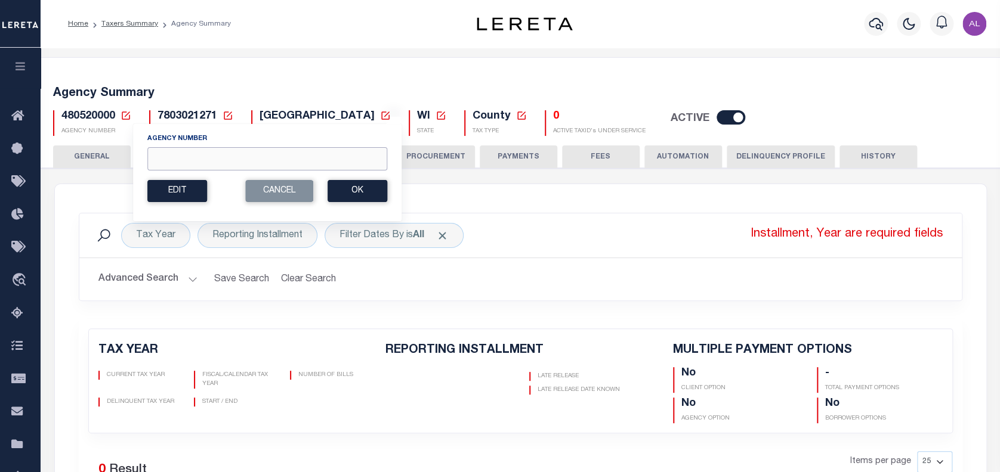
click at [178, 165] on input "Agency Number" at bounding box center [267, 158] width 240 height 23
paste input "310280000"
type input "310280000"
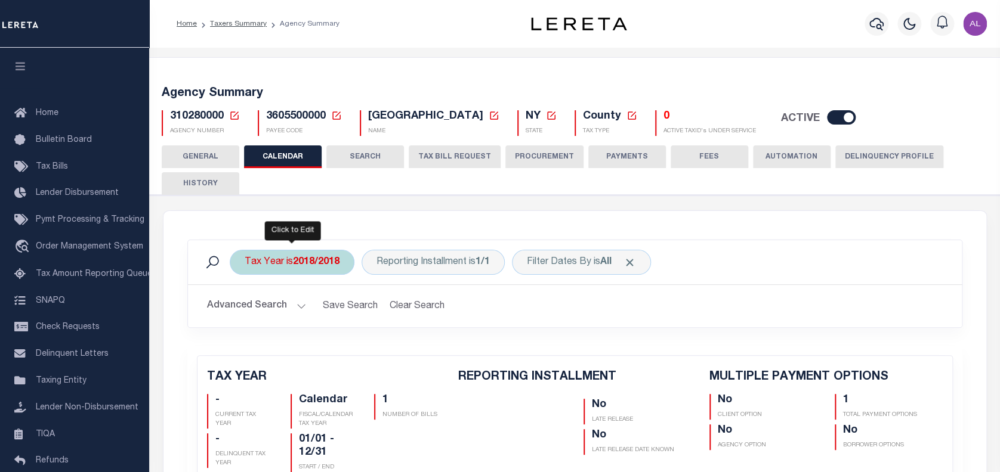
click at [313, 262] on b "2018/2018" at bounding box center [316, 263] width 47 height 10
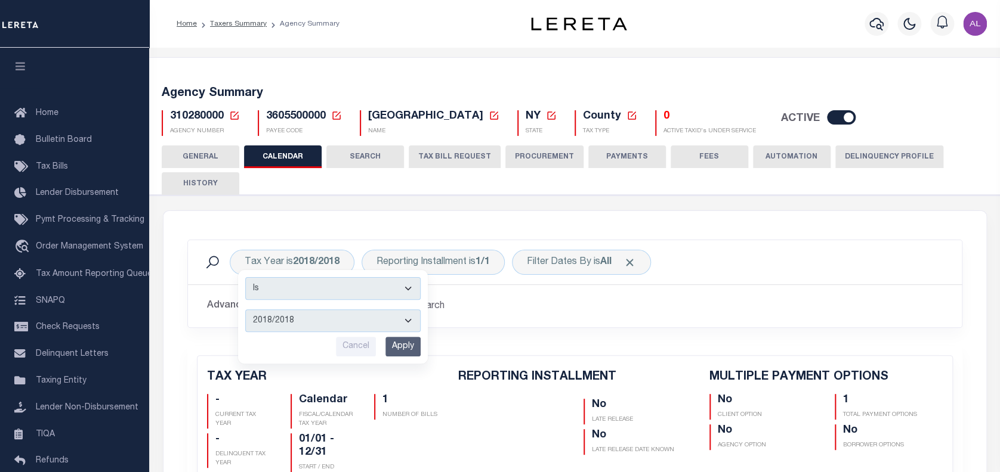
click at [736, 270] on div "Tax Year is 2018/2018 Is Contains 2018/2018 2017/2017 2016/2016 2015/2015 2014/…" at bounding box center [574, 262] width 754 height 25
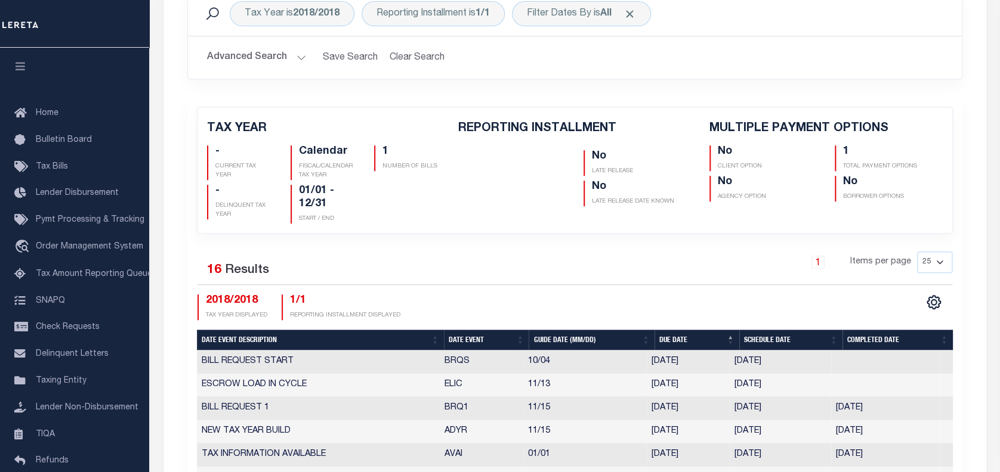
scroll to position [283, 0]
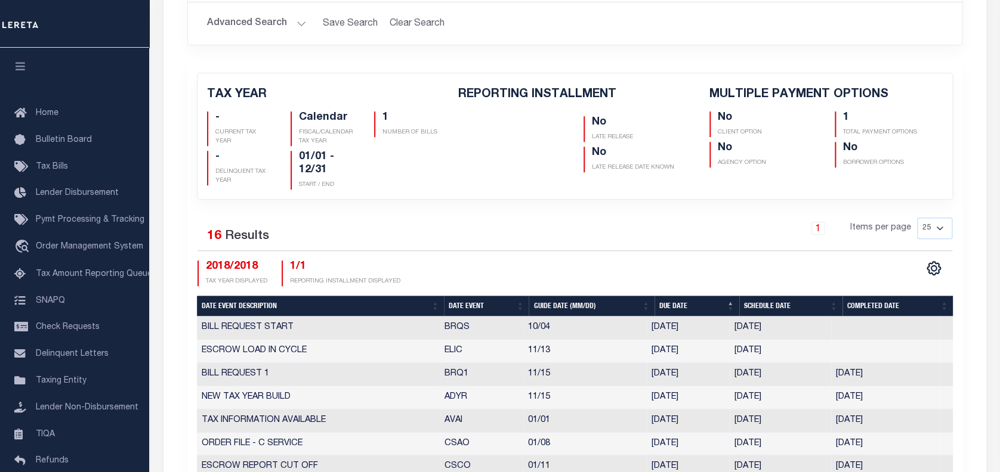
click at [736, 270] on div "CSV Export Selected Print Show Filter Show Search Columns 5: Date Event Descrip…" at bounding box center [763, 274] width 378 height 26
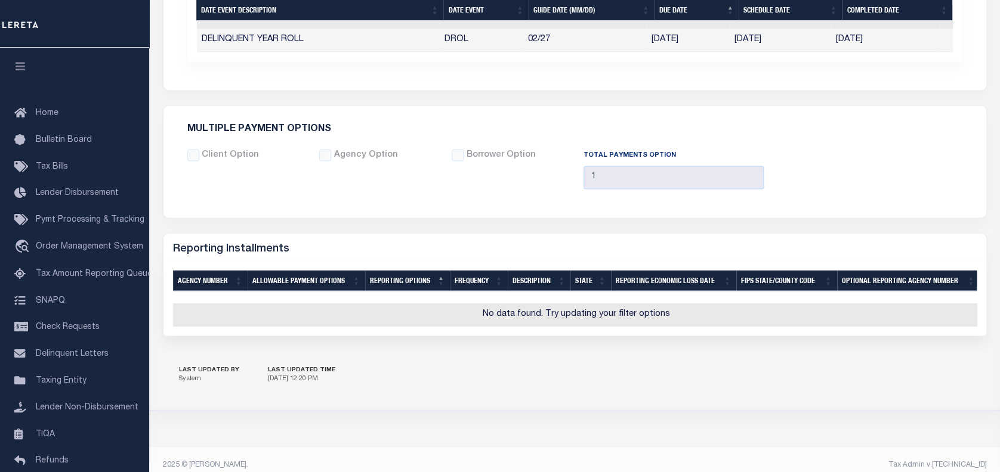
scroll to position [935, 0]
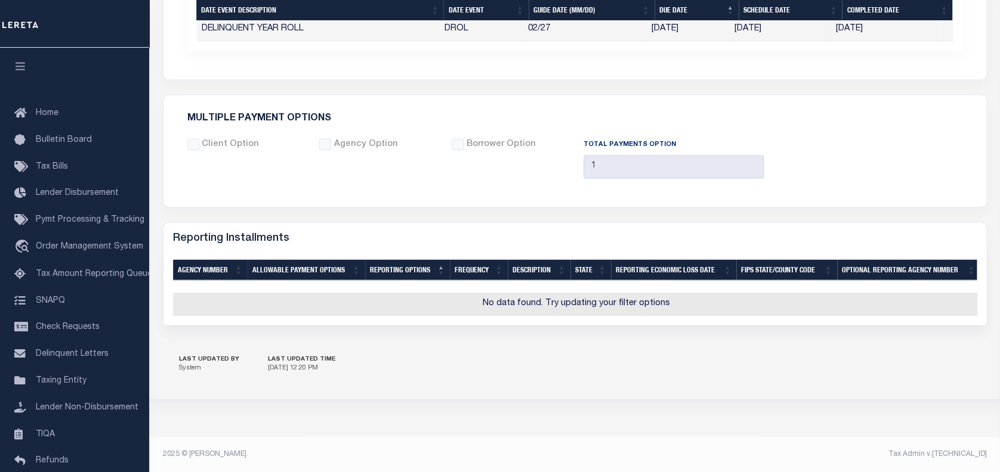
click at [463, 370] on div "LAST UPDATED BY System LAST UPDATED TIME 6/25/2025, 12:20 PM" at bounding box center [575, 365] width 824 height 42
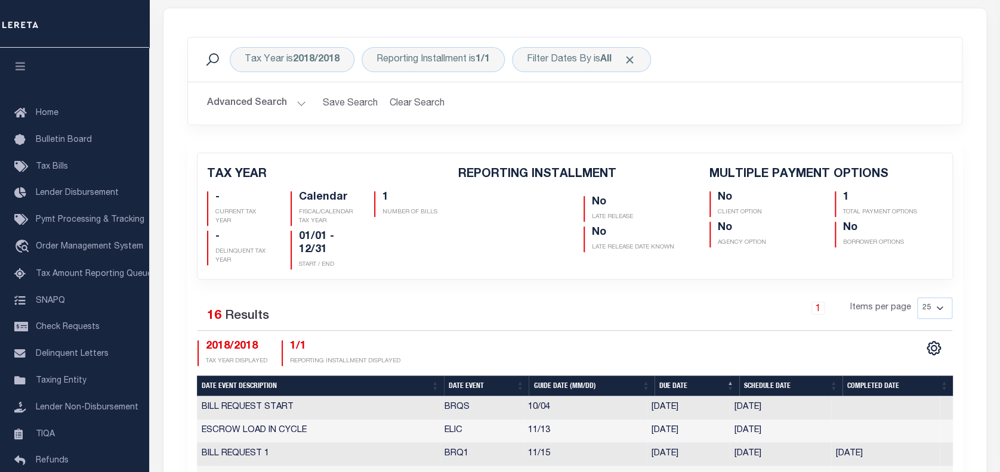
scroll to position [0, 0]
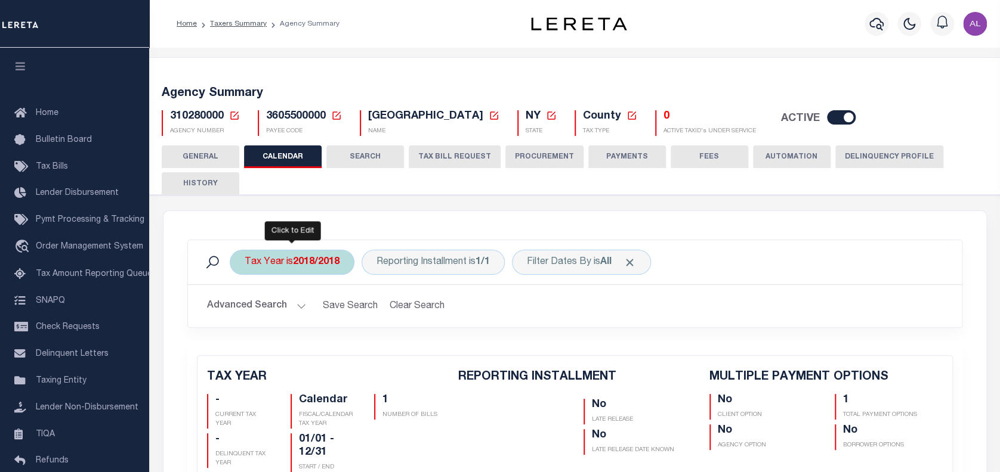
click at [329, 270] on div "Tax Year is 2018/2018 Is Contains 2018/2018 2017/2017 2016/2016 2015/2015 2014/…" at bounding box center [292, 262] width 125 height 25
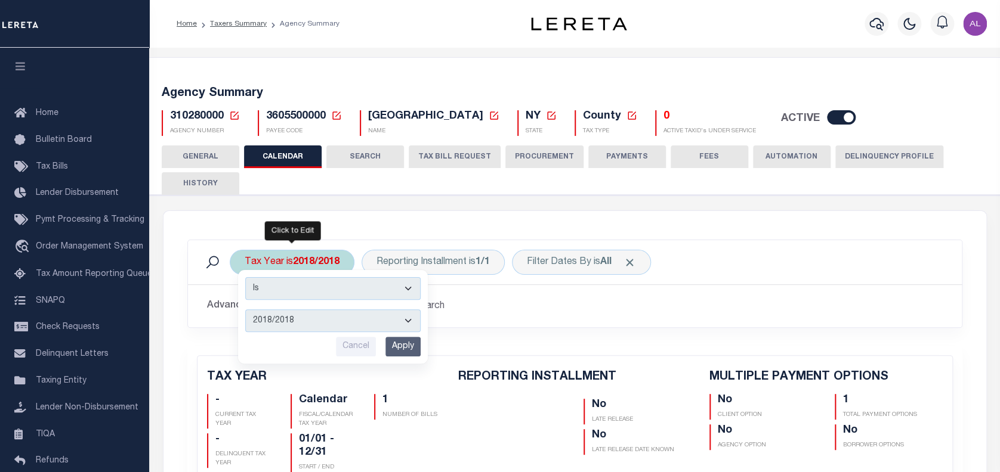
click at [408, 321] on select "2018/2018 2017/2017 2016/2016 2015/2015 2014/2014 2013/2013 2012/2012 2011/2011…" at bounding box center [332, 321] width 175 height 23
select select "2017/2017"
click at [245, 310] on select "2018/2018 2017/2017 2016/2016 2015/2015 2014/2014 2013/2013 2012/2012 2011/2011…" at bounding box center [332, 321] width 175 height 23
click at [402, 342] on input "Apply" at bounding box center [402, 347] width 35 height 20
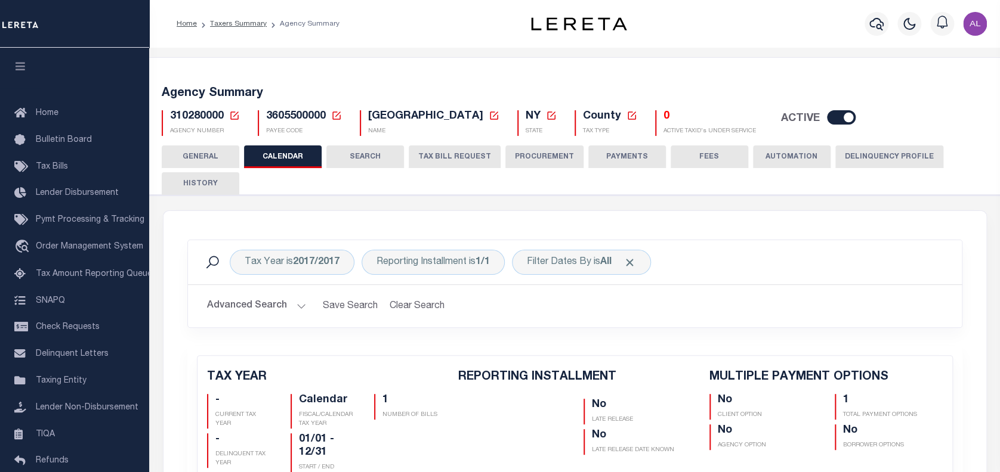
checkbox input "false"
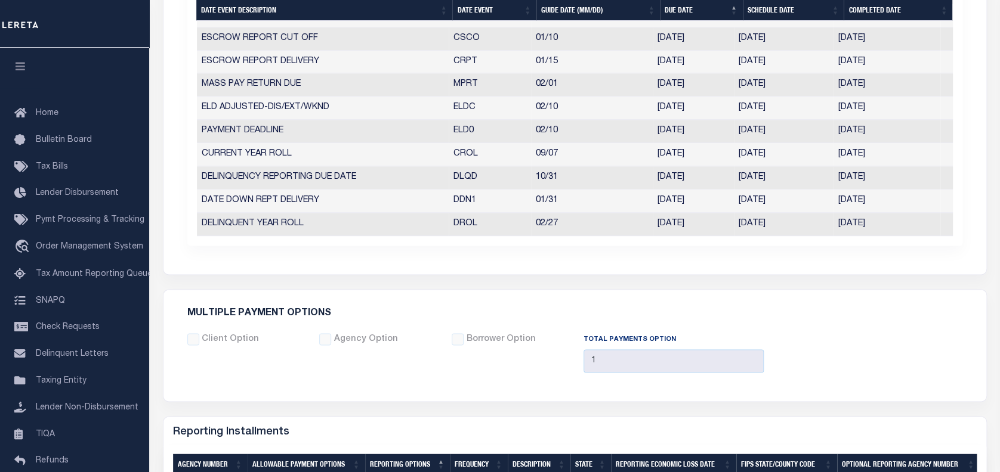
scroll to position [645, 0]
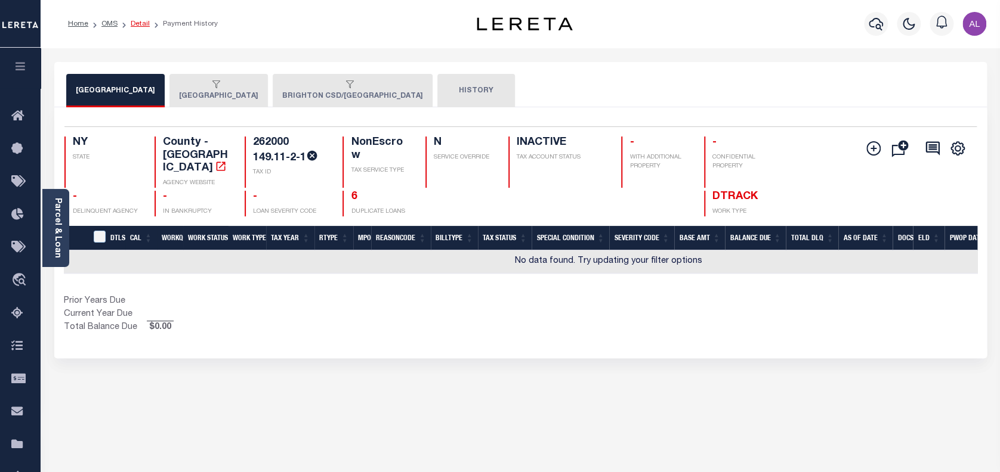
click at [143, 24] on link "Detail" at bounding box center [140, 23] width 19 height 7
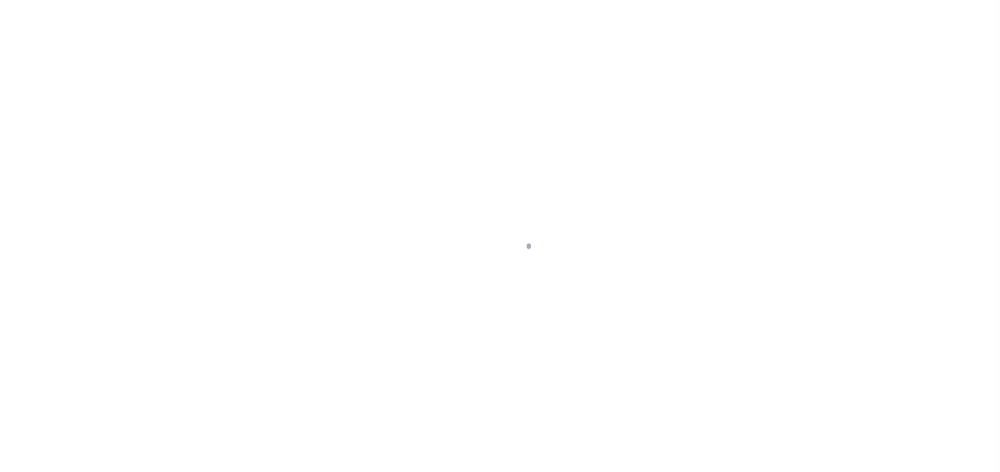
select select "False"
select select "4046"
select select "2001"
select select "10"
select select "NonEscrow"
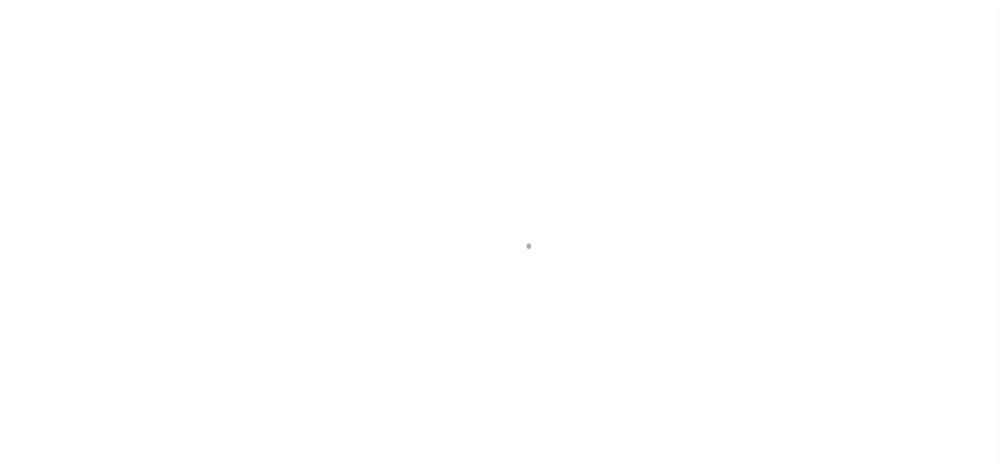
type input "S CLINTON AVE"
type input "ROCHESTER NY 14618"
type input "378625"
type input "NY"
select select
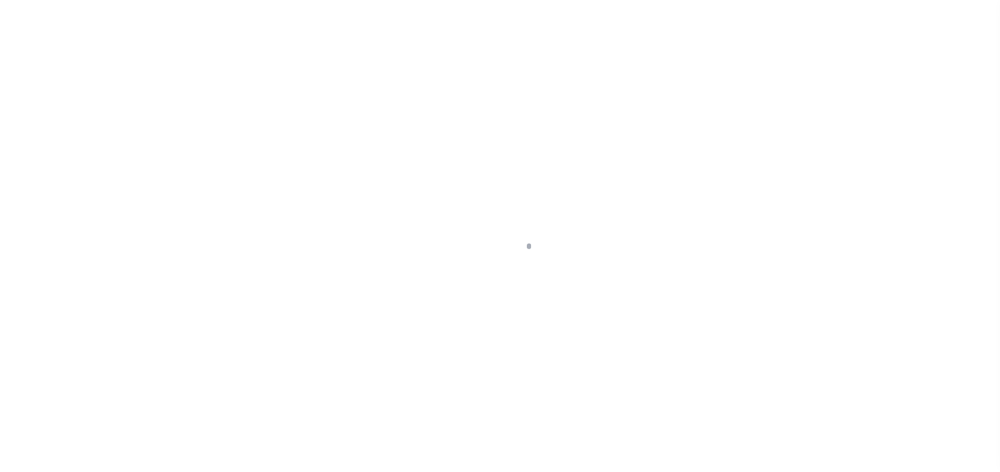
select select
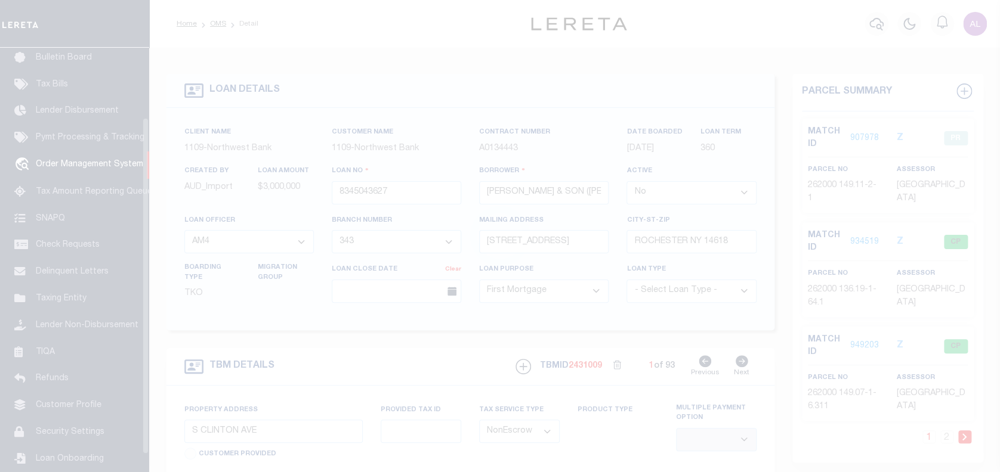
scroll to position [87, 0]
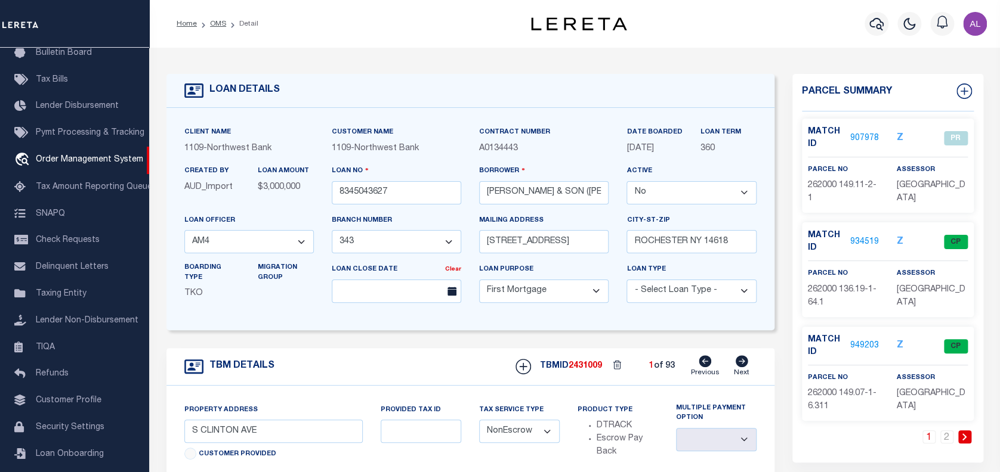
click at [859, 137] on link "907978" at bounding box center [864, 138] width 29 height 13
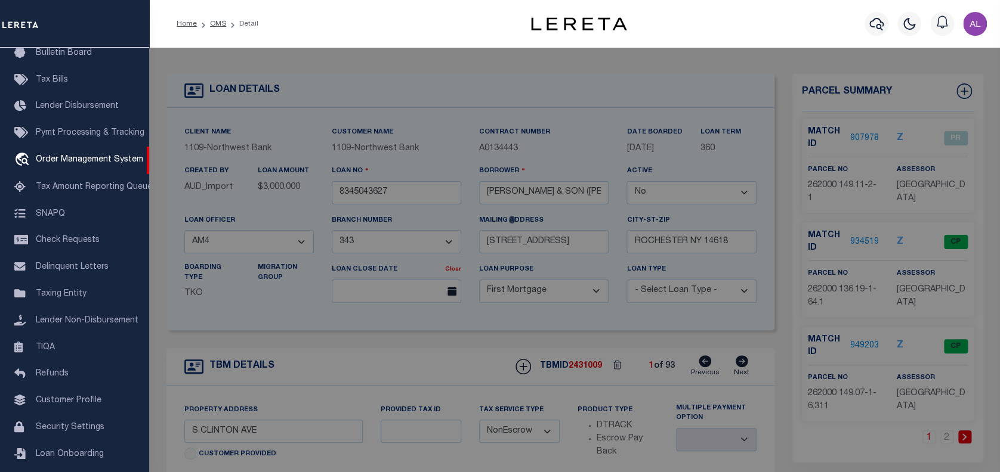
checkbox input "false"
select select "PR"
type input "[PERSON_NAME] & SON"
select select
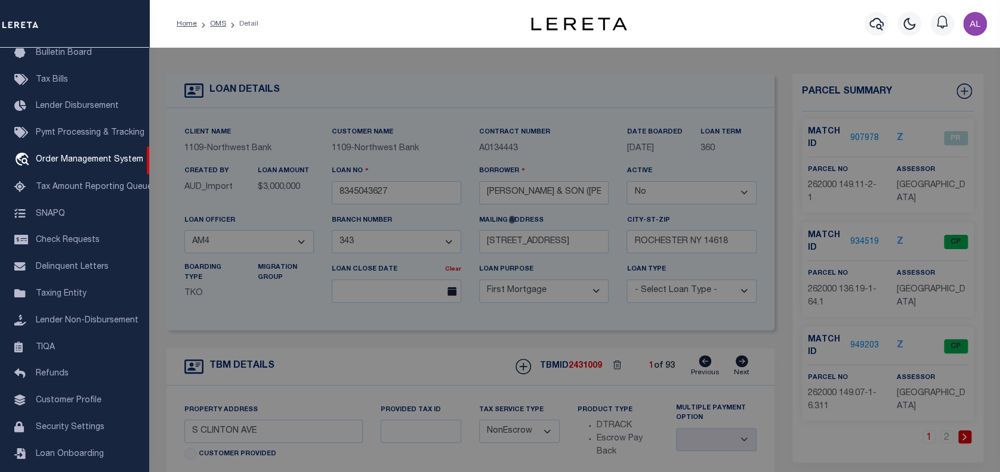
type input "W WATERMARK LANDING"
type input "ROCHESTER NY 14618"
type textarea "40 13 7 THE RESERVE S1 L1 344/51-56"
type textarea "[DATE] JS. SPOKE TO [PERSON_NAME] W/[GEOGRAPHIC_DATA],[GEOGRAPHIC_DATA]. SHE LO…"
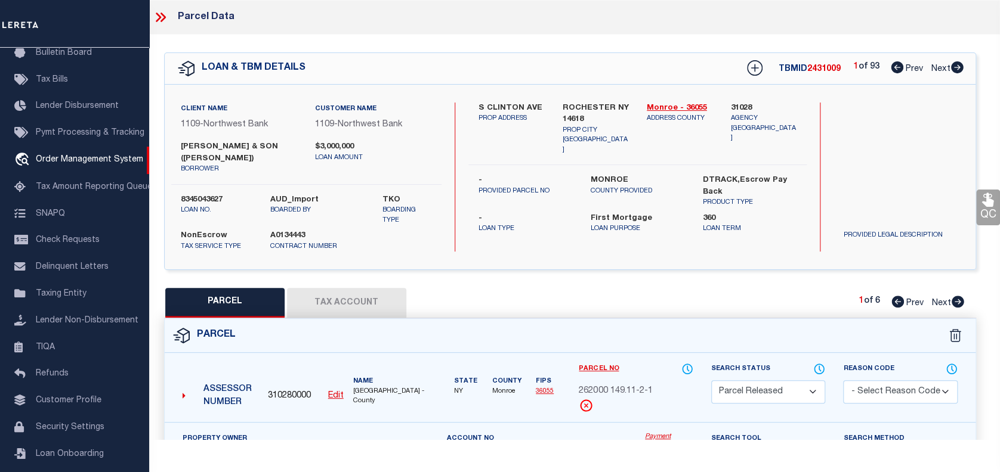
click at [811, 388] on select "Automated Search Bad Parcel Complete Duplicate Parcel High Dollar Reporting In …" at bounding box center [768, 391] width 115 height 23
select select "AS"
click at [711, 380] on select "Automated Search Bad Parcel Complete Duplicate Parcel High Dollar Reporting In …" at bounding box center [768, 391] width 115 height 23
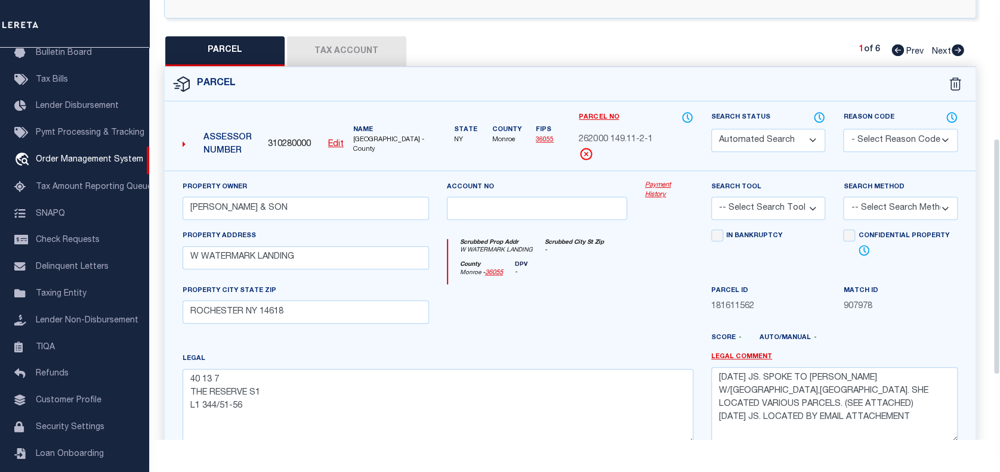
scroll to position [256, 0]
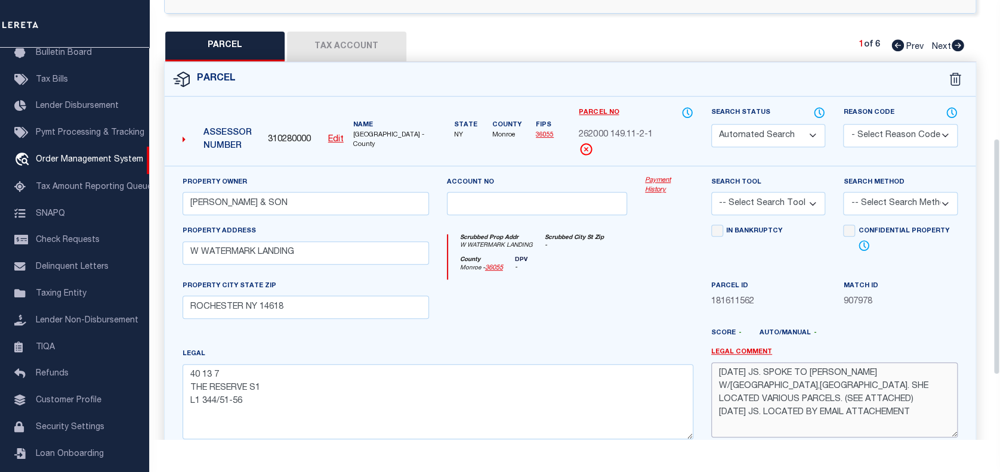
click at [919, 426] on textarea "[DATE] JS. SPOKE TO [PERSON_NAME] W/[GEOGRAPHIC_DATA],[GEOGRAPHIC_DATA]. SHE LO…" at bounding box center [834, 400] width 246 height 75
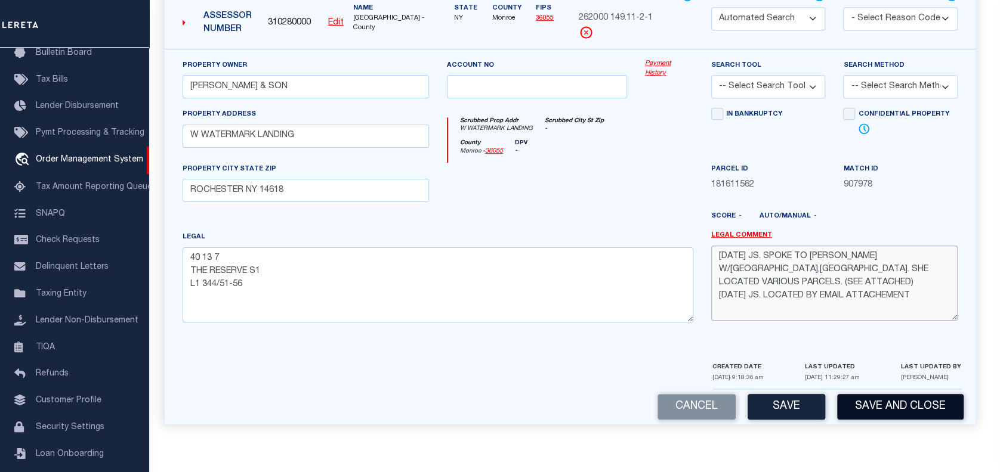
scroll to position [278, 0]
click at [884, 410] on button "Save and Close" at bounding box center [900, 407] width 126 height 26
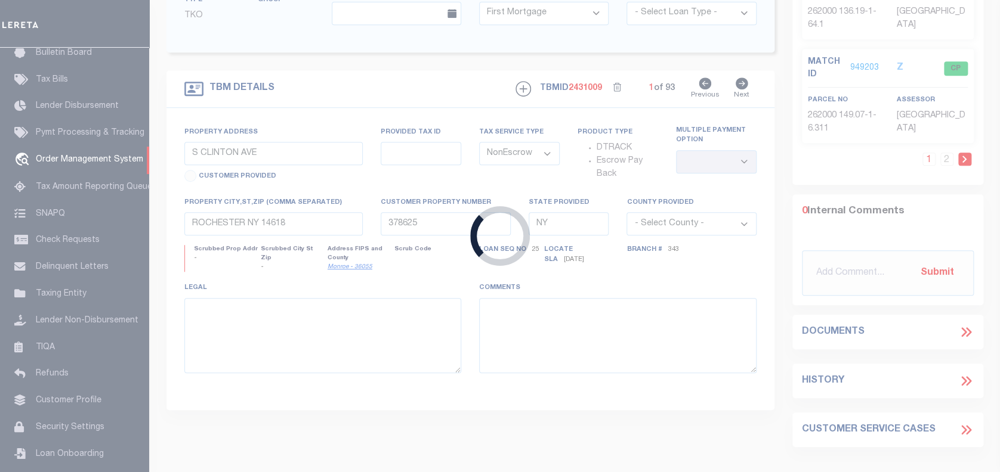
select select
select select "4046"
select select "2001"
select select
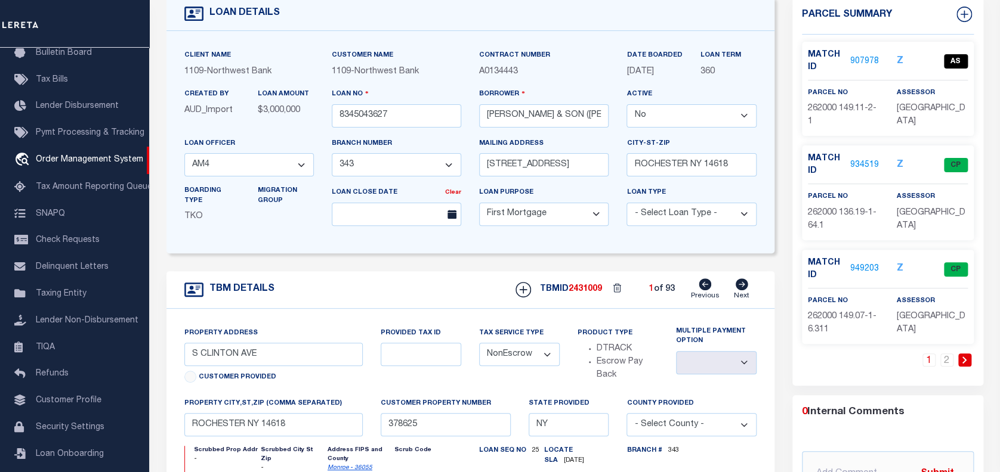
scroll to position [0, 0]
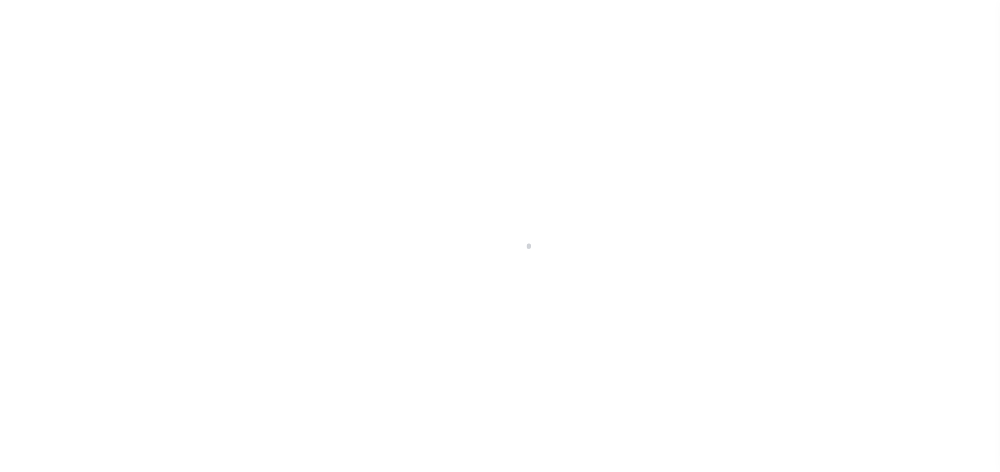
select select "False"
select select "4046"
select select "2001"
select select "10"
select select "NonEscrow"
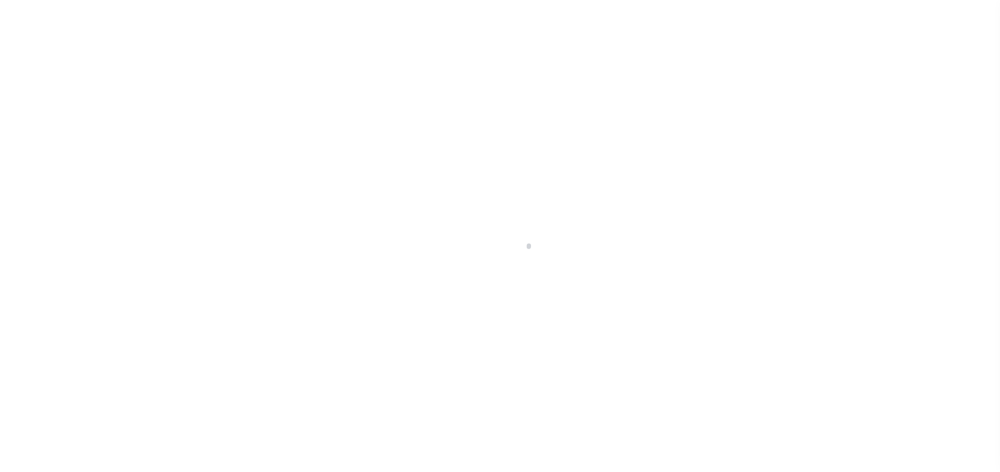
select select
